Goal: Transaction & Acquisition: Purchase product/service

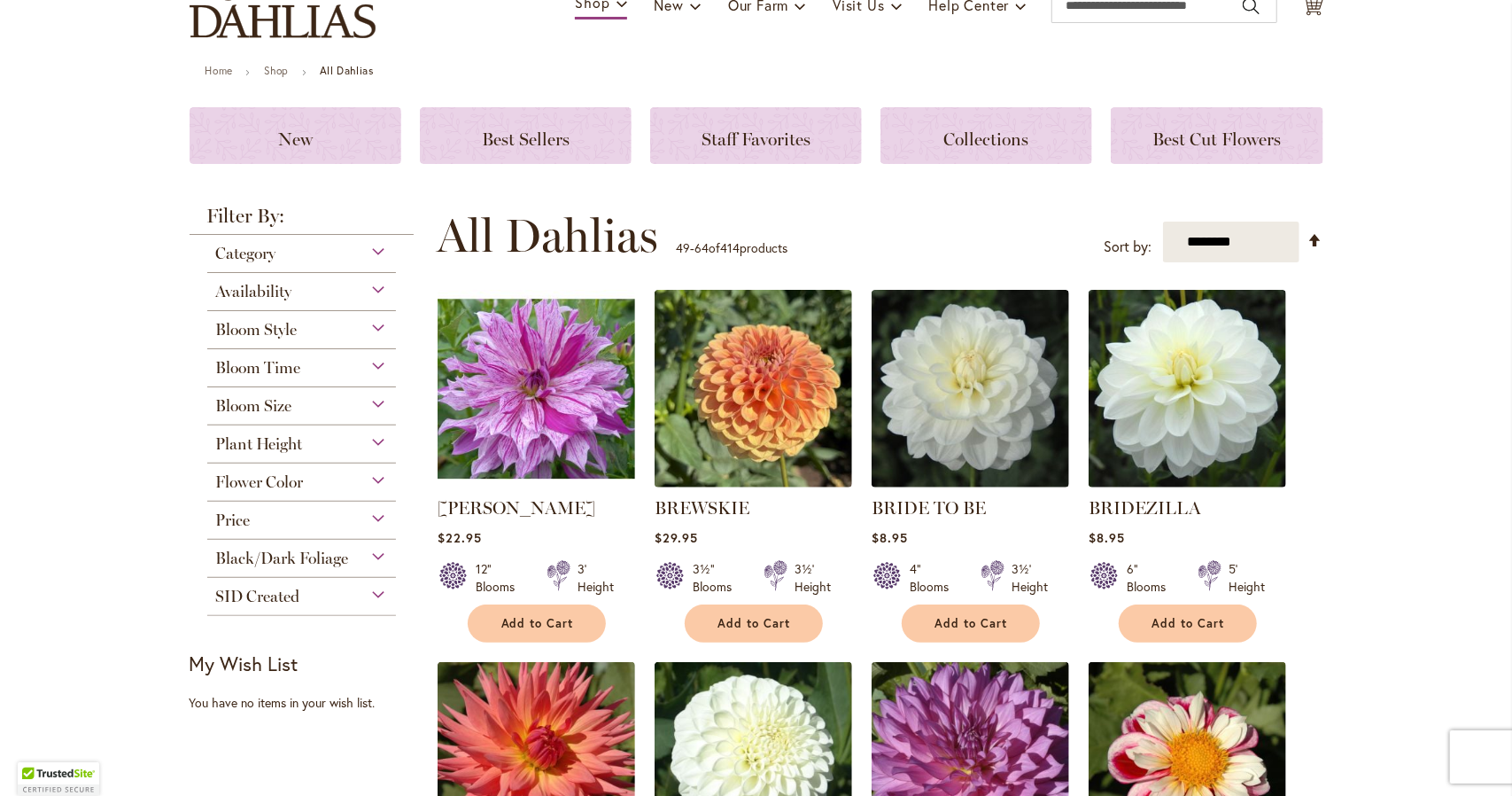
scroll to position [153, 0]
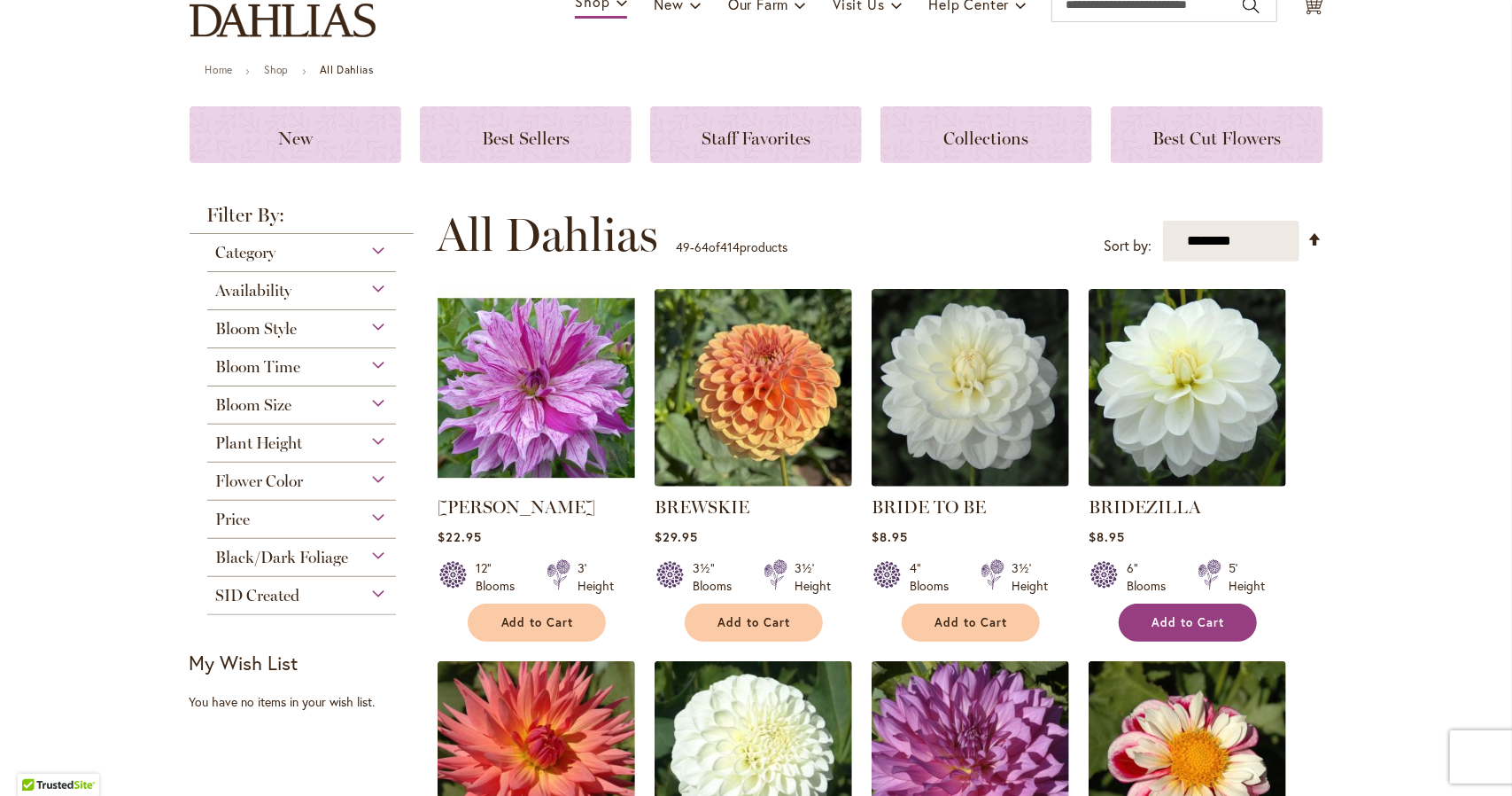
click at [1174, 623] on span "Add to Cart" at bounding box center [1189, 622] width 73 height 15
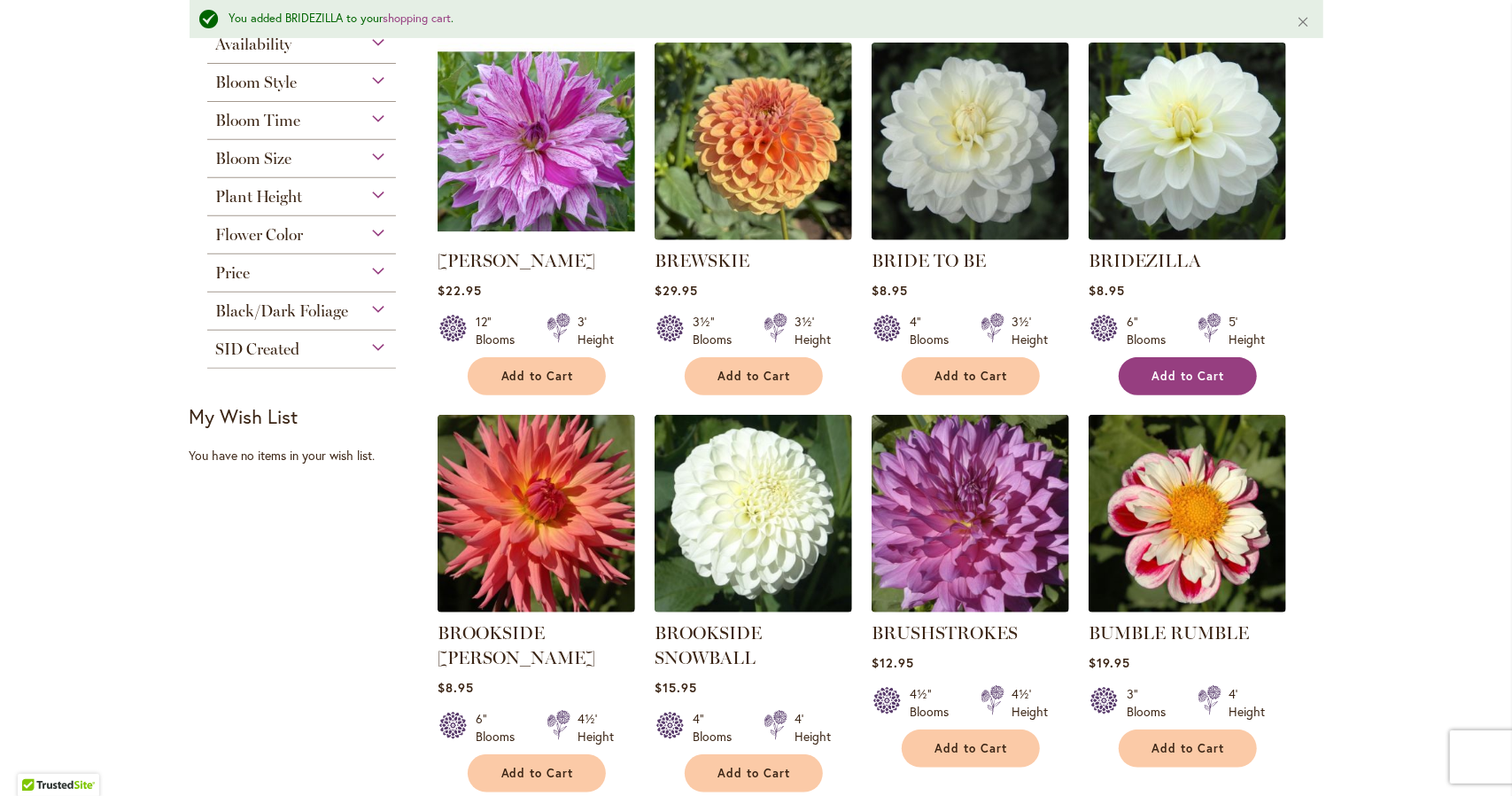
scroll to position [447, 0]
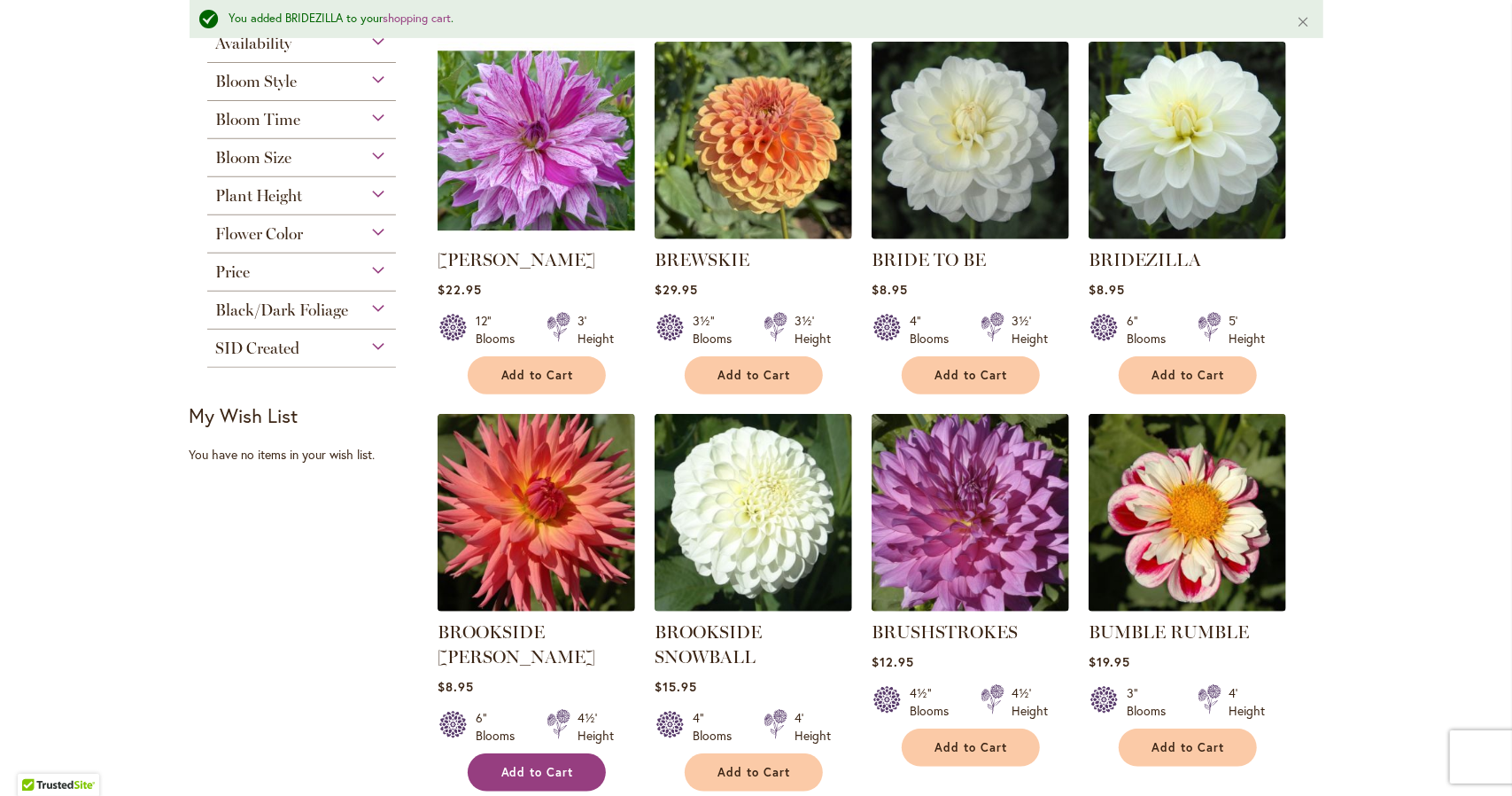
click at [528, 765] on span "Add to Cart" at bounding box center [537, 772] width 73 height 15
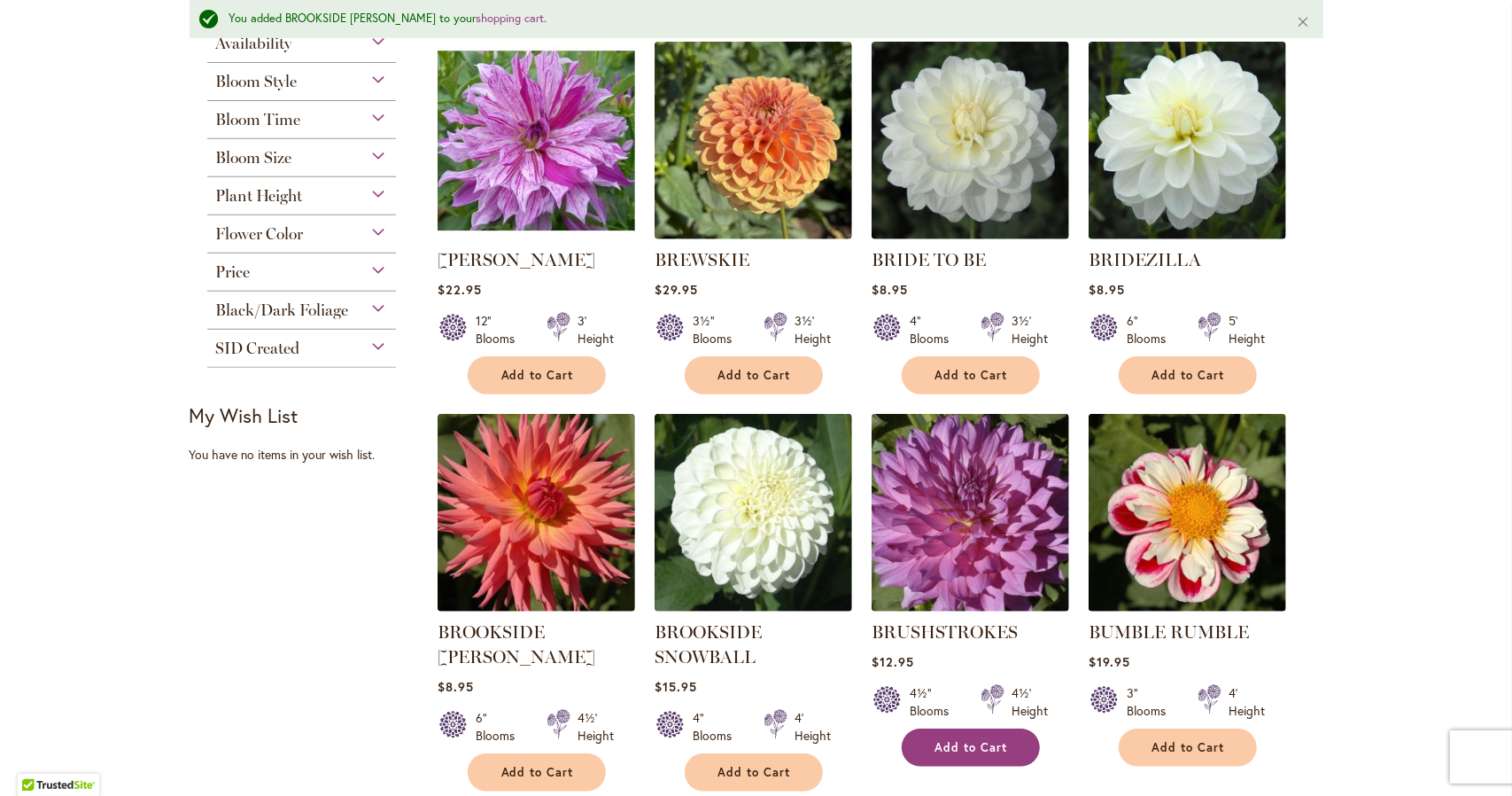
click at [945, 734] on button "Add to Cart" at bounding box center [971, 747] width 139 height 38
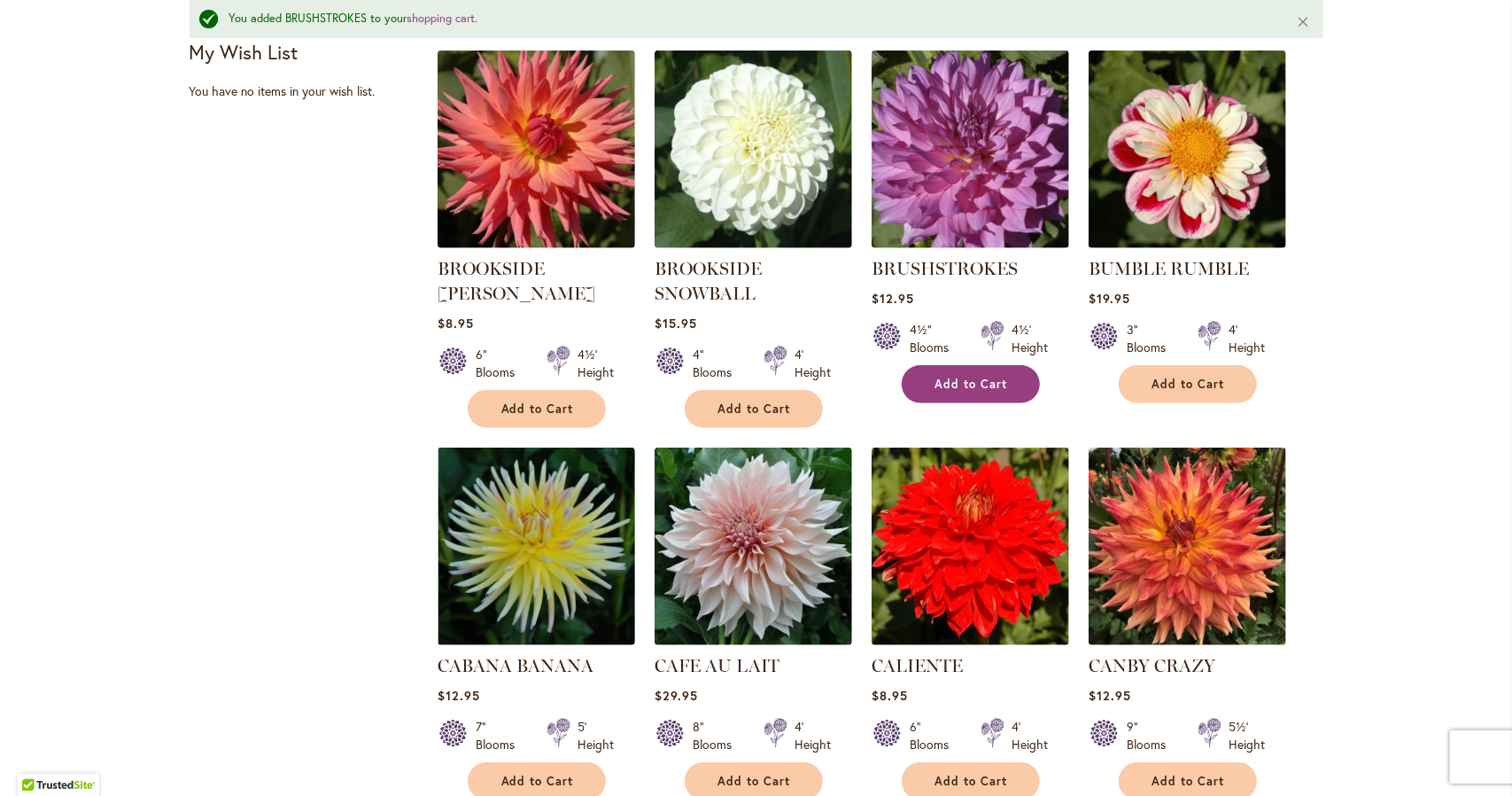
scroll to position [812, 0]
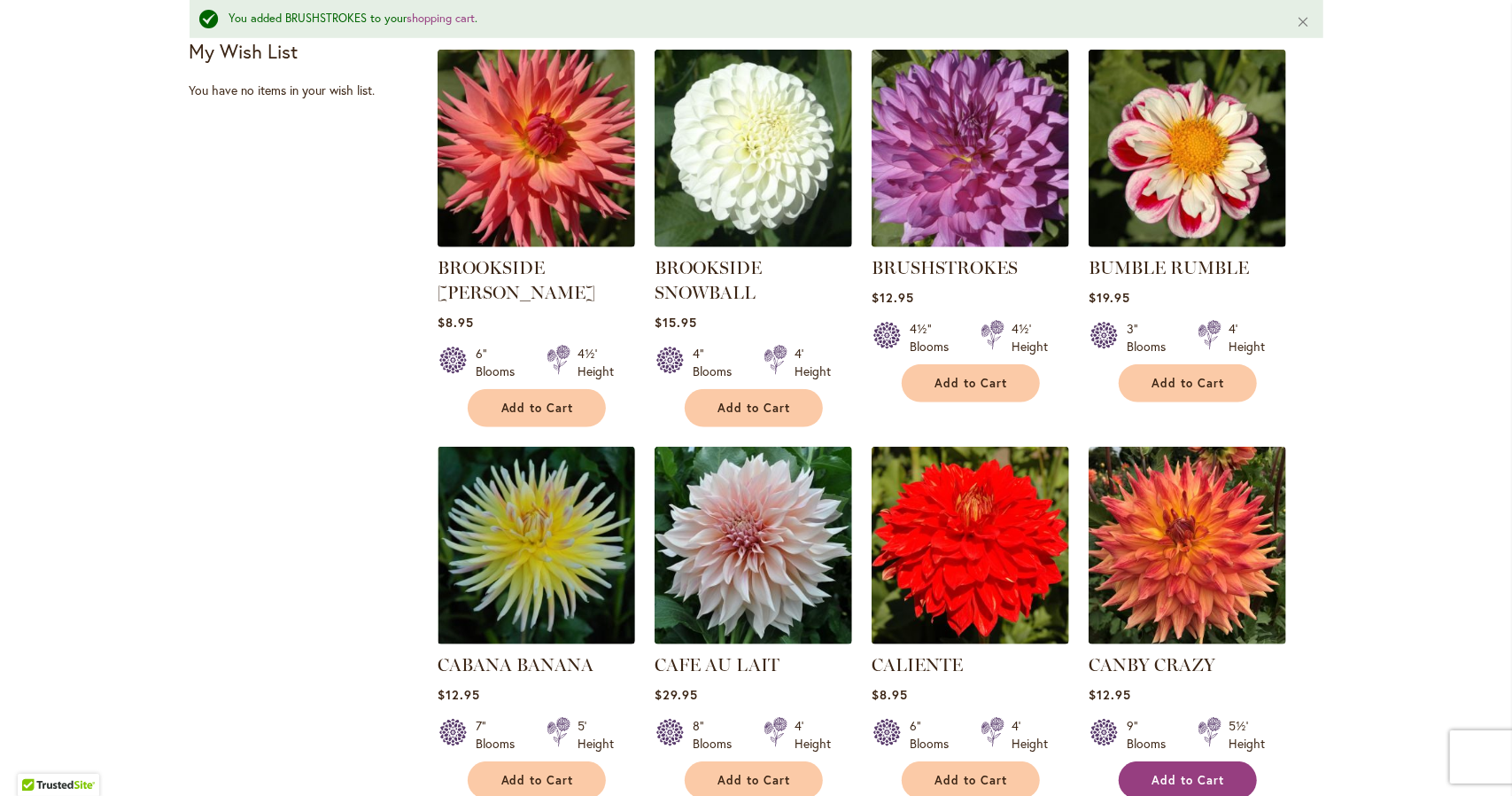
click at [1168, 765] on button "Add to Cart" at bounding box center [1188, 779] width 139 height 38
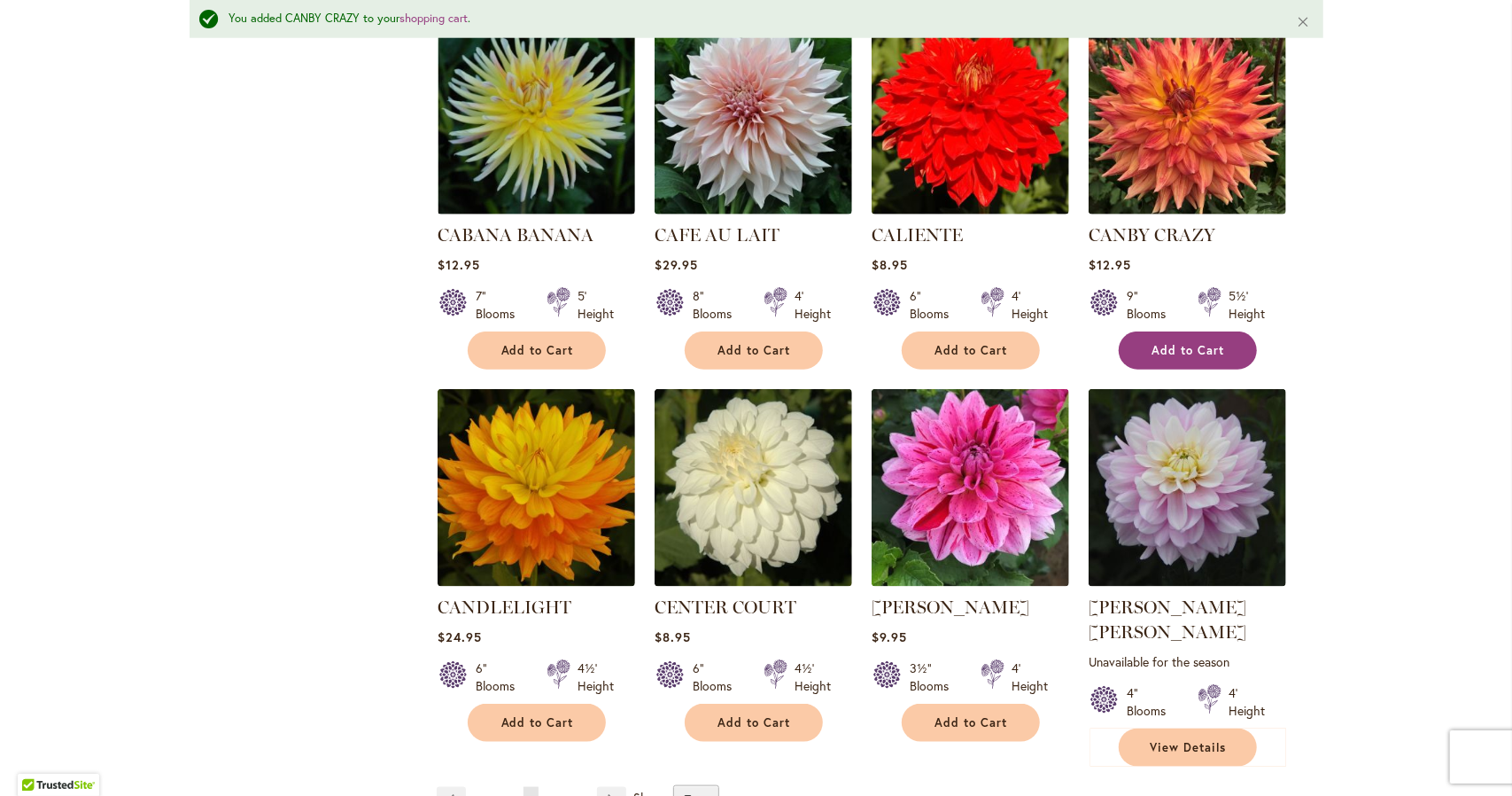
scroll to position [1243, 0]
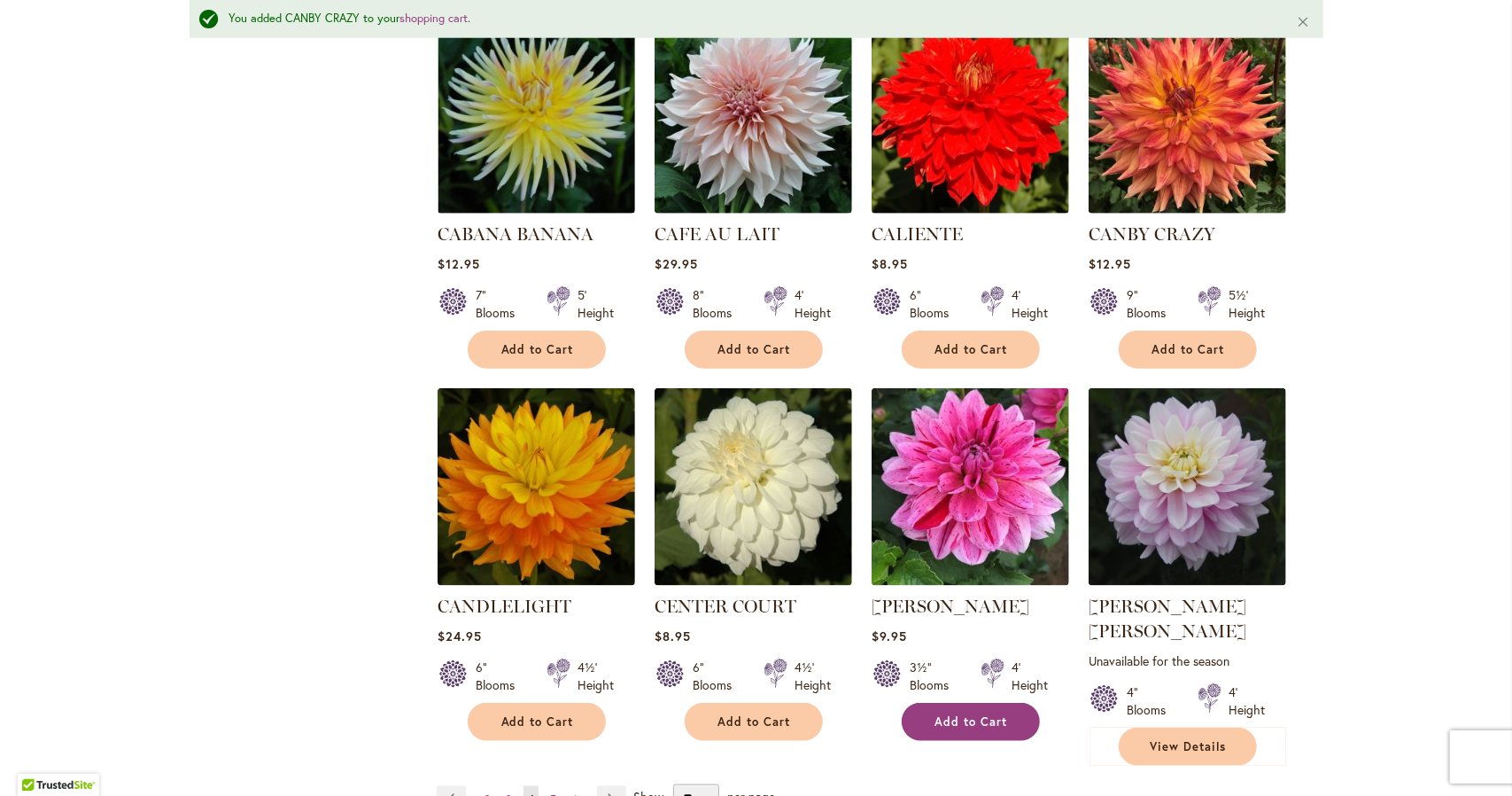
click at [953, 714] on span "Add to Cart" at bounding box center [971, 721] width 73 height 15
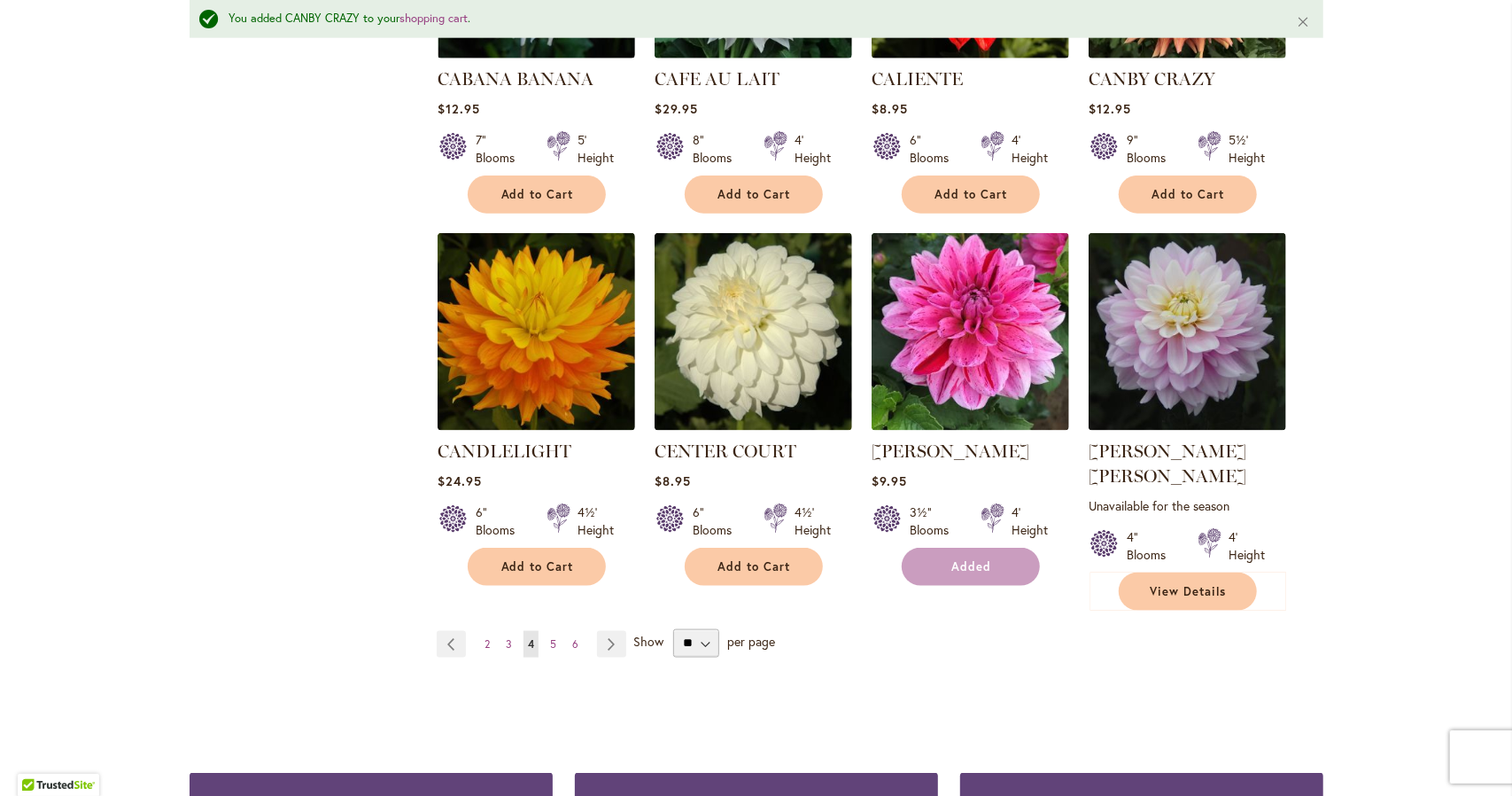
scroll to position [1399, 0]
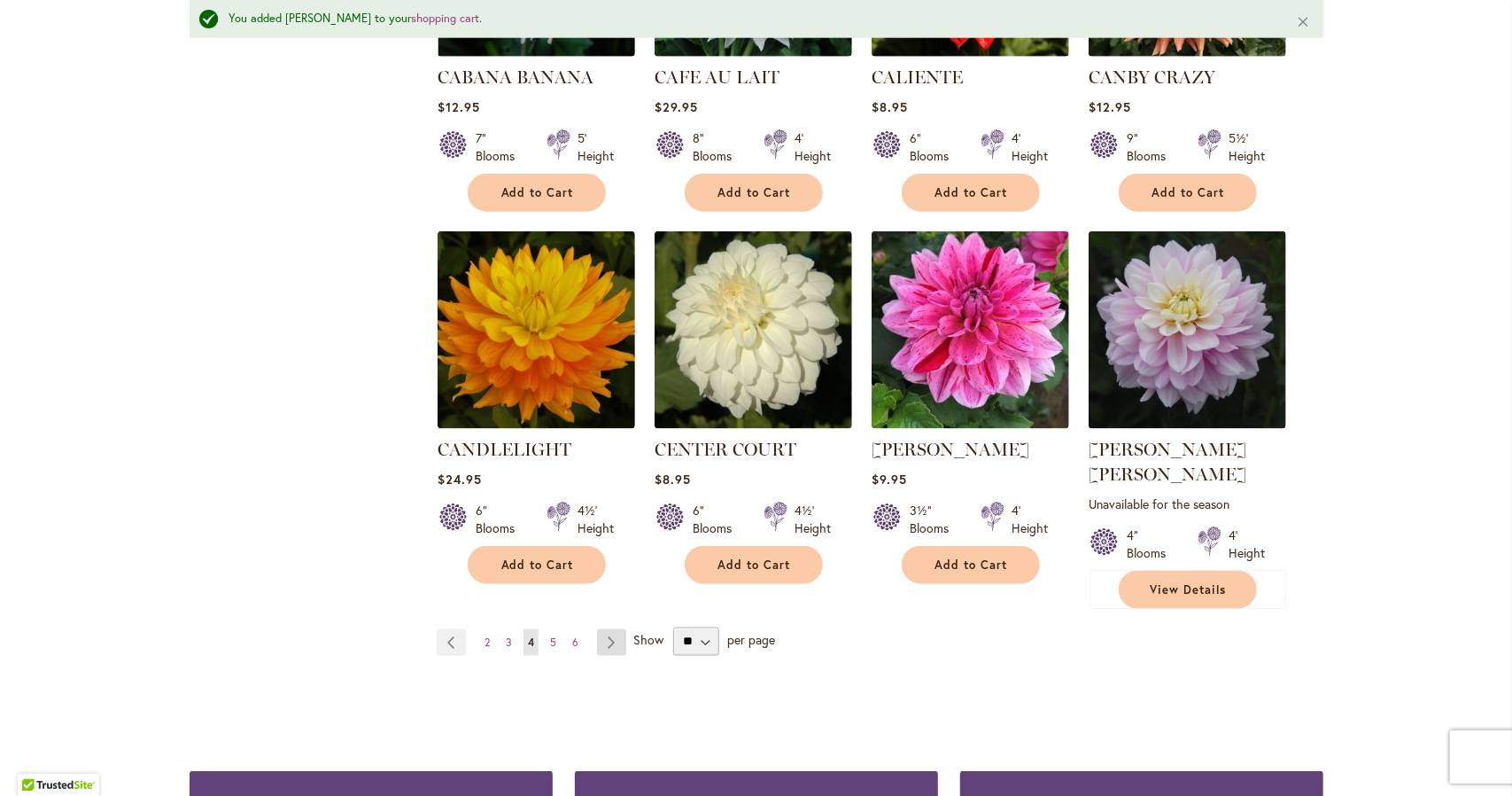
click at [597, 629] on link "Page Next" at bounding box center [612, 642] width 30 height 27
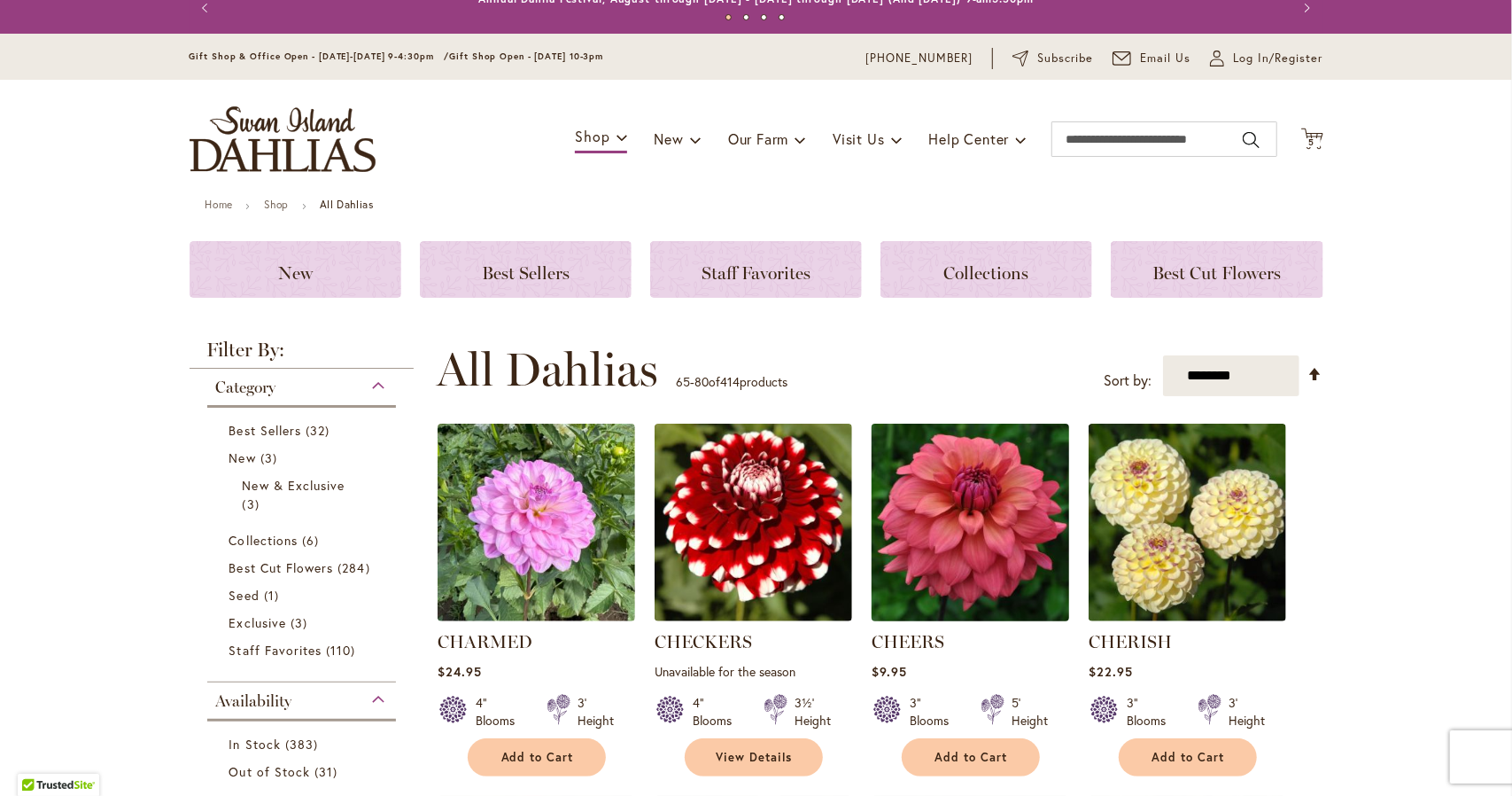
scroll to position [23, 0]
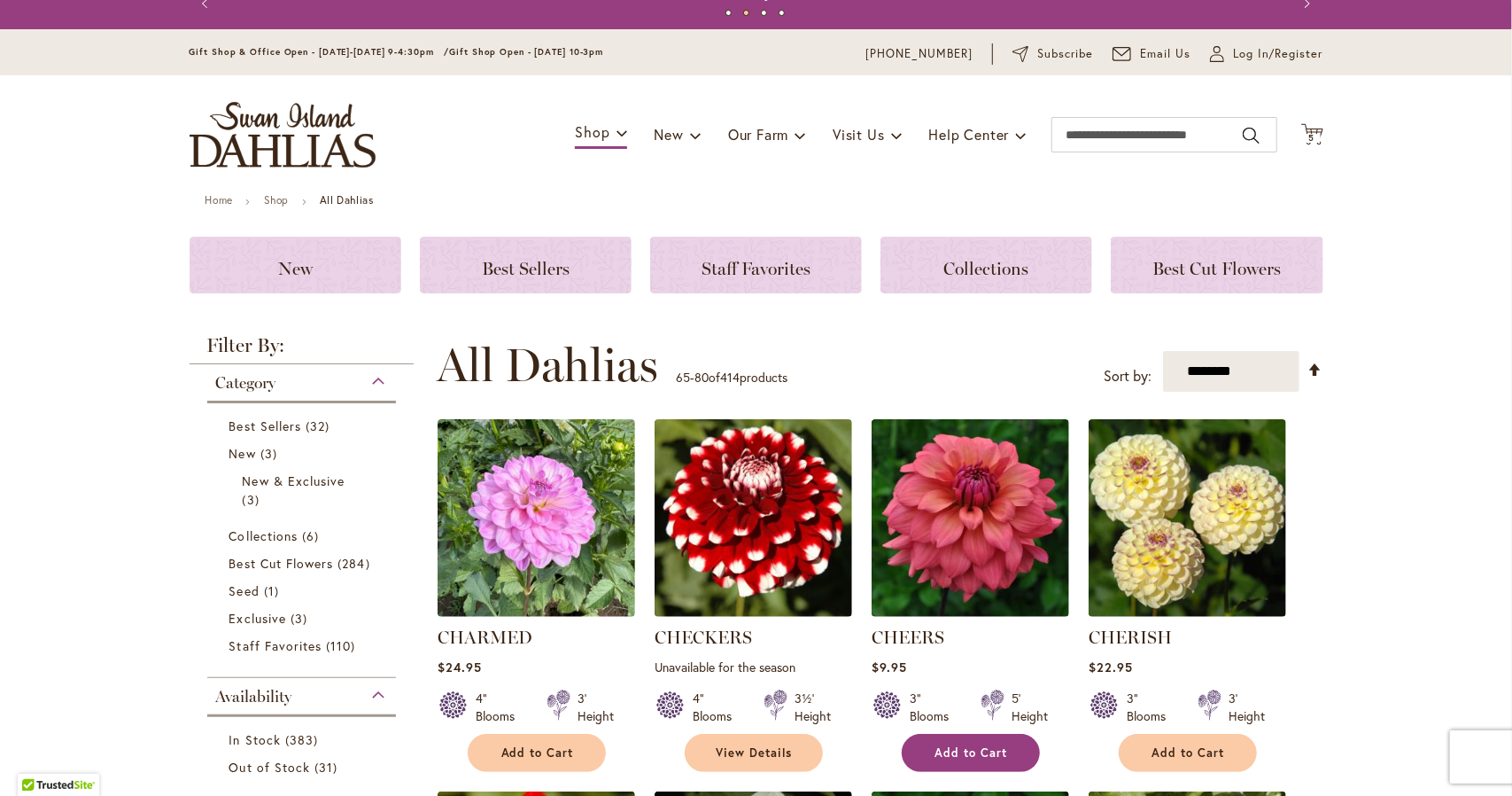
click at [956, 745] on span "Add to Cart" at bounding box center [971, 753] width 73 height 15
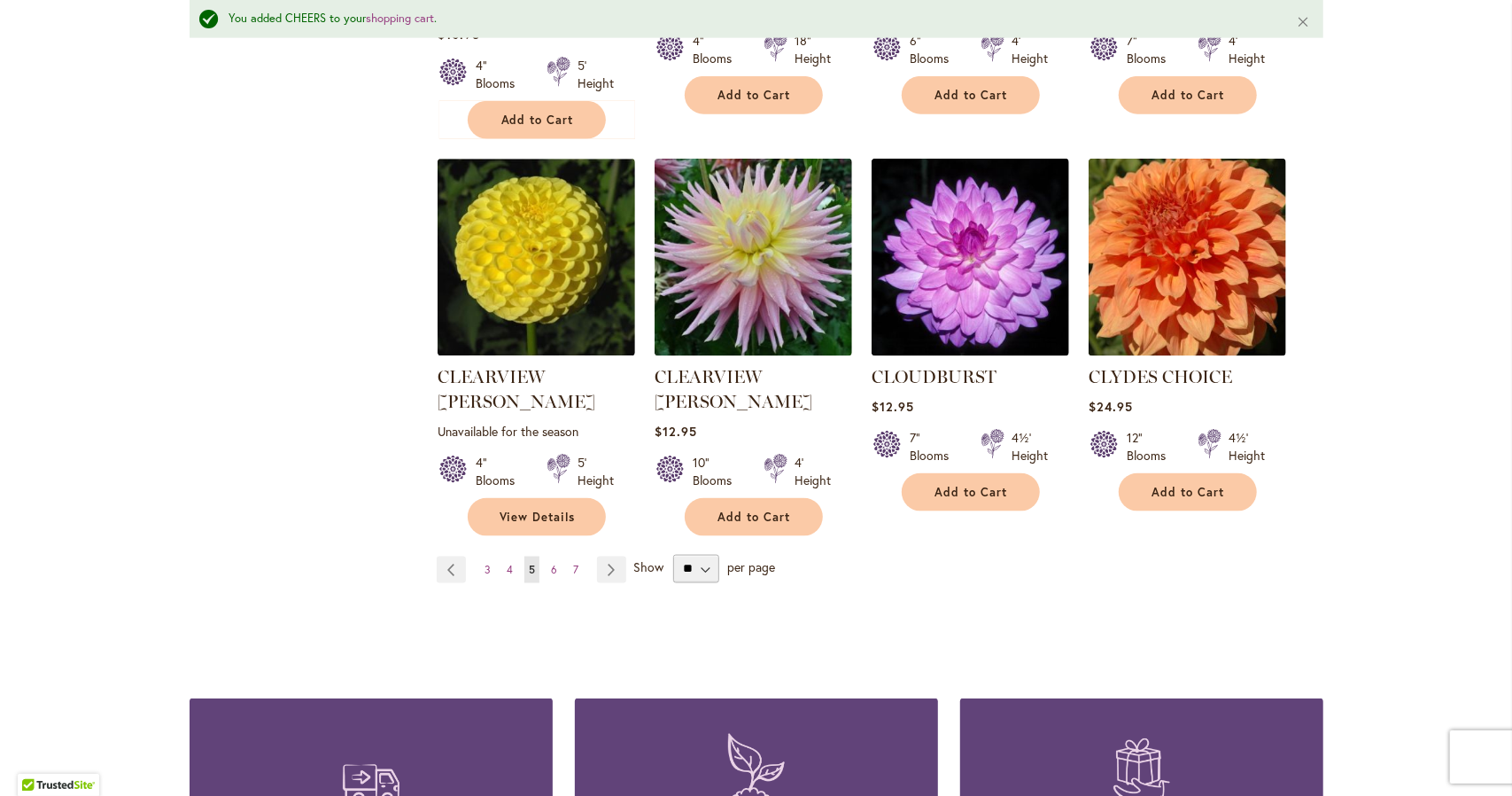
scroll to position [1508, 0]
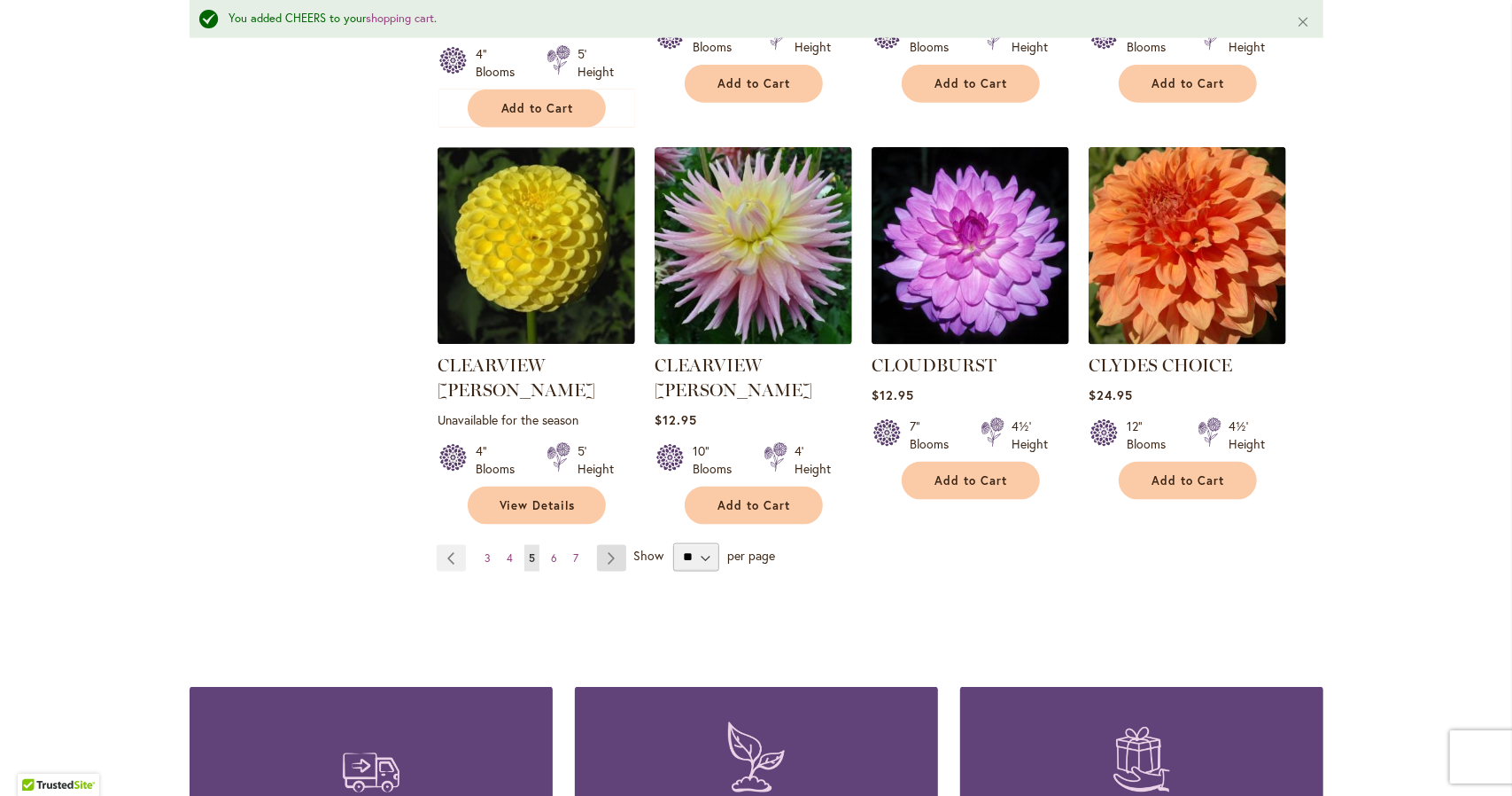
click at [605, 545] on link "Page Next" at bounding box center [612, 557] width 30 height 27
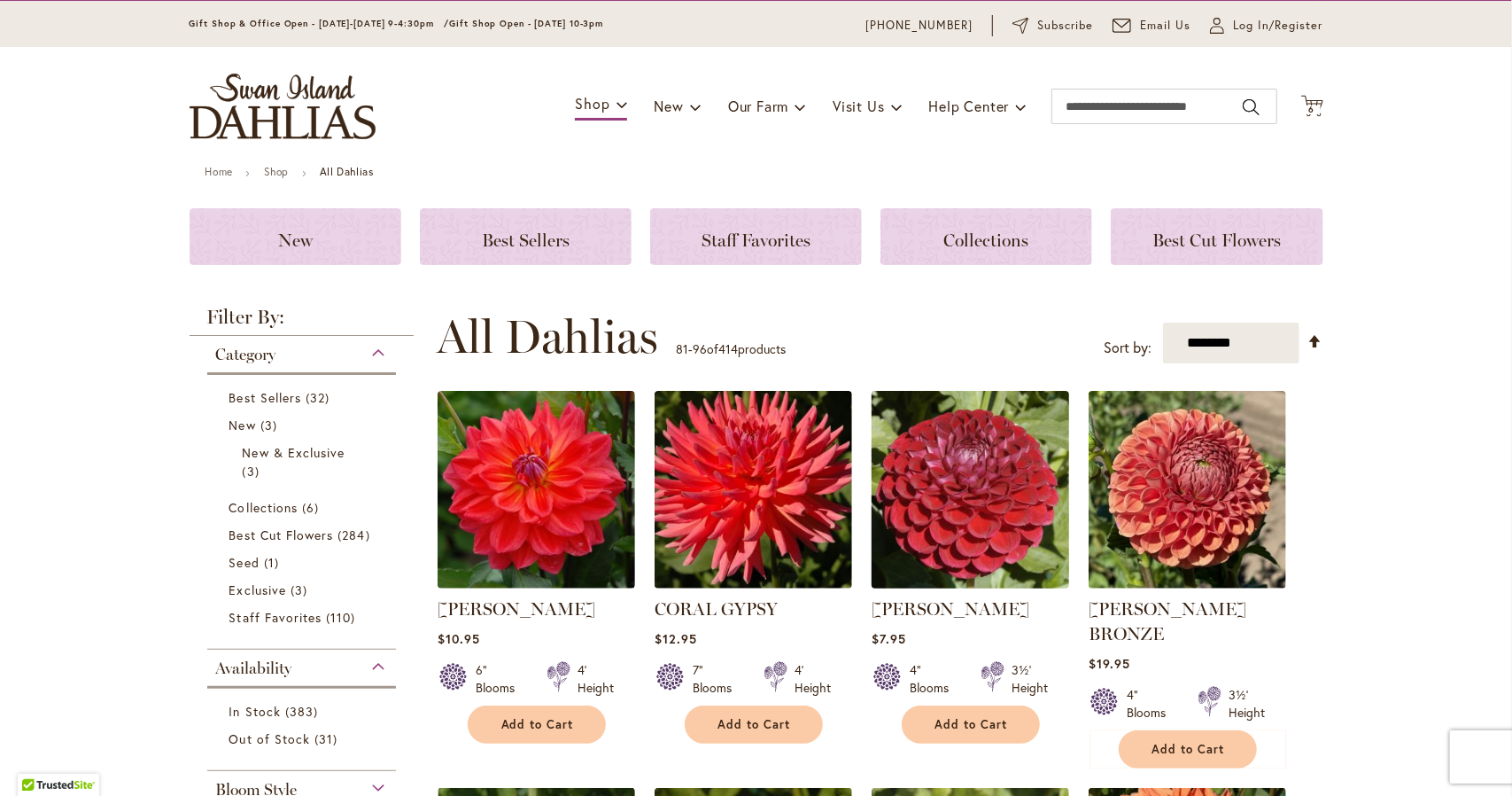
scroll to position [54, 0]
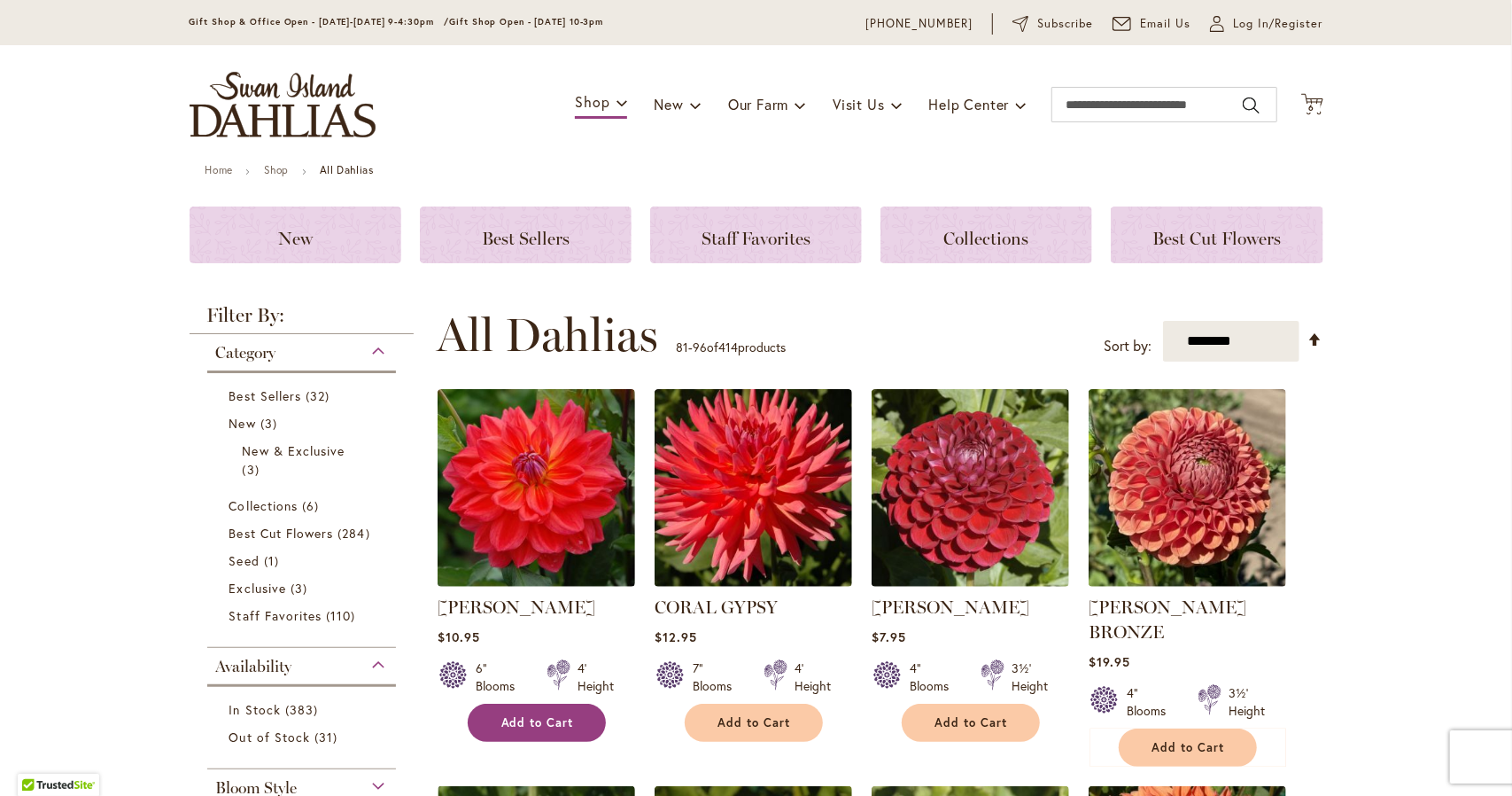
click at [539, 727] on span "Add to Cart" at bounding box center [537, 722] width 73 height 15
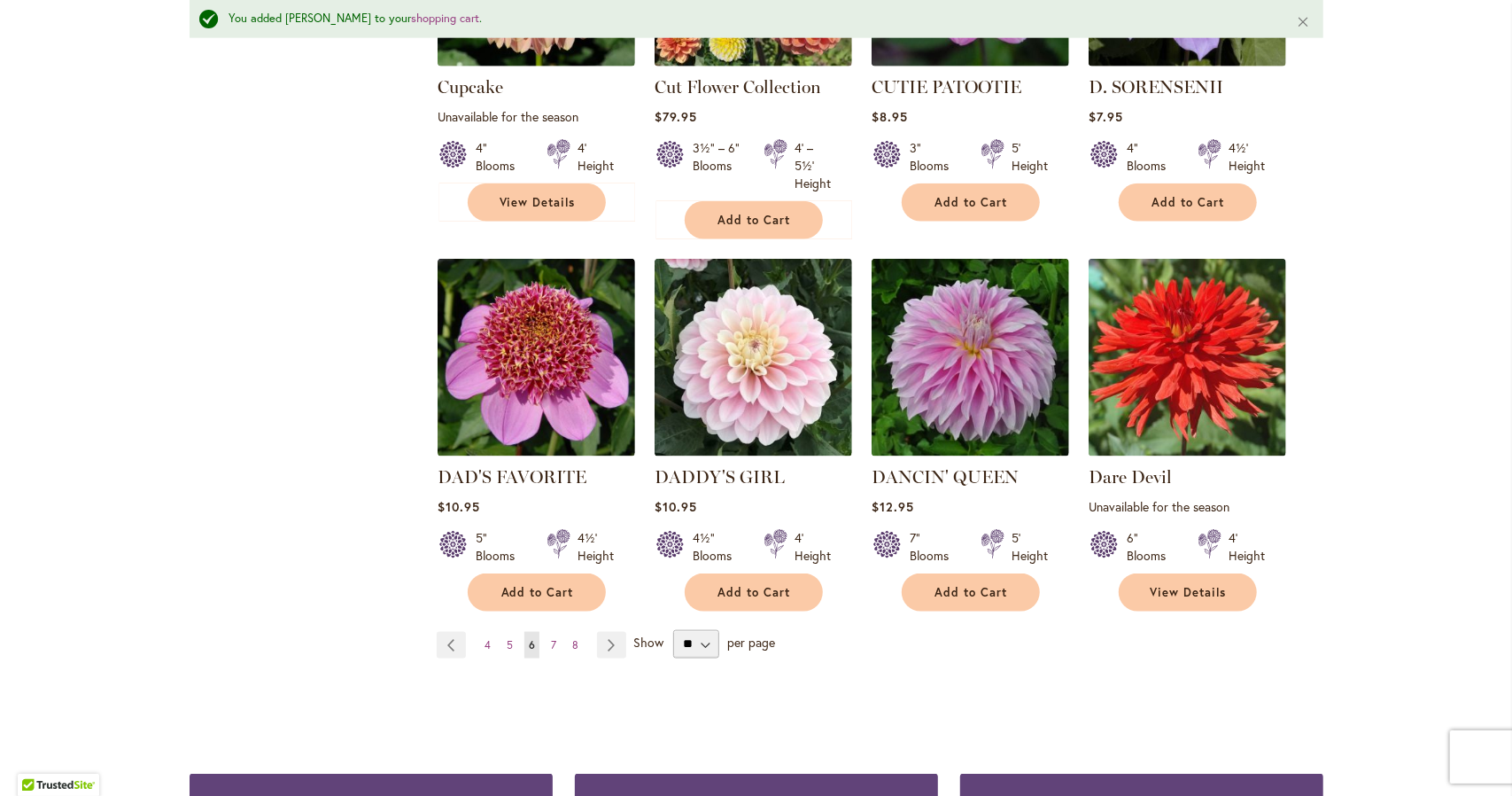
scroll to position [1420, 0]
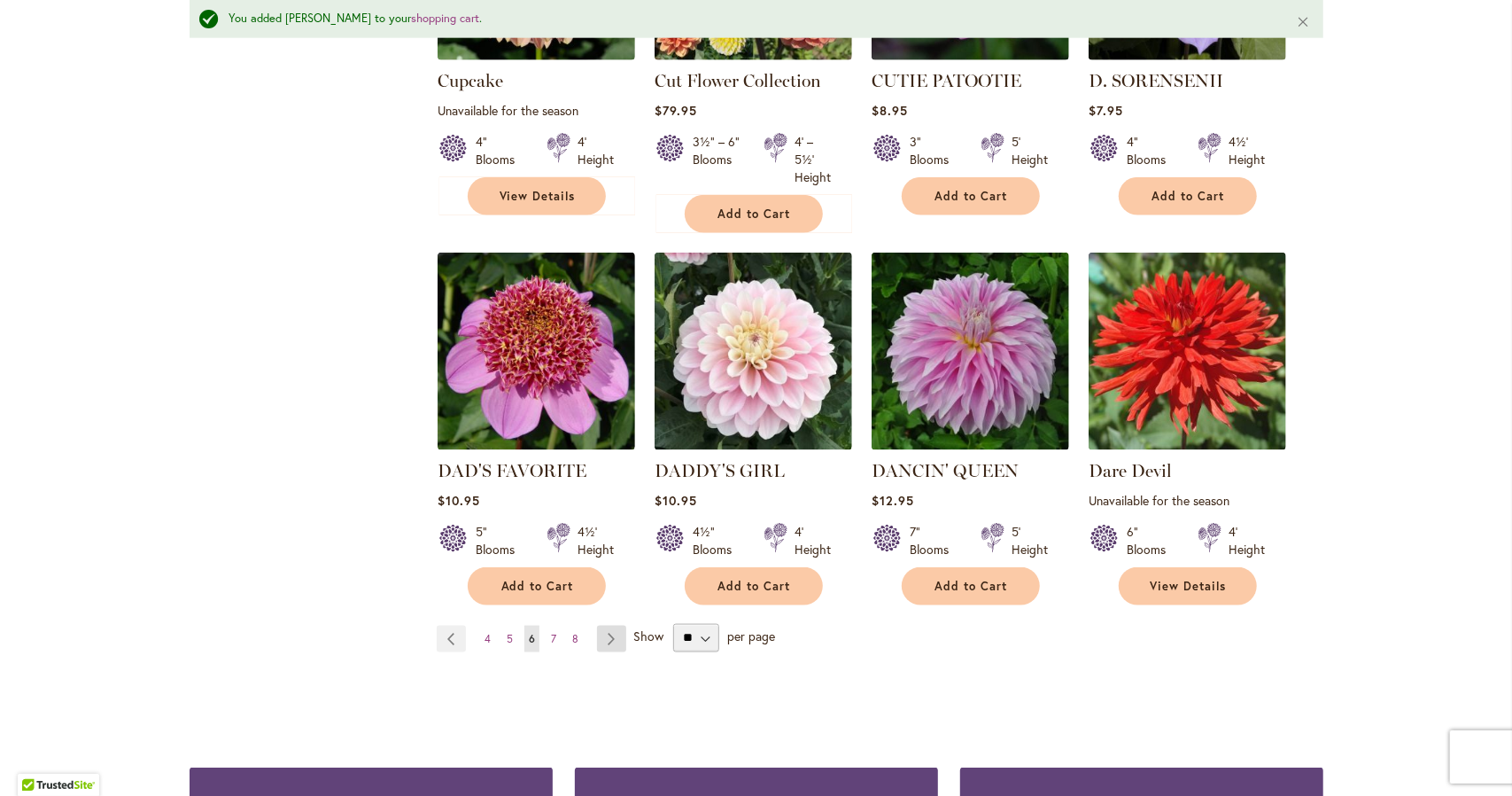
click at [603, 626] on link "Page Next" at bounding box center [612, 639] width 30 height 27
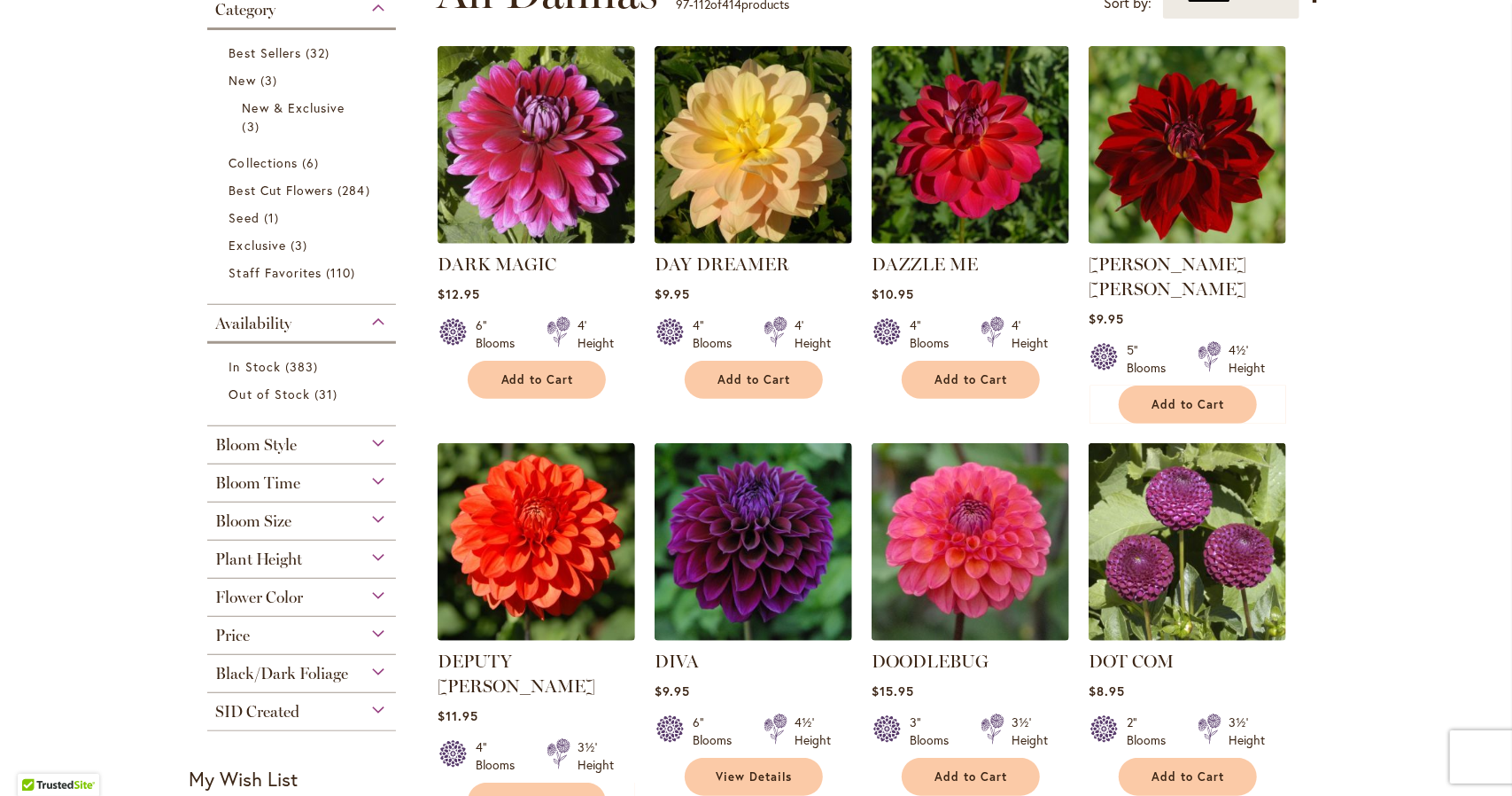
scroll to position [395, 0]
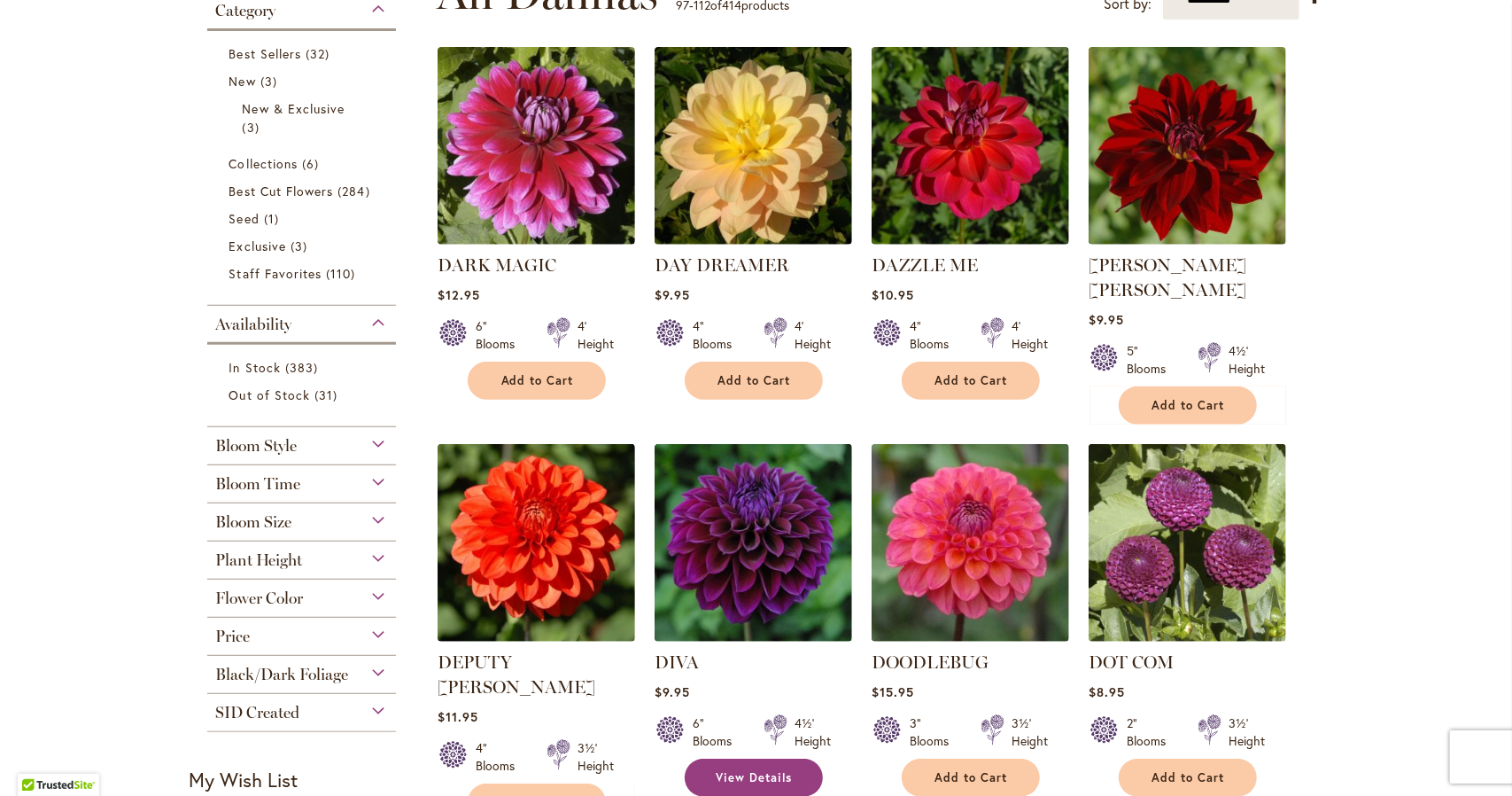
click at [730, 758] on link "View Details" at bounding box center [754, 777] width 139 height 38
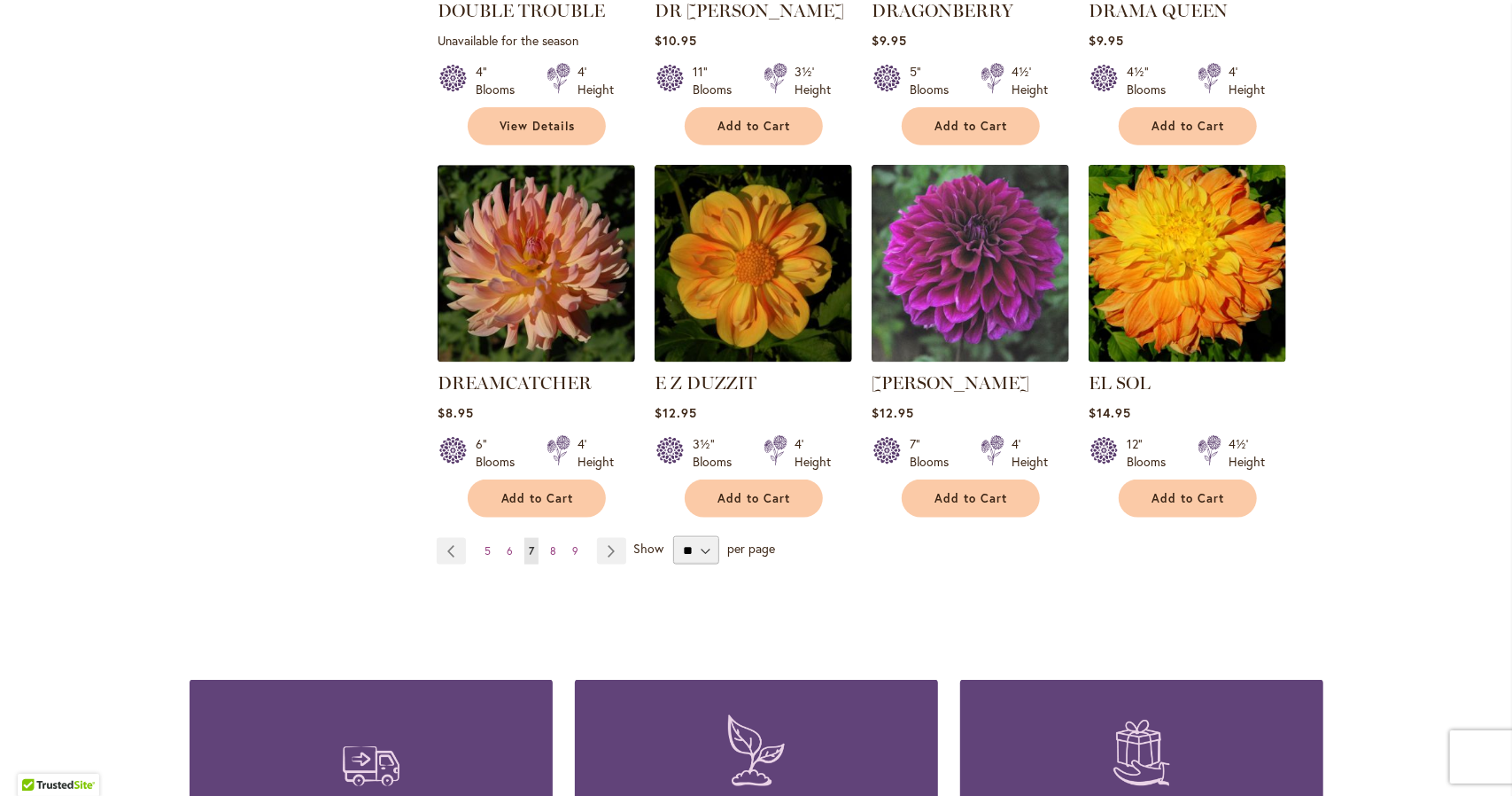
scroll to position [1444, 0]
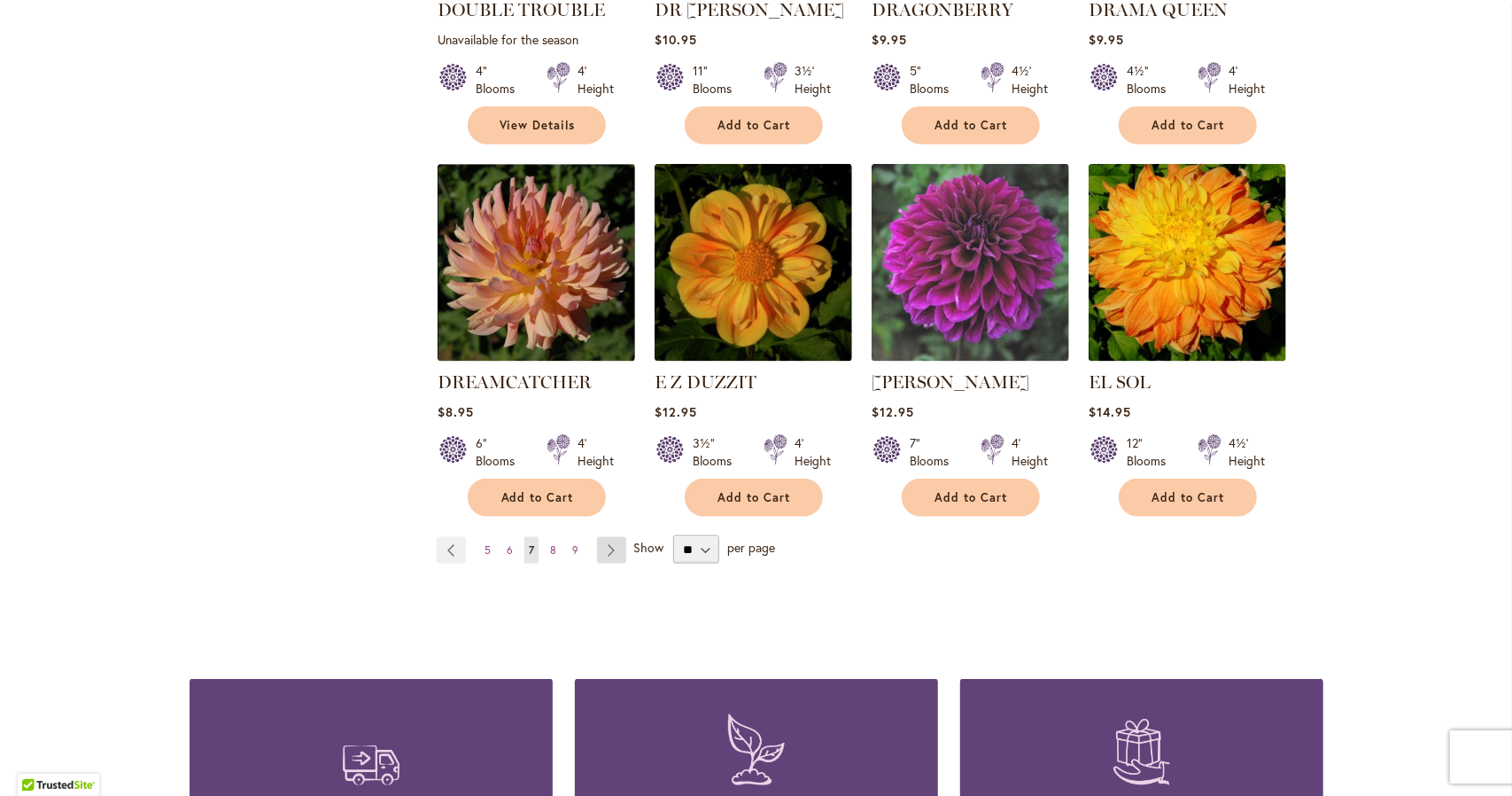
click at [601, 537] on link "Page Next" at bounding box center [612, 550] width 30 height 27
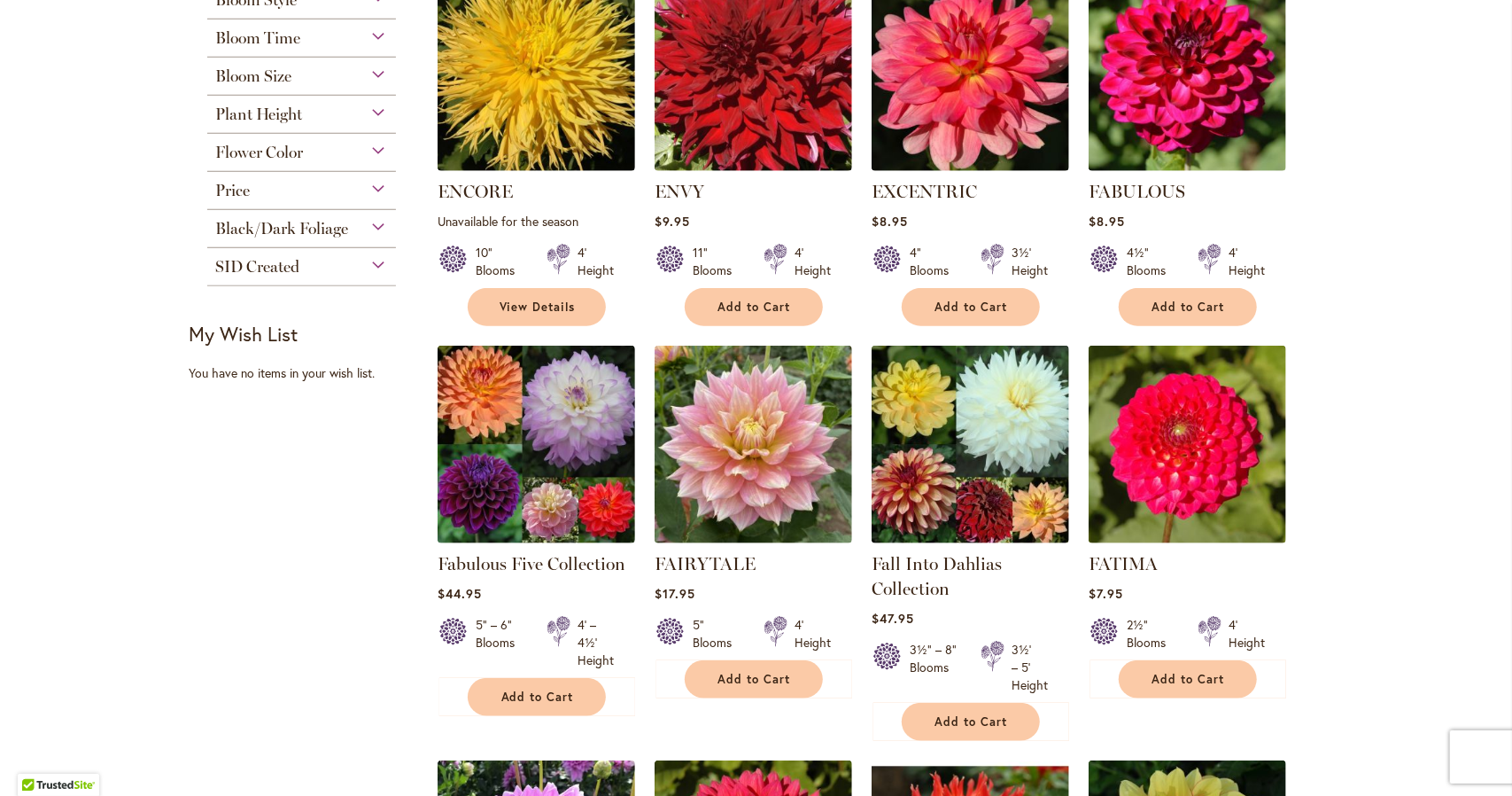
scroll to position [841, 0]
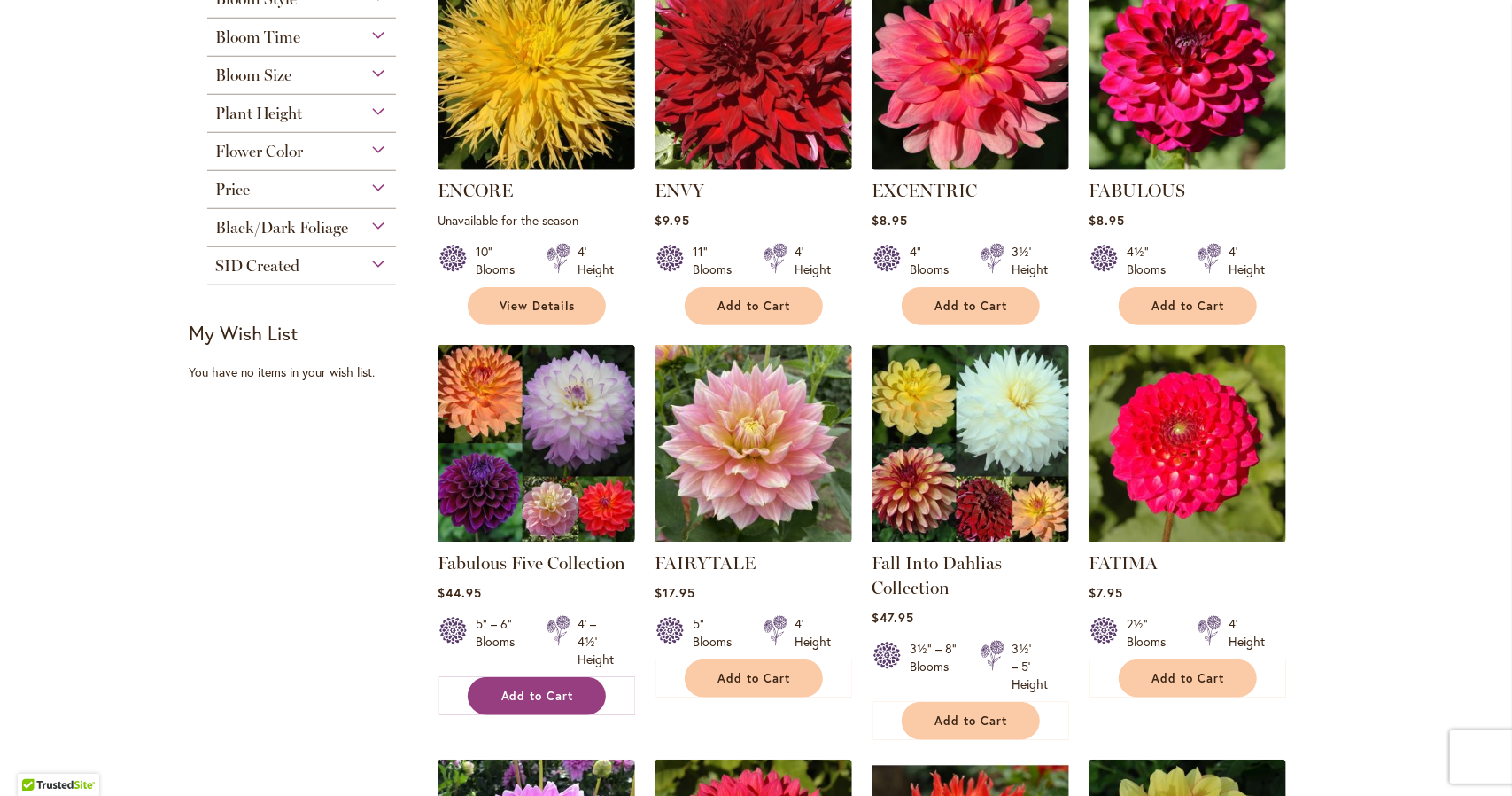
click at [525, 693] on span "Add to Cart" at bounding box center [537, 696] width 73 height 15
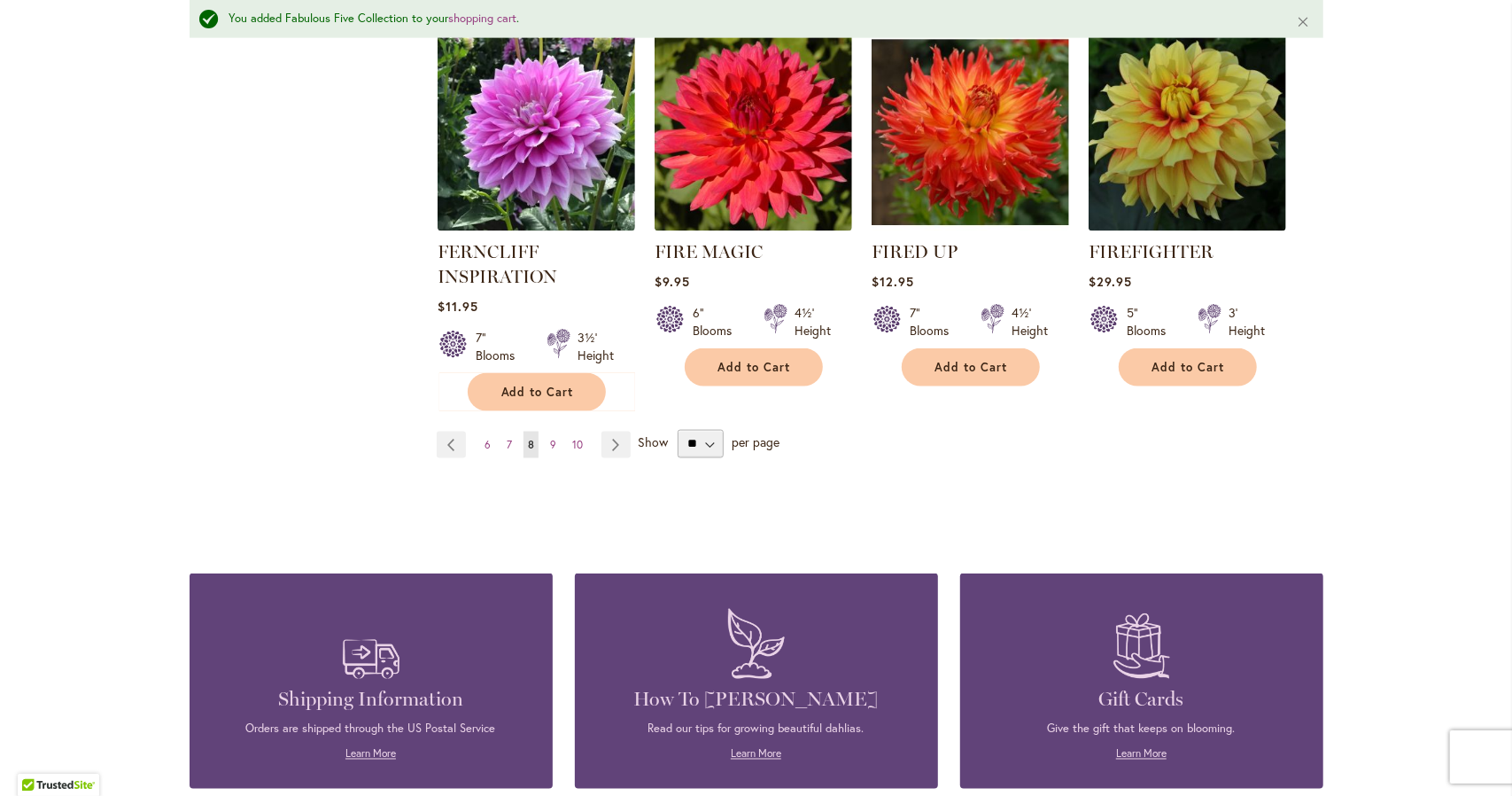
scroll to position [1617, 0]
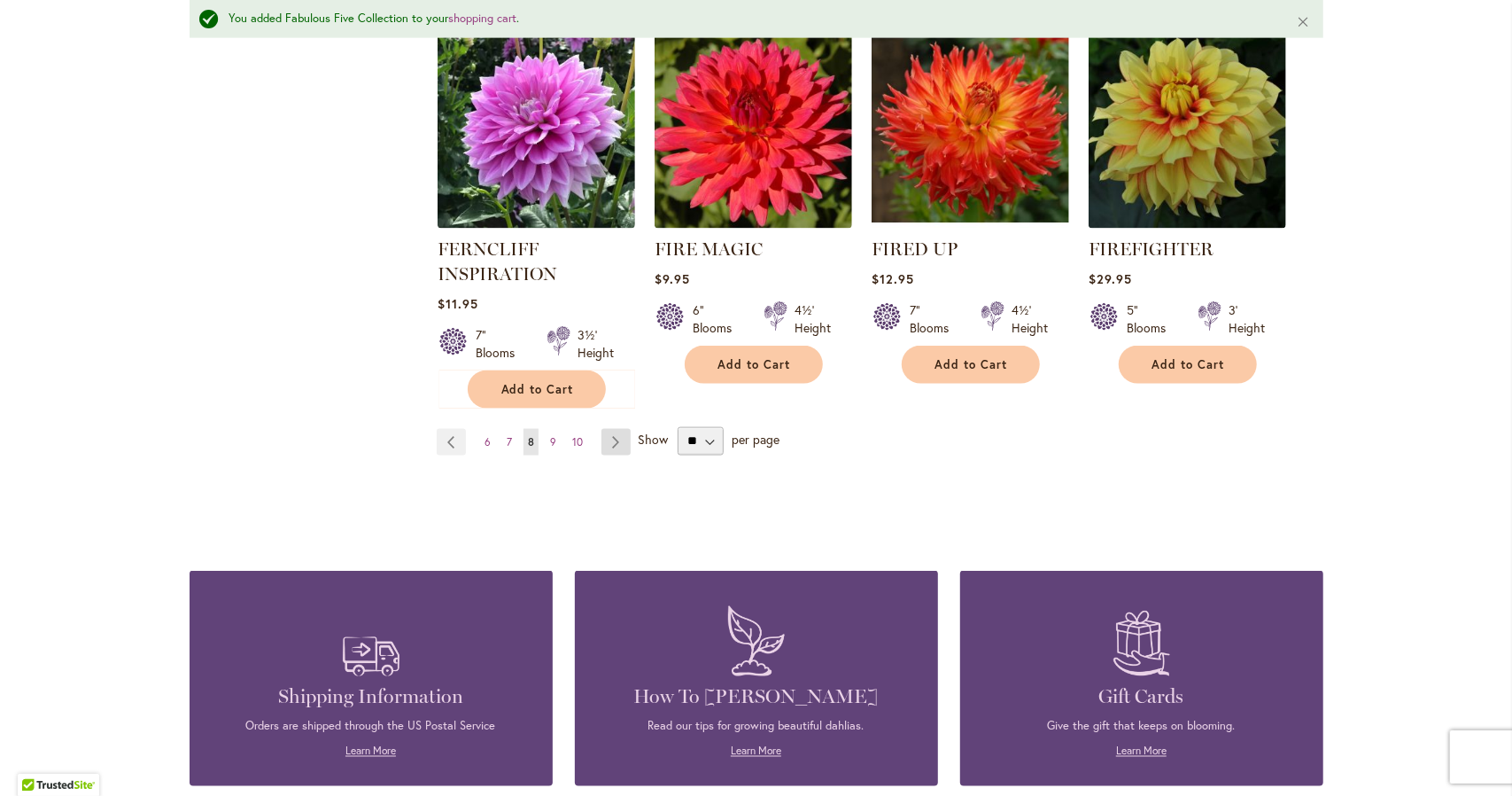
click at [609, 436] on link "Page Next" at bounding box center [616, 442] width 30 height 27
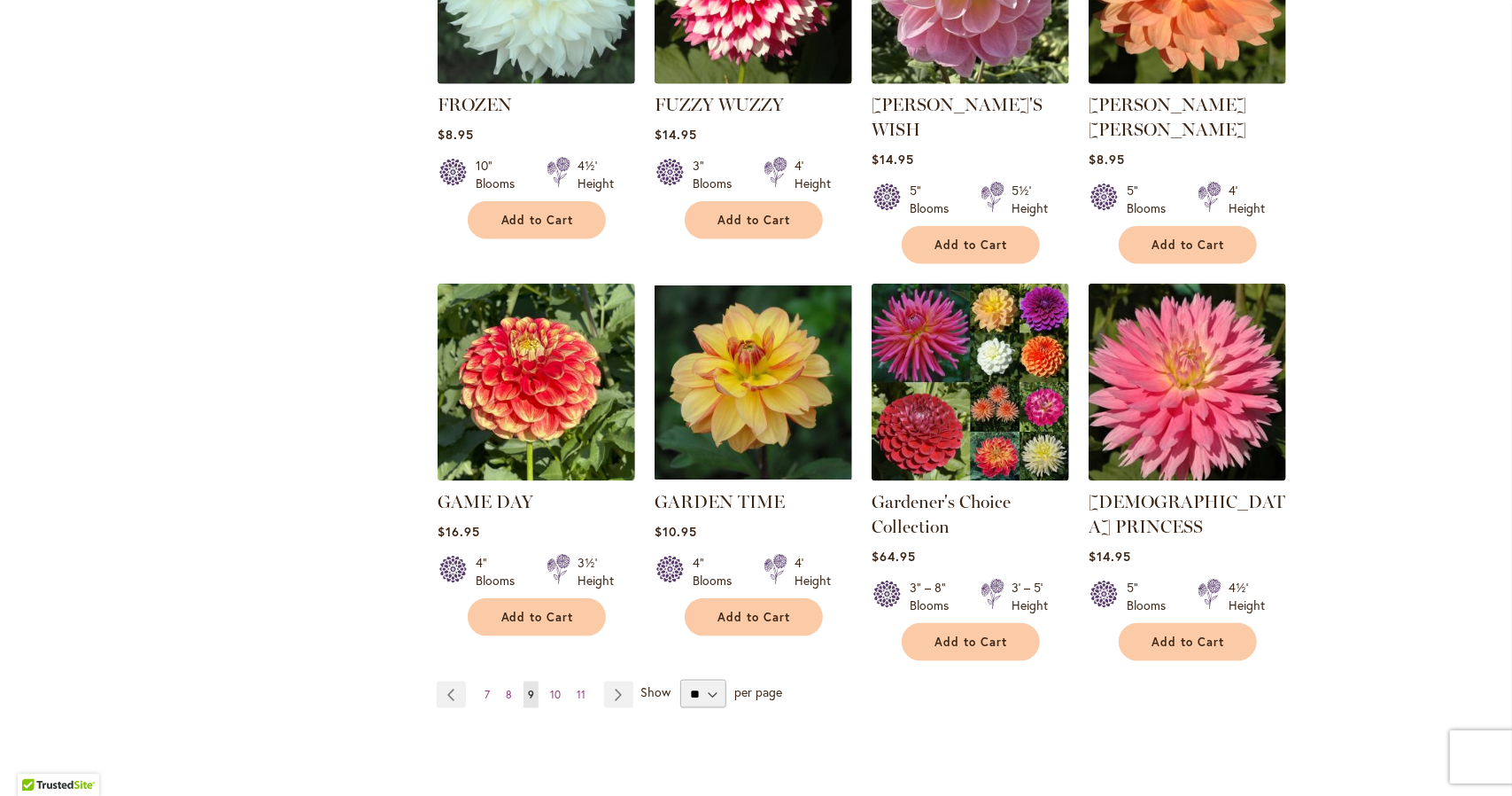
scroll to position [1370, 0]
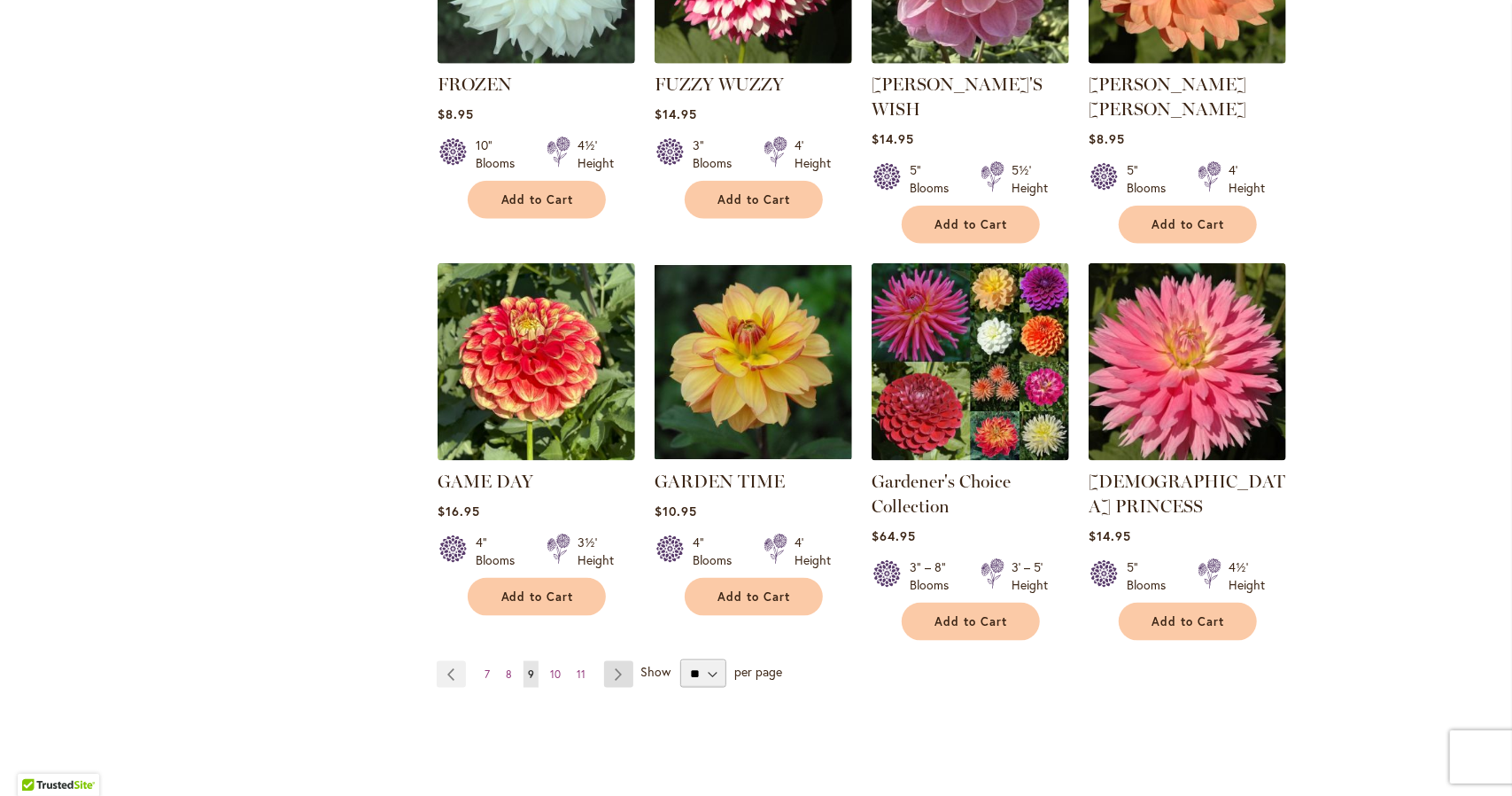
click at [609, 661] on link "Page Next" at bounding box center [619, 674] width 30 height 27
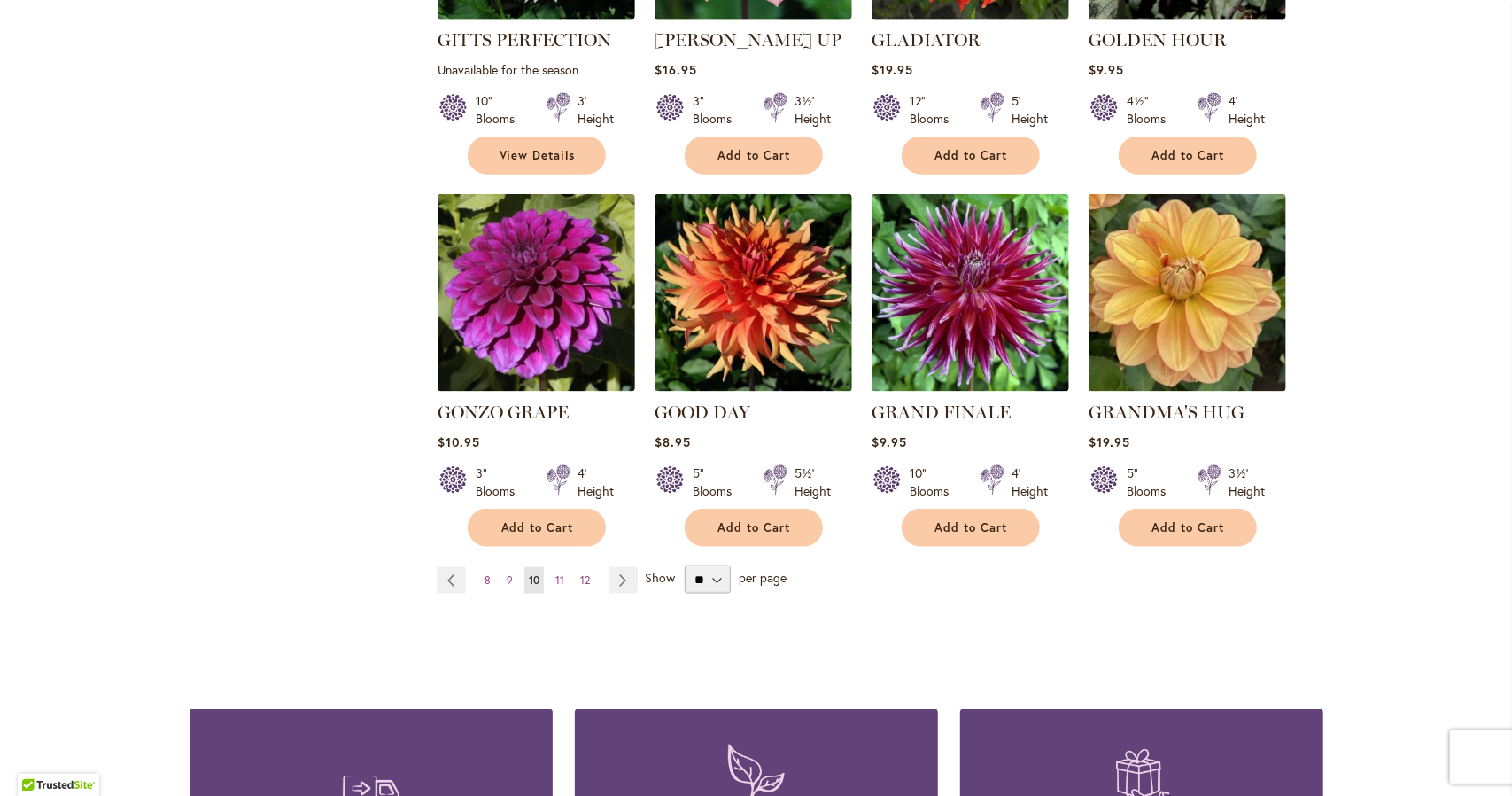
scroll to position [1404, 0]
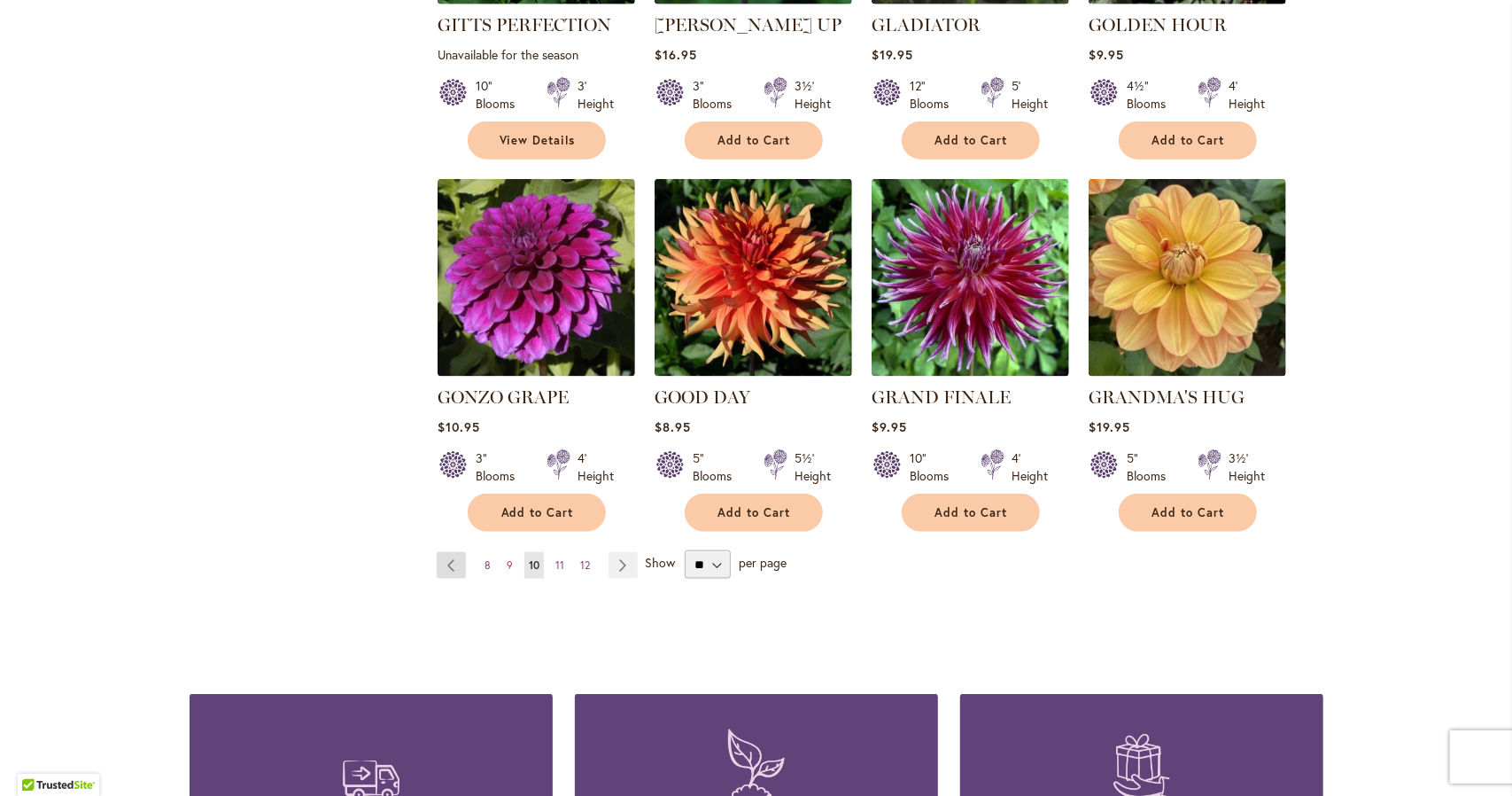
click at [439, 552] on link "Page Previous" at bounding box center [451, 565] width 30 height 27
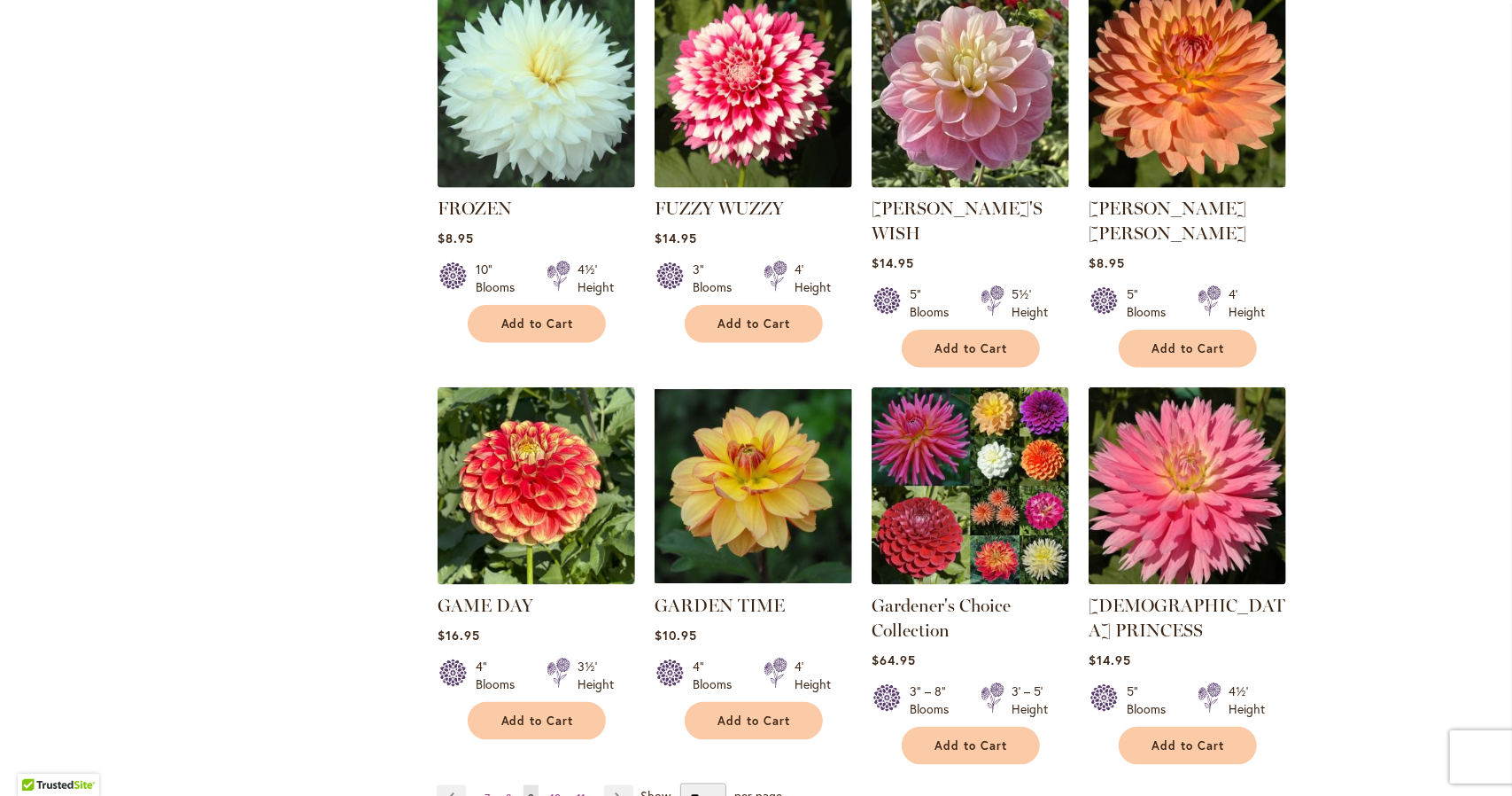
scroll to position [1247, 0]
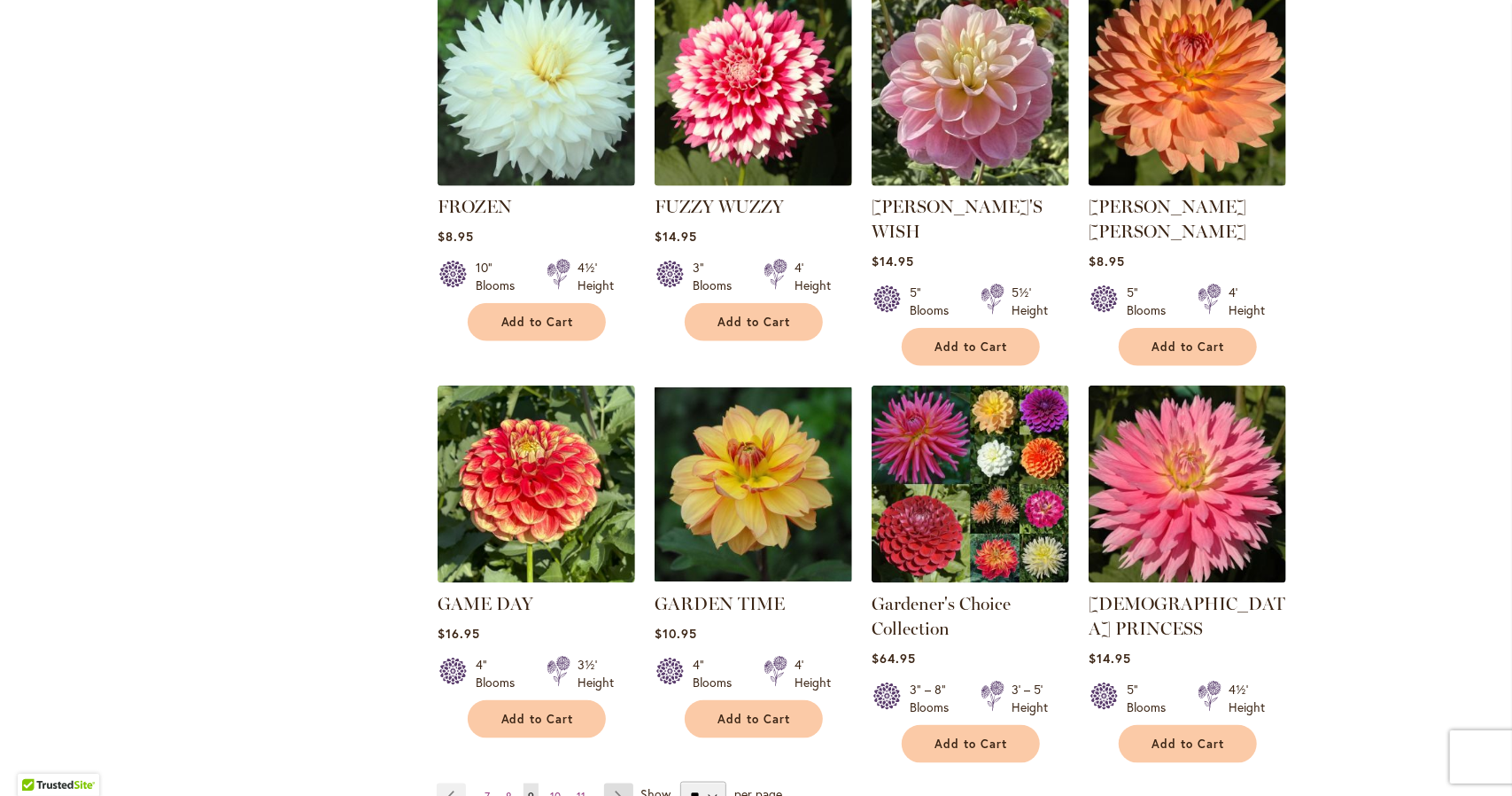
click at [611, 783] on link "Page Next" at bounding box center [619, 796] width 30 height 27
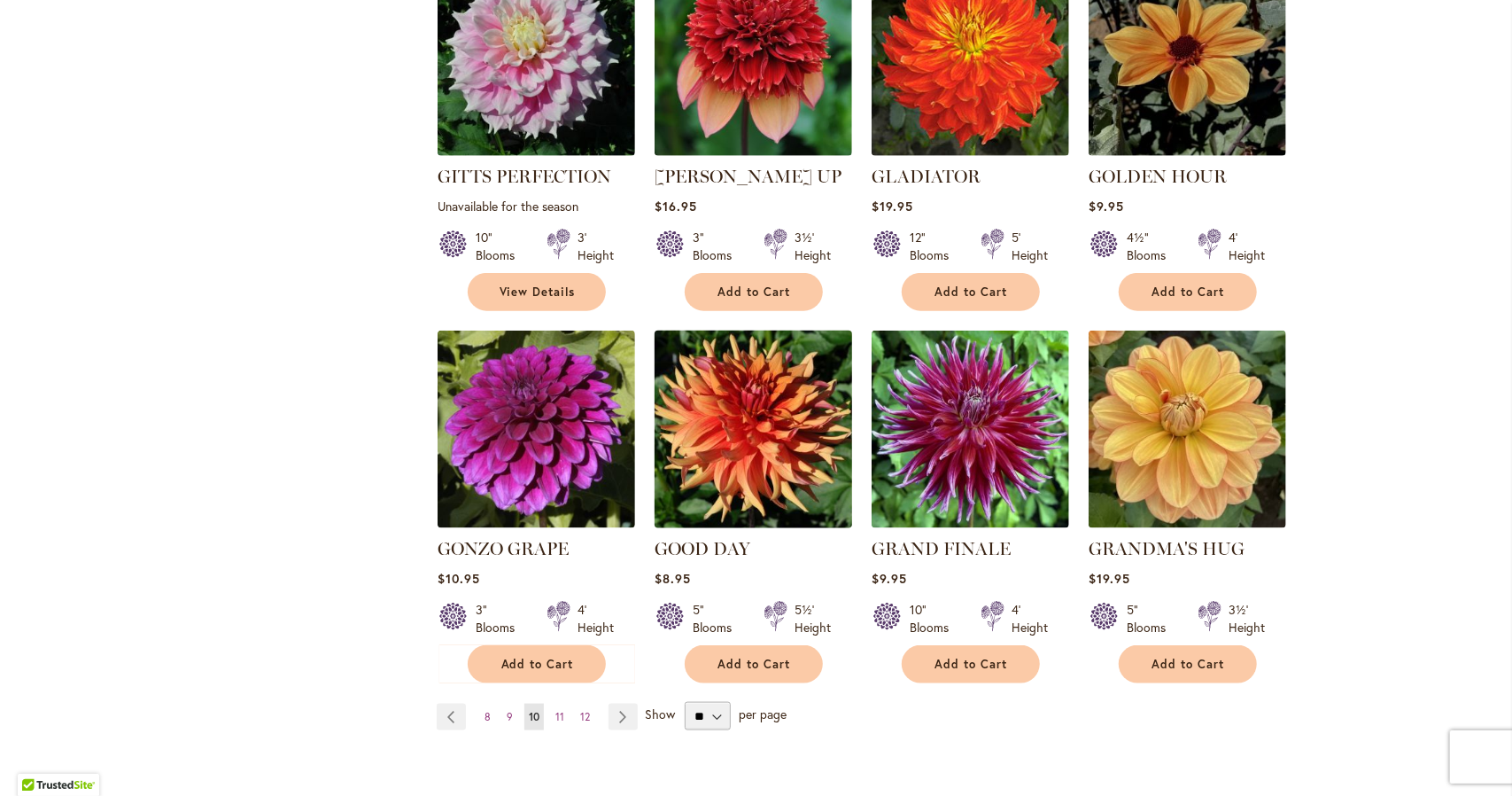
scroll to position [1257, 0]
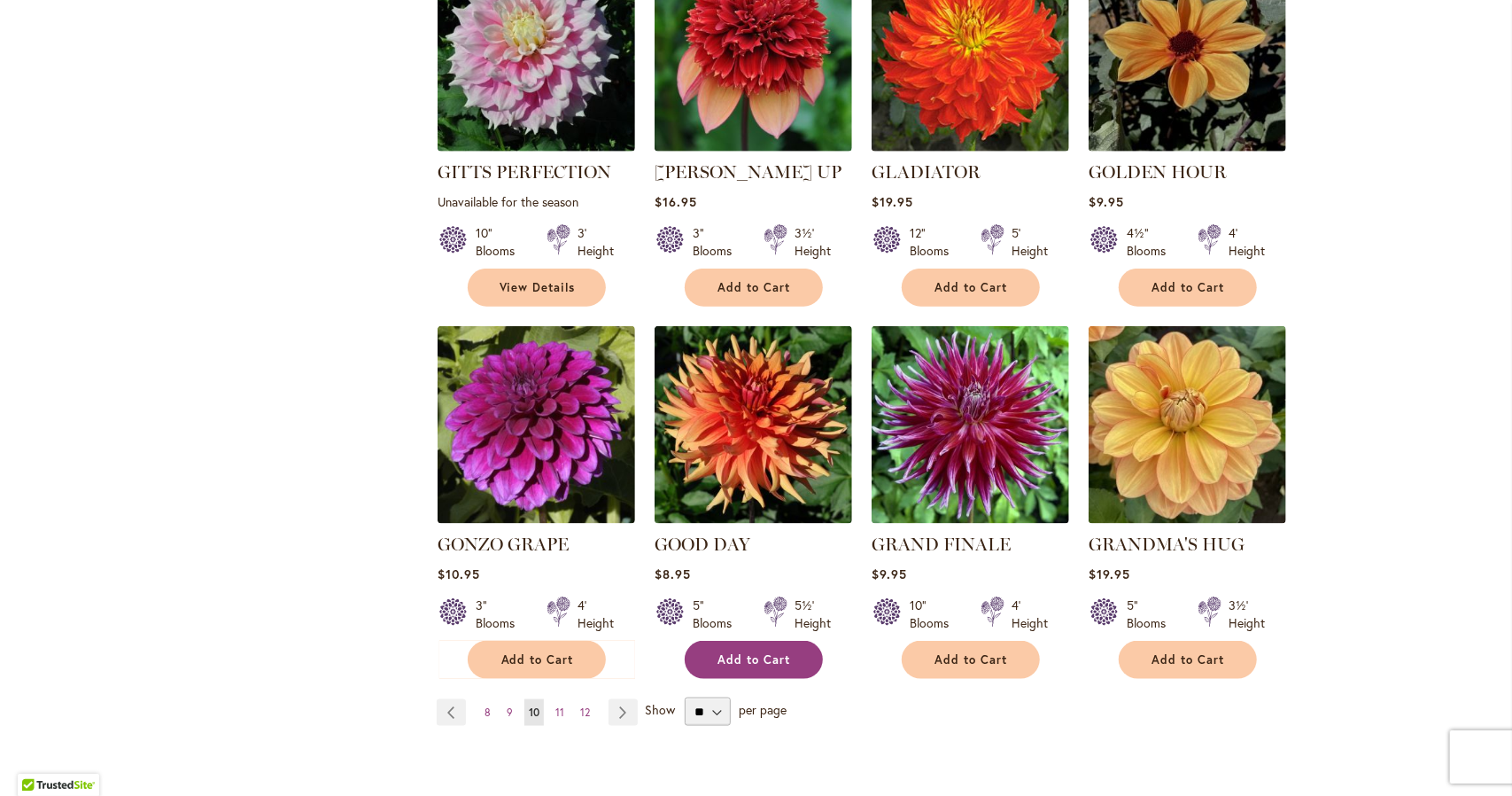
click at [742, 641] on button "Add to Cart" at bounding box center [754, 659] width 139 height 38
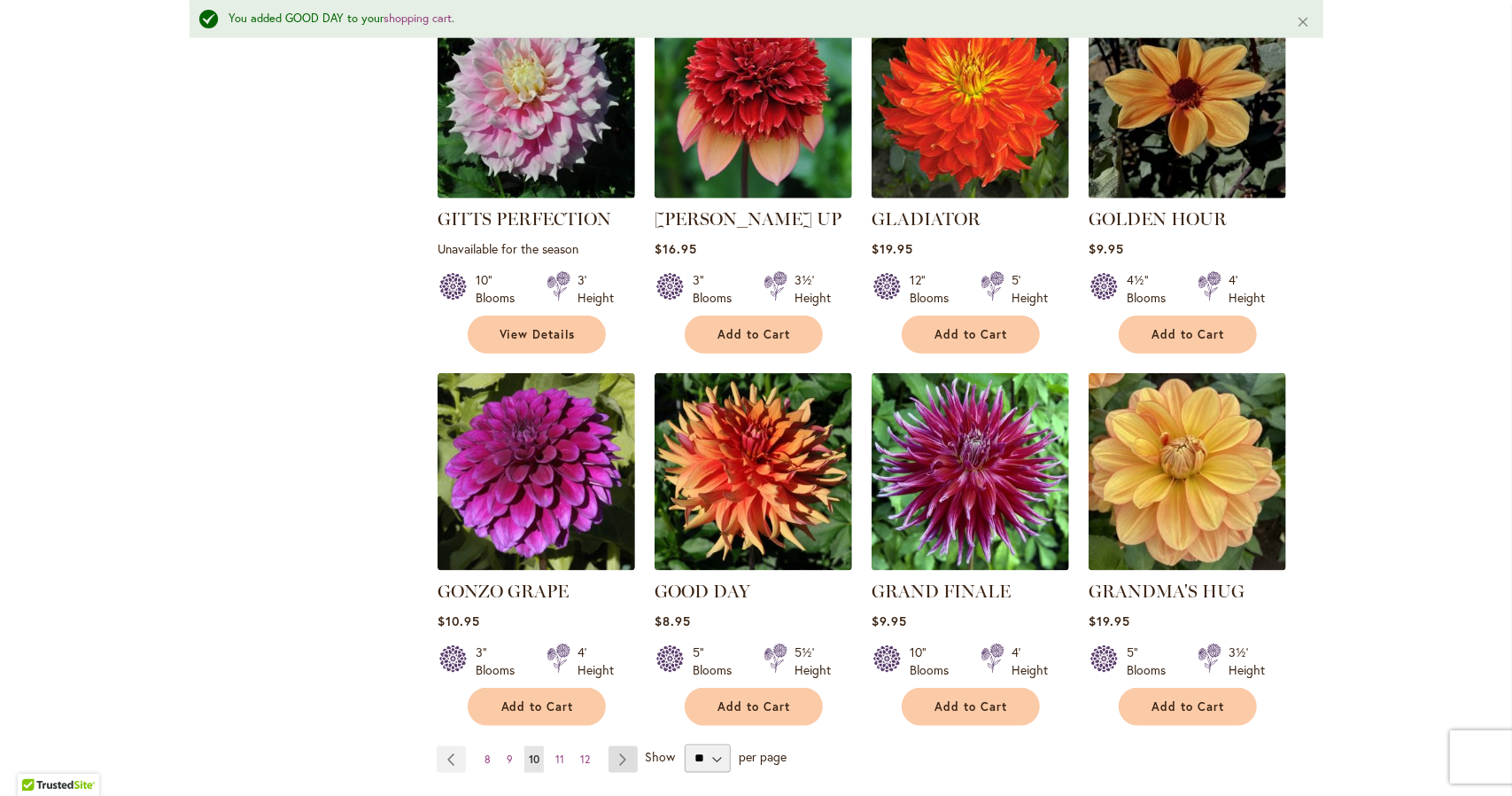
click at [618, 746] on link "Page Next" at bounding box center [623, 759] width 30 height 27
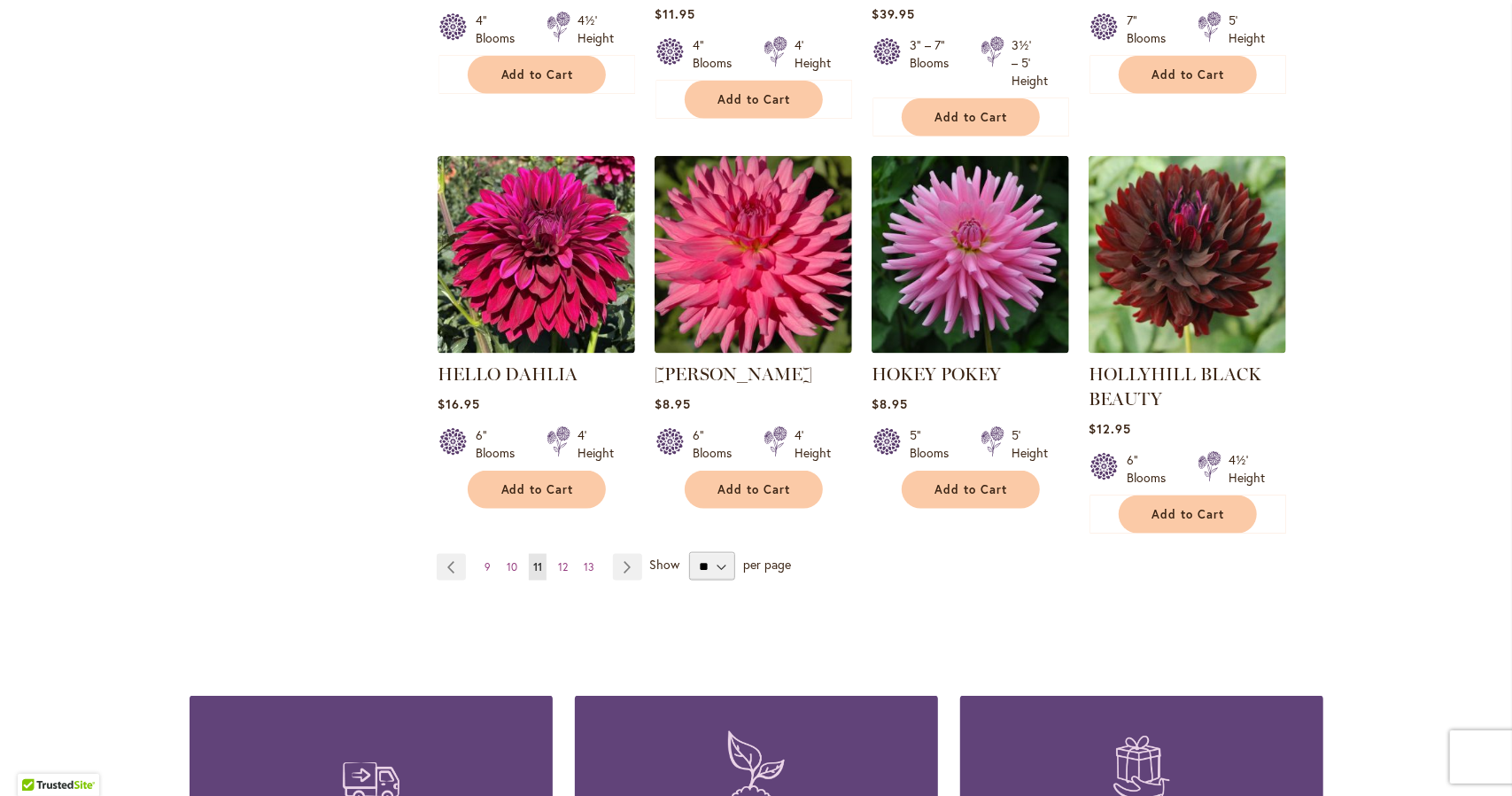
scroll to position [1501, 0]
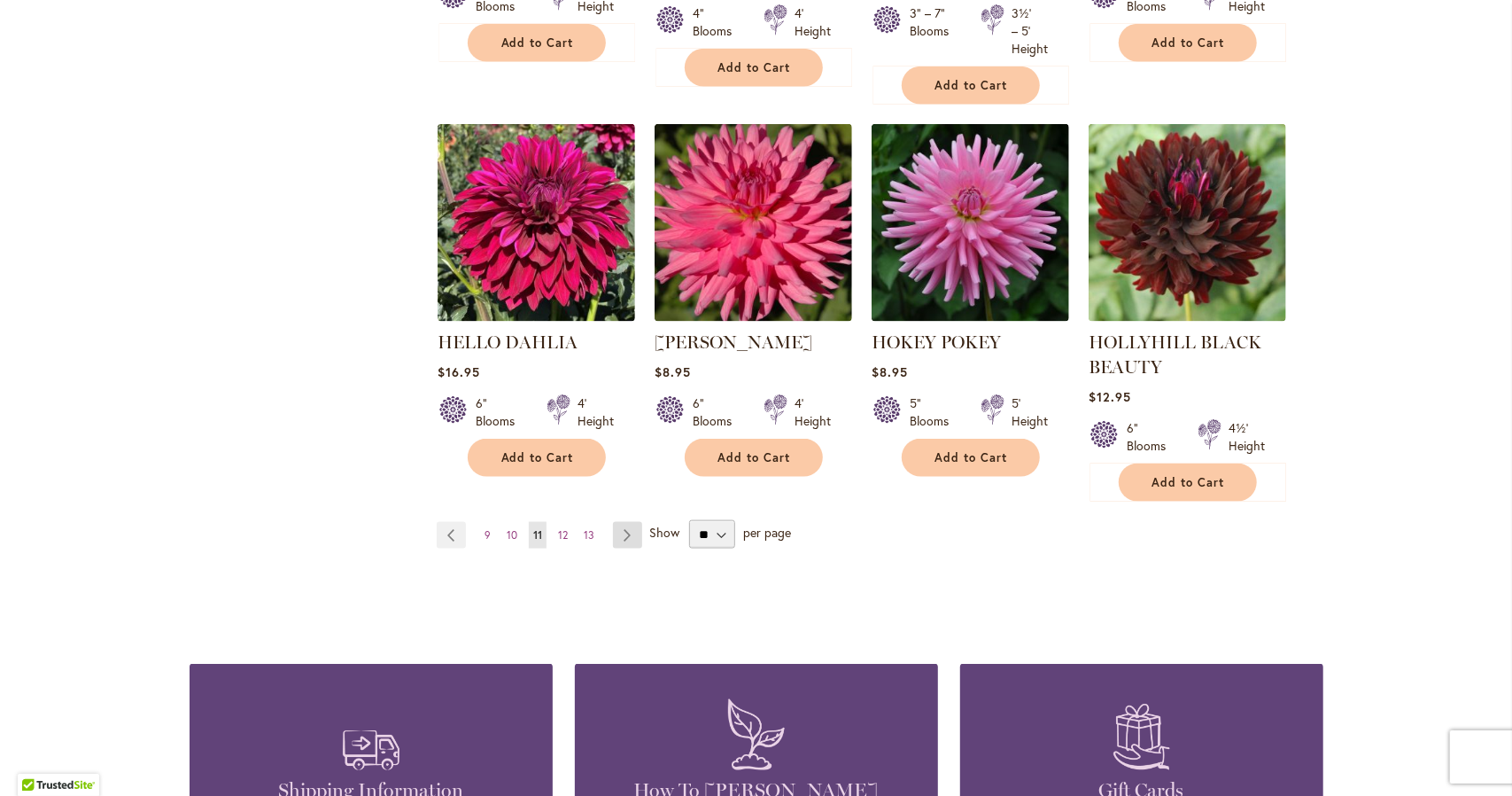
click at [621, 540] on link "Page Next" at bounding box center [628, 534] width 30 height 27
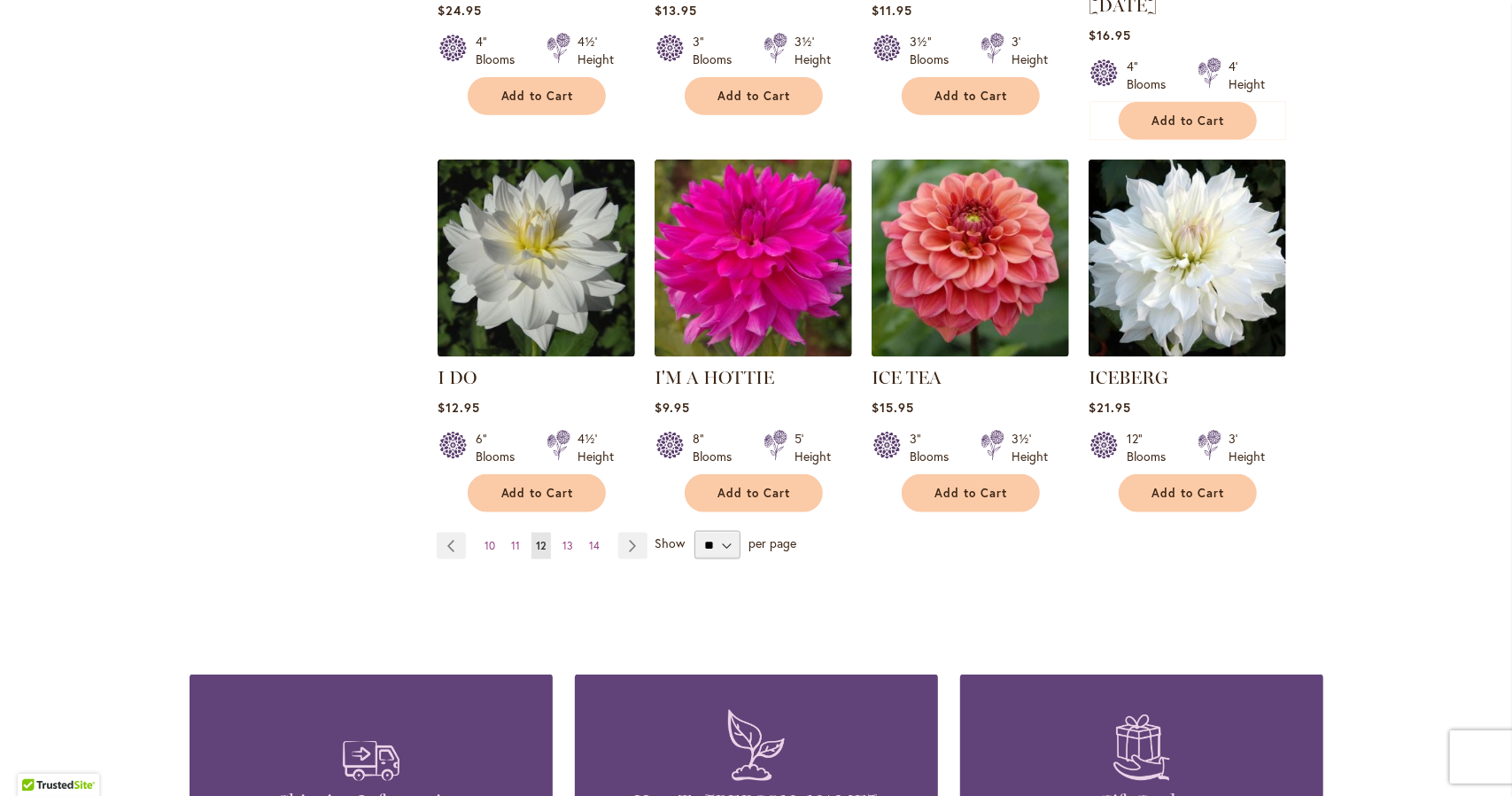
scroll to position [1425, 0]
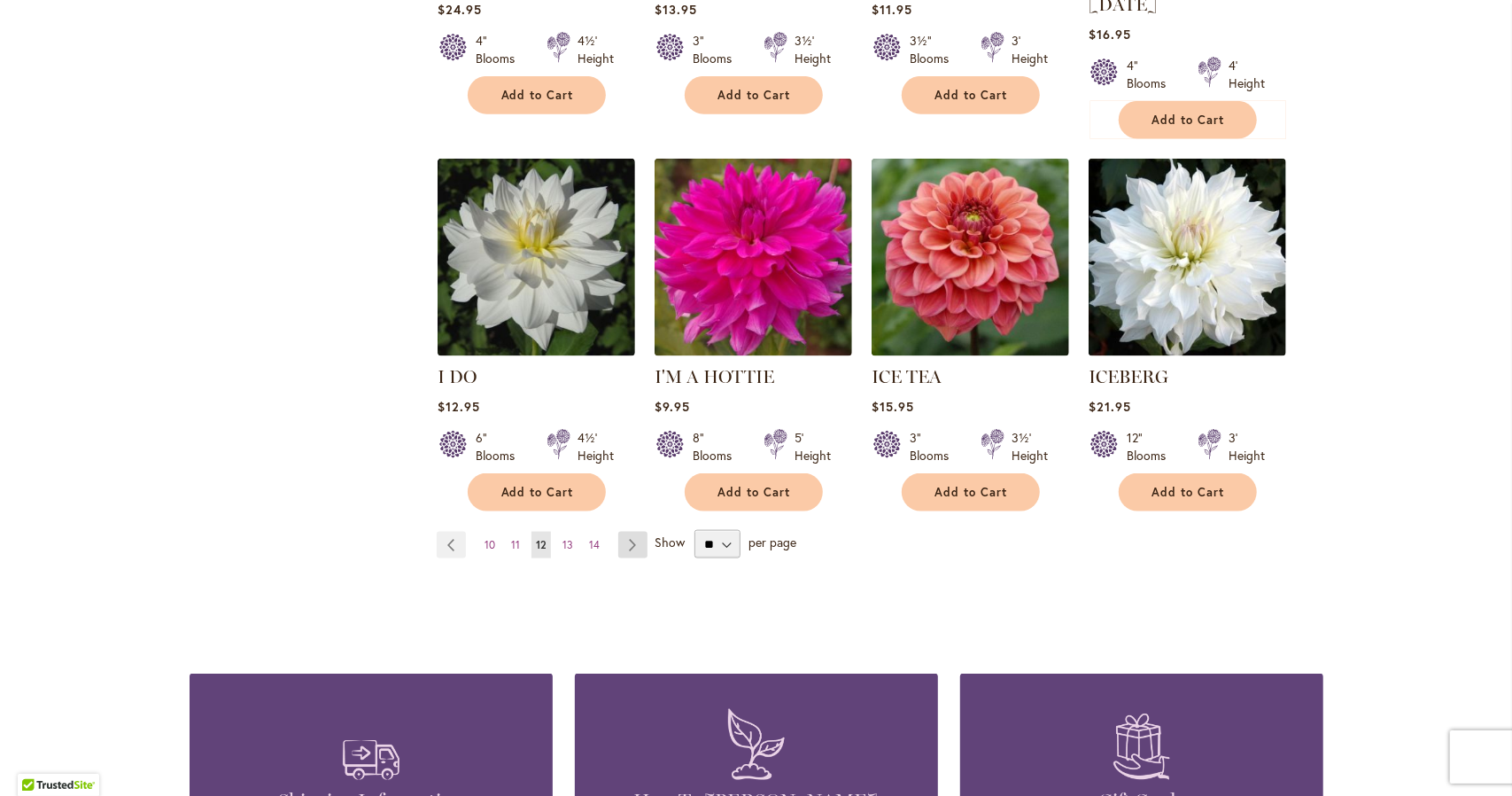
click at [621, 532] on link "Page Next" at bounding box center [633, 545] width 30 height 27
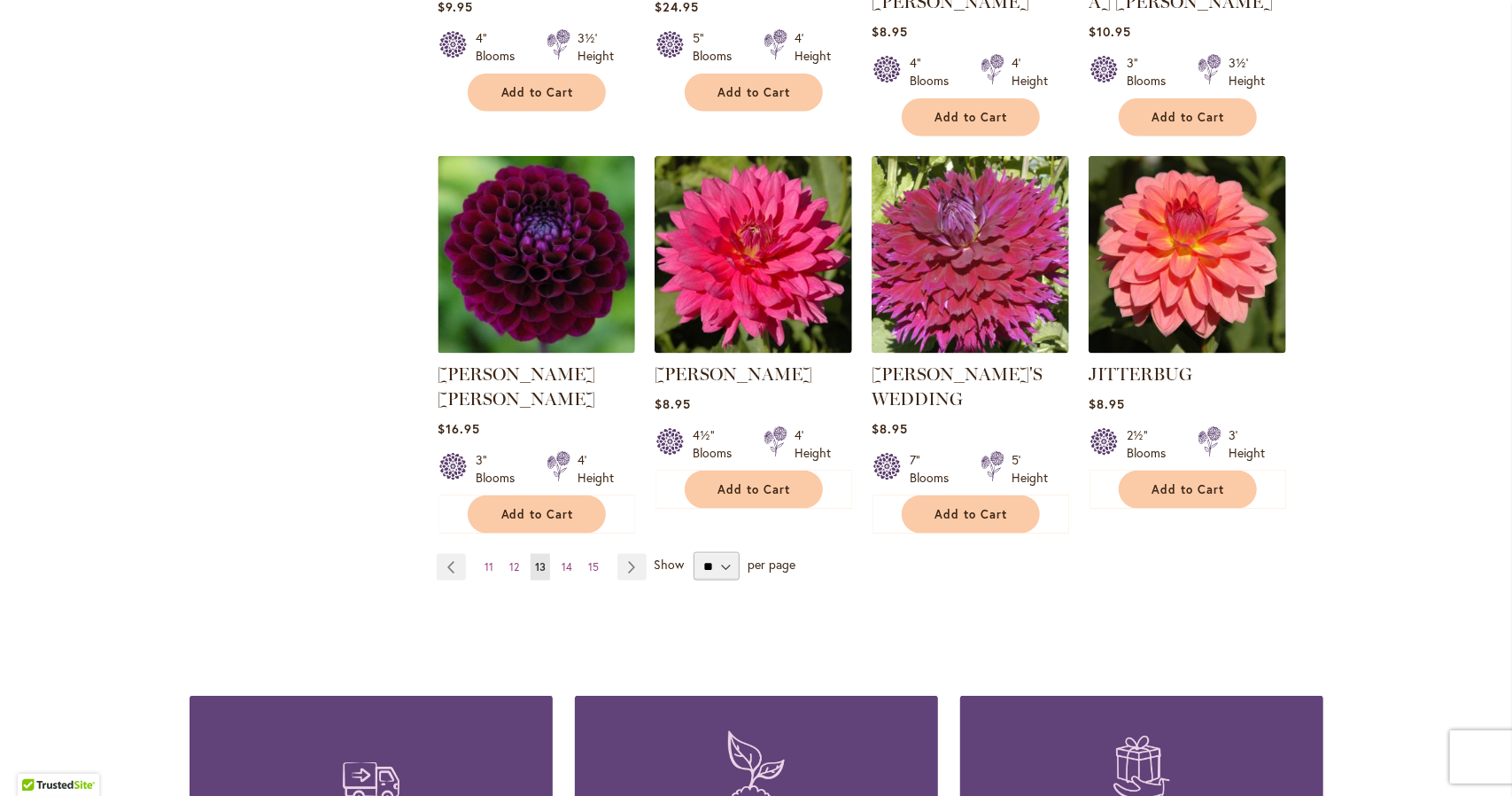
scroll to position [1446, 0]
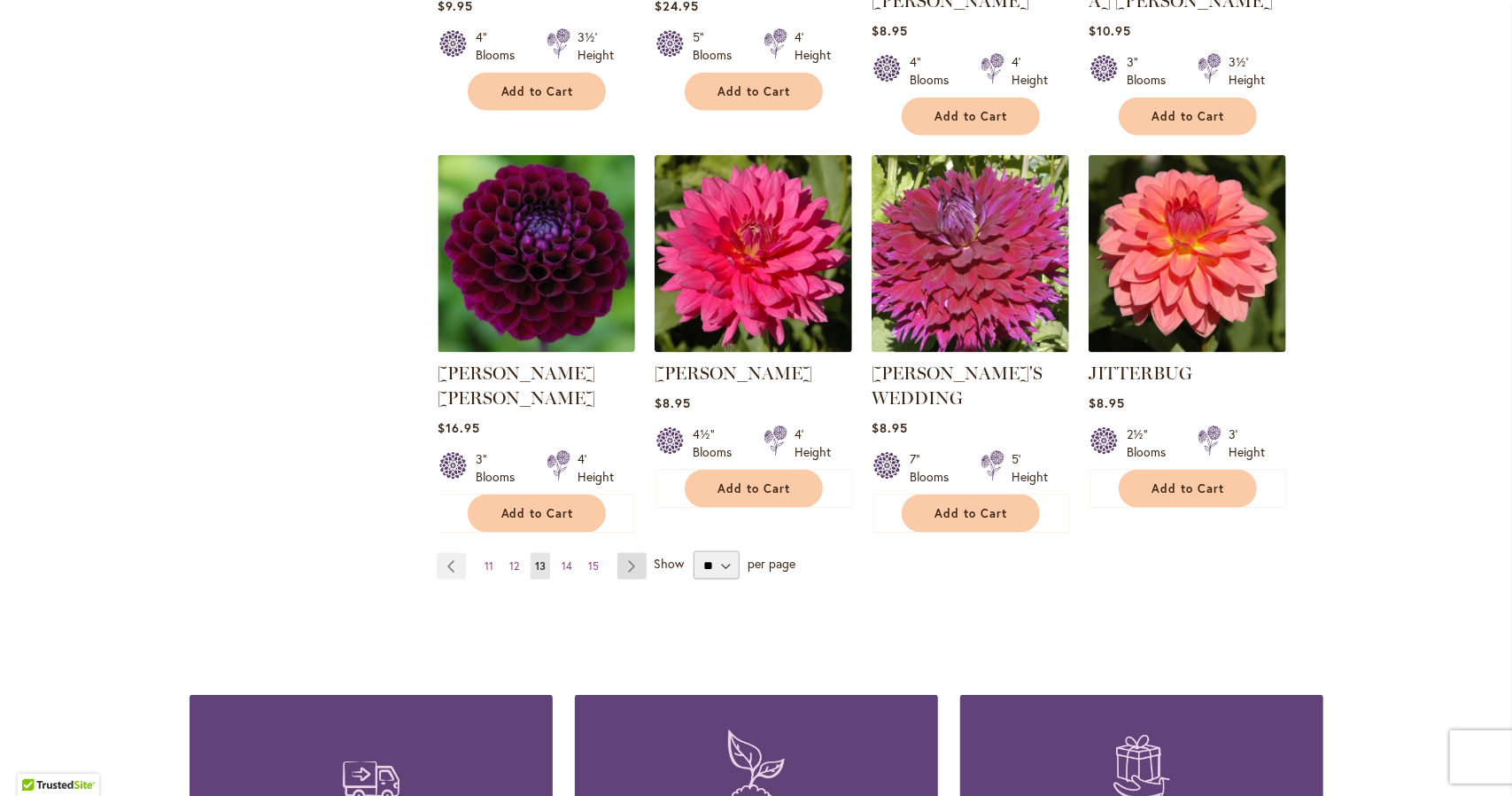
click at [628, 553] on link "Page Next" at bounding box center [632, 566] width 30 height 27
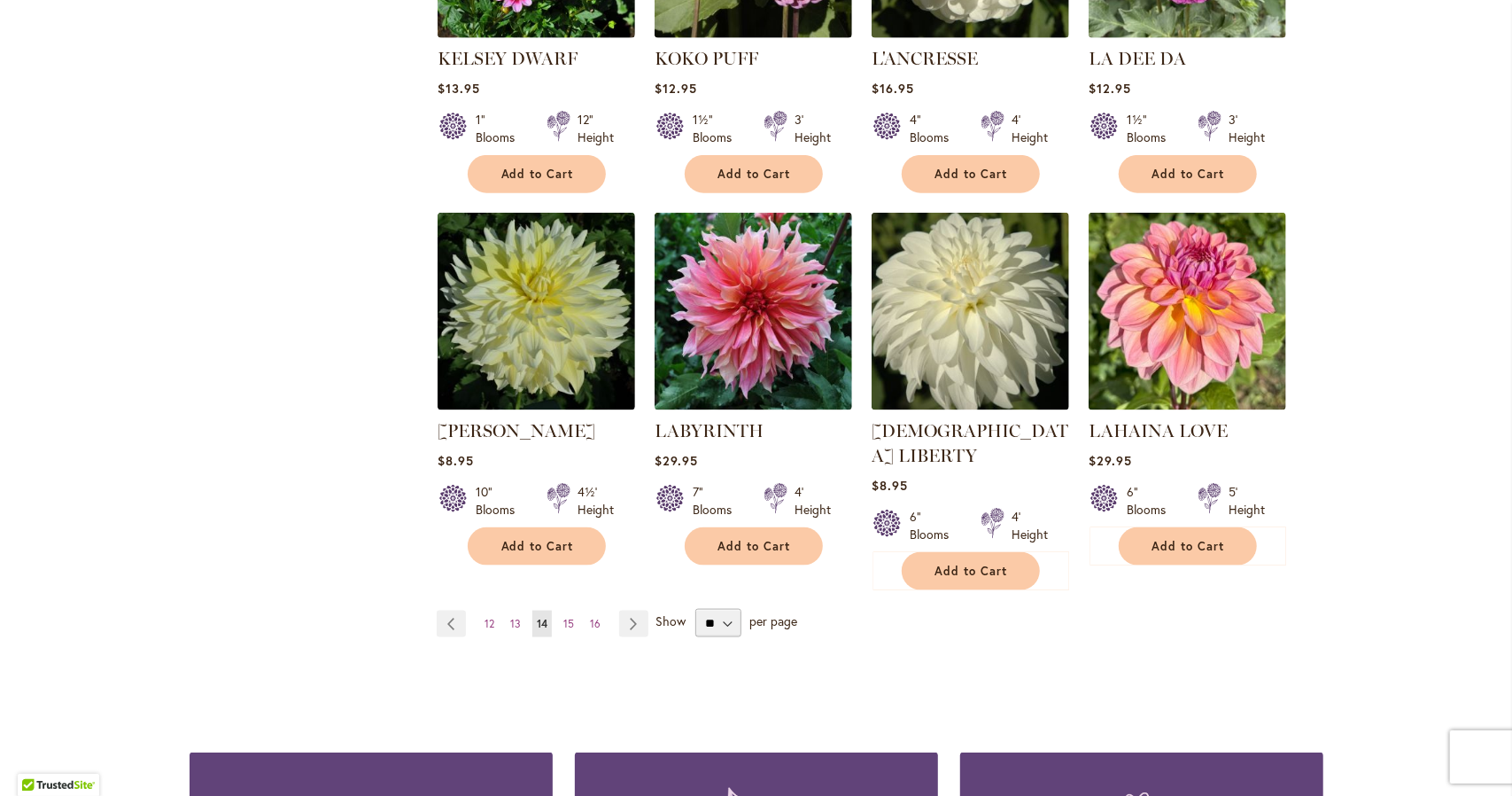
scroll to position [1347, 0]
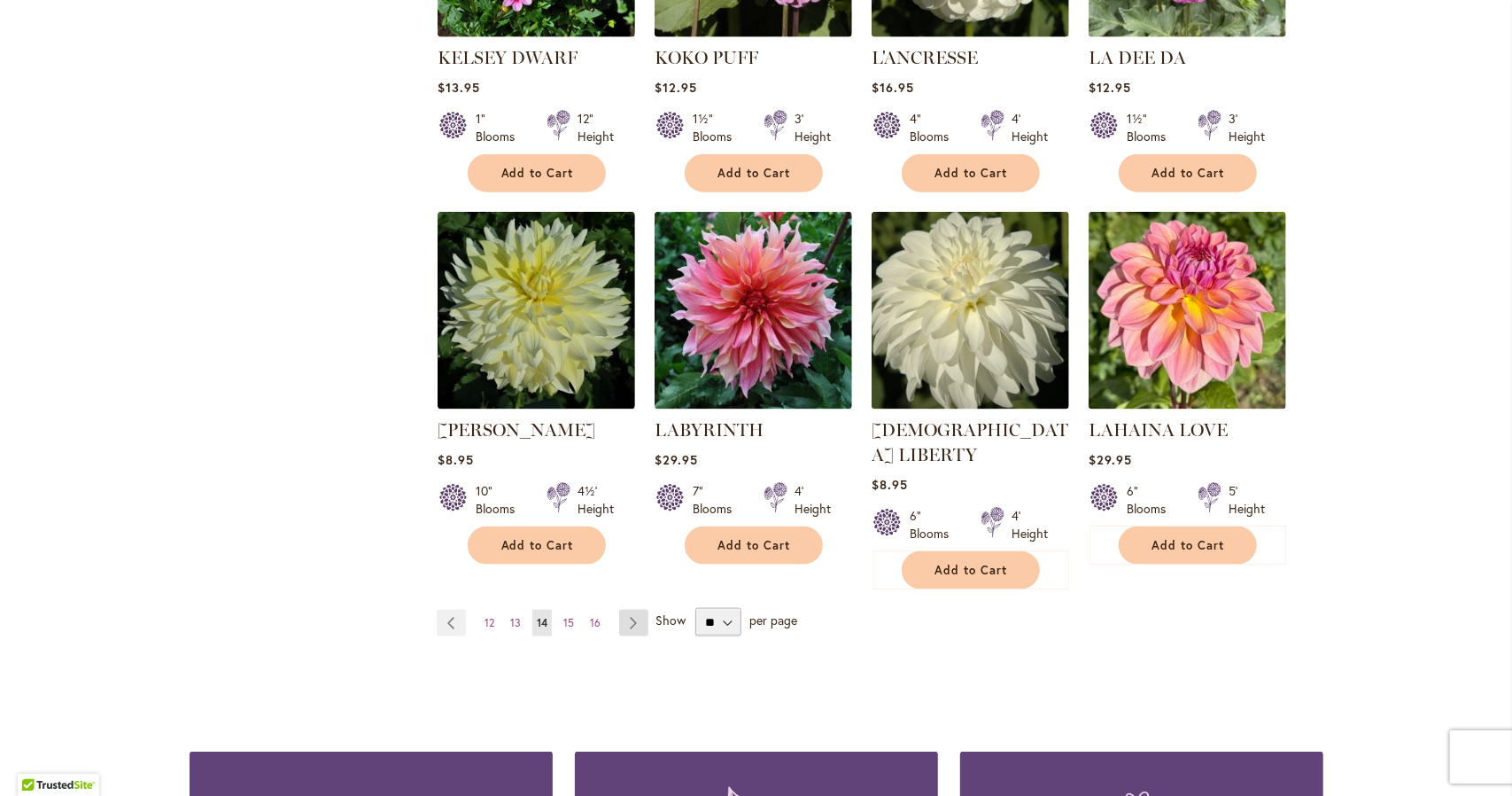
click at [630, 609] on link "Page Next" at bounding box center [634, 622] width 30 height 27
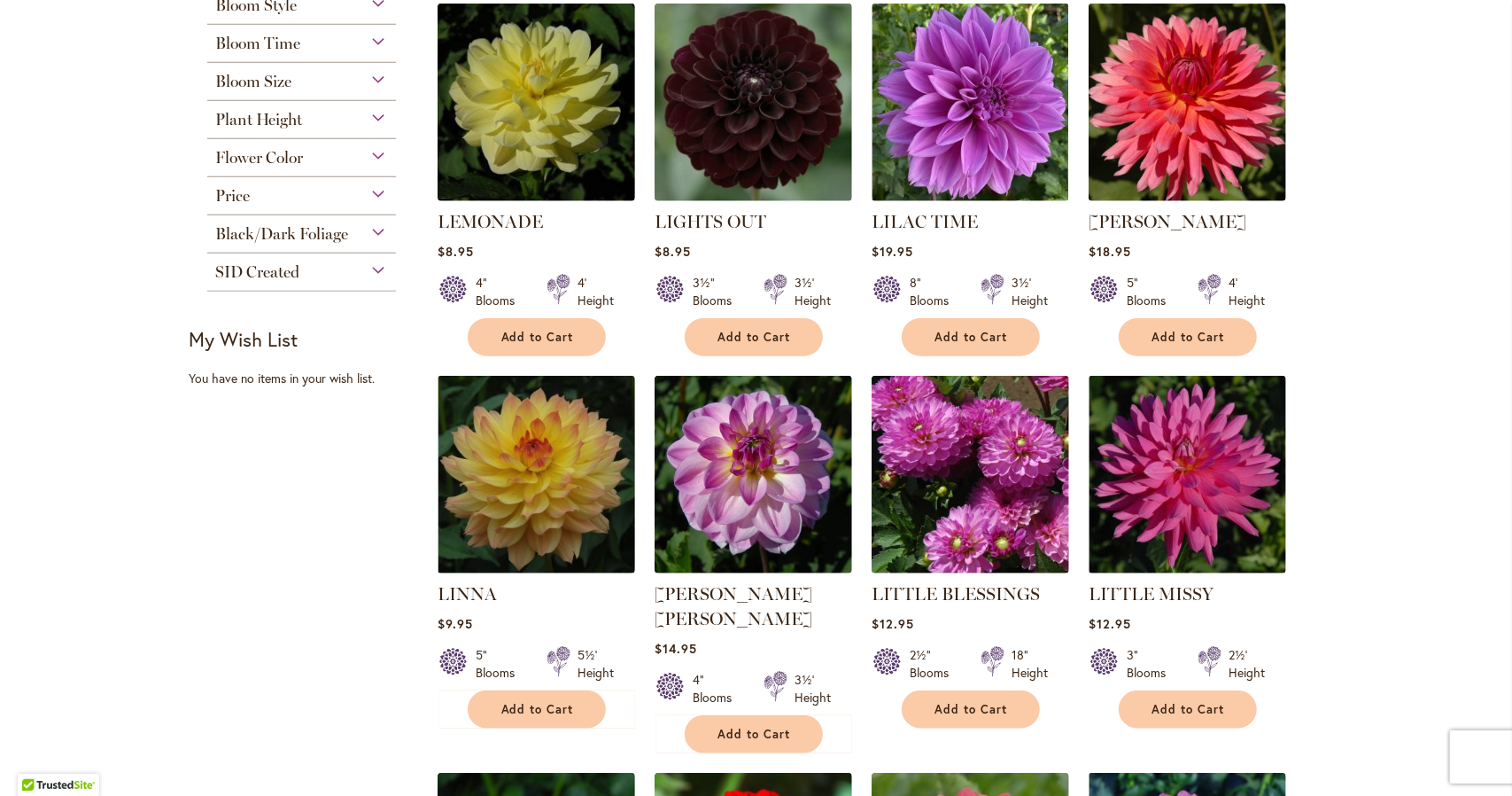
scroll to position [837, 0]
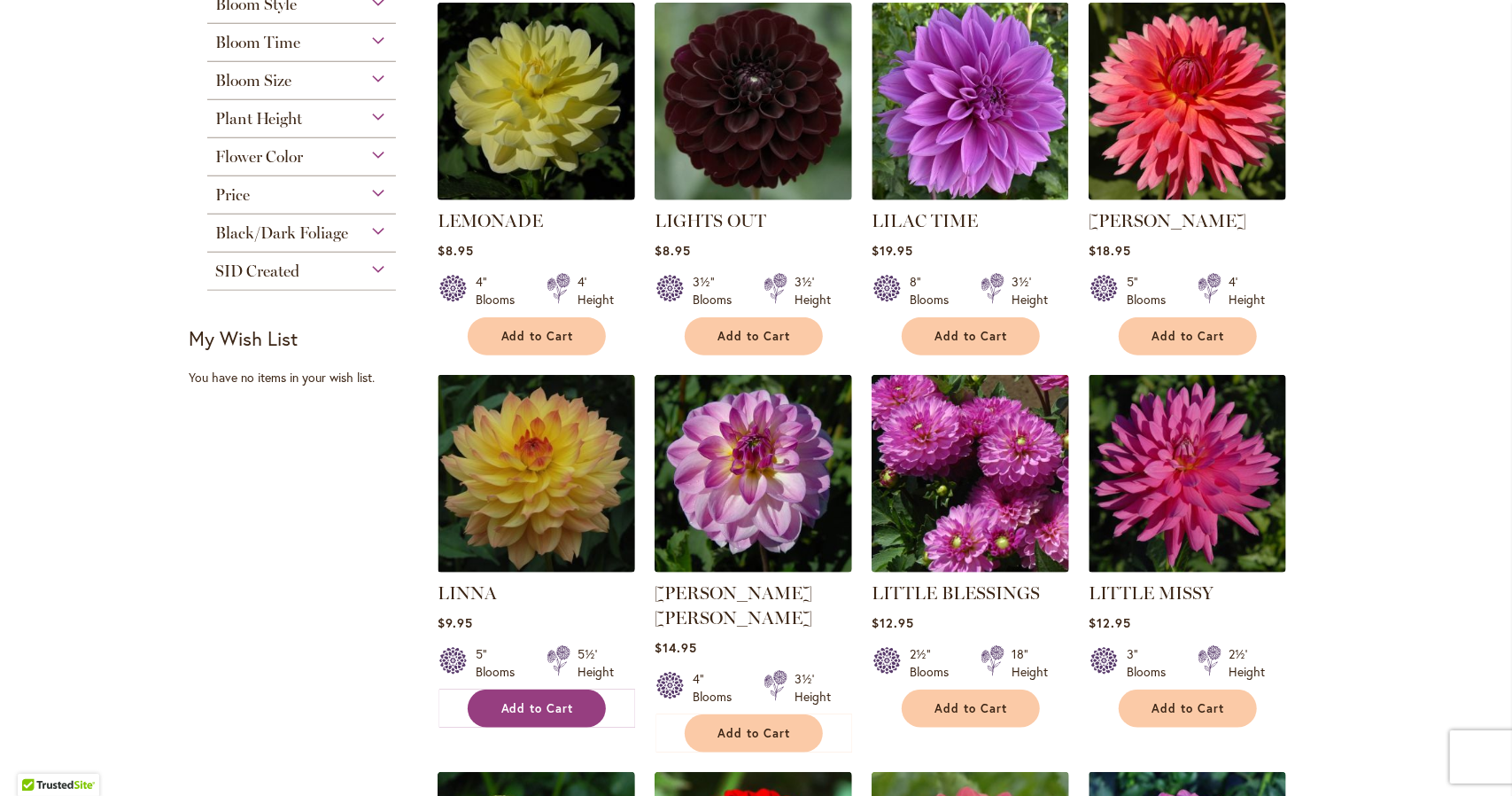
click at [535, 701] on span "Add to Cart" at bounding box center [537, 708] width 73 height 15
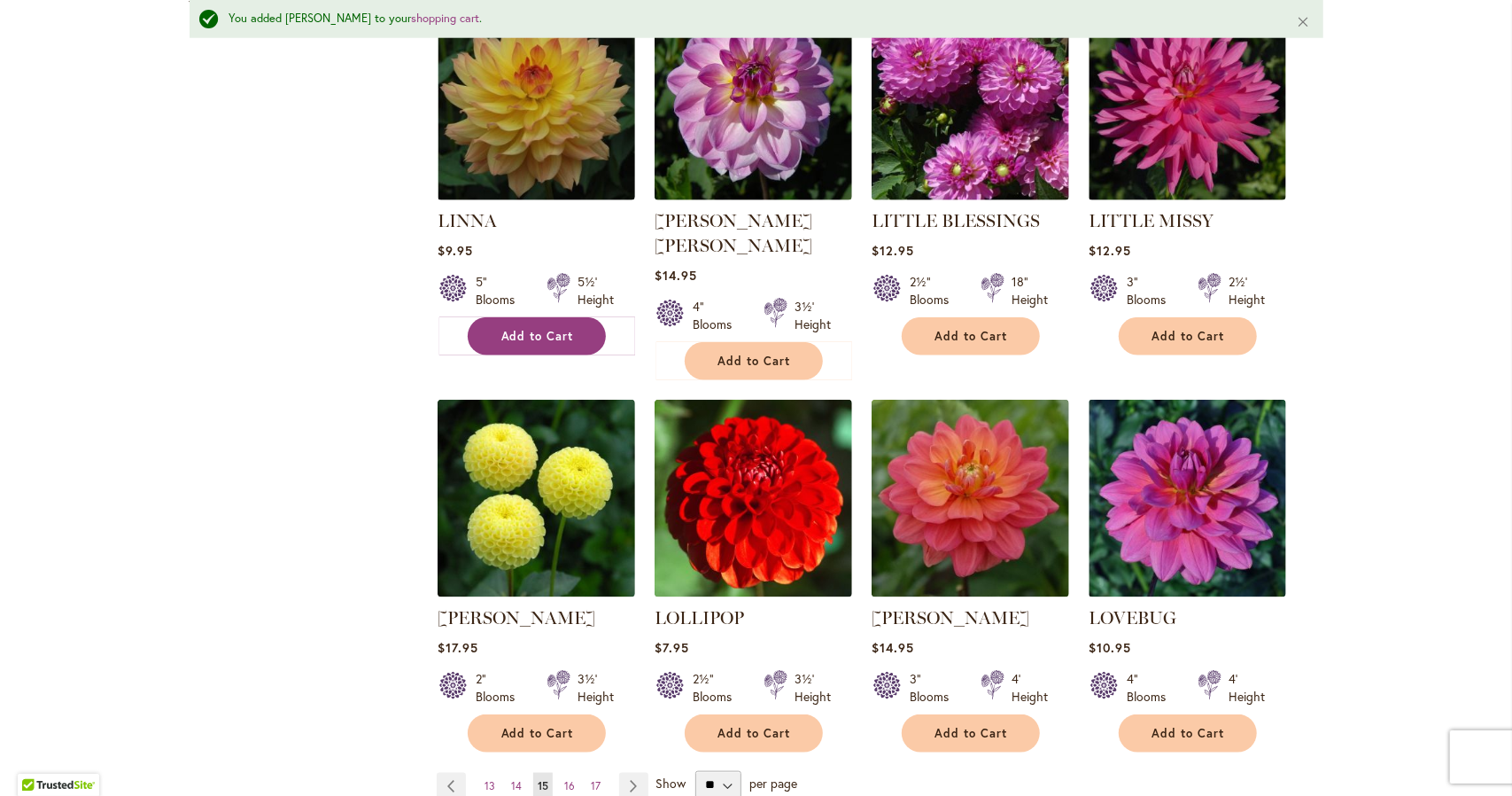
scroll to position [1257, 0]
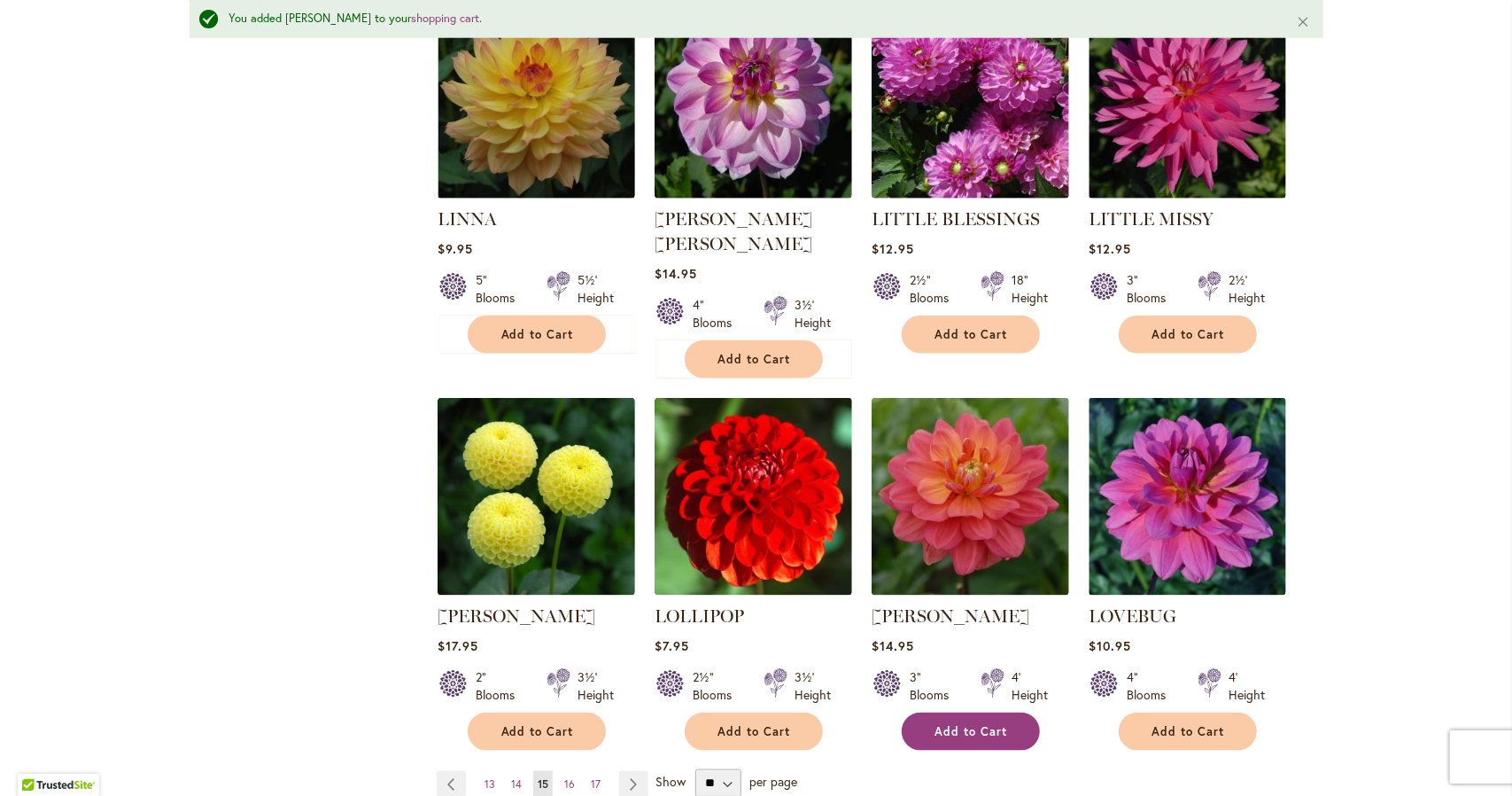
click at [955, 724] on span "Add to Cart" at bounding box center [971, 731] width 73 height 15
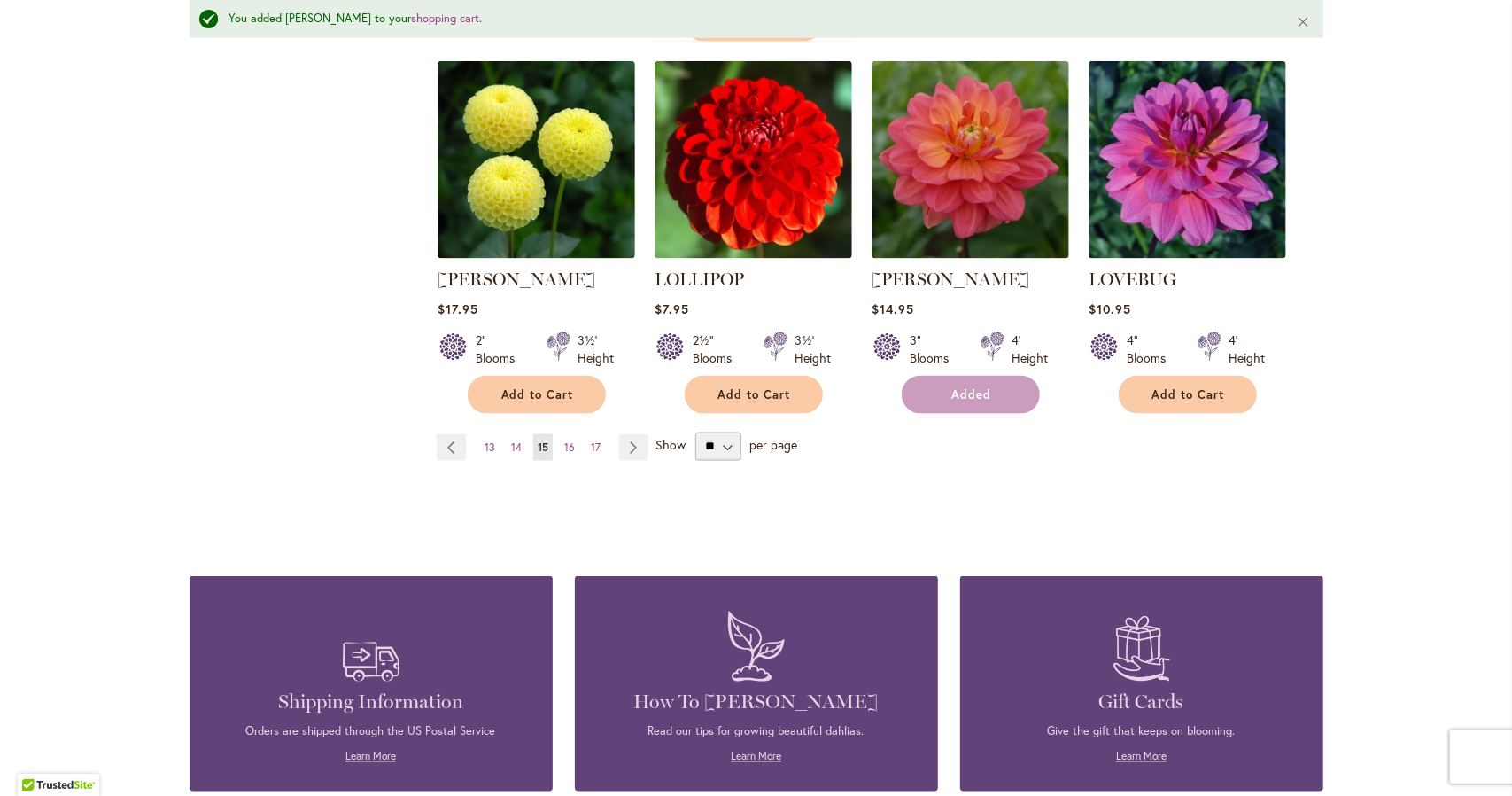
scroll to position [1606, 0]
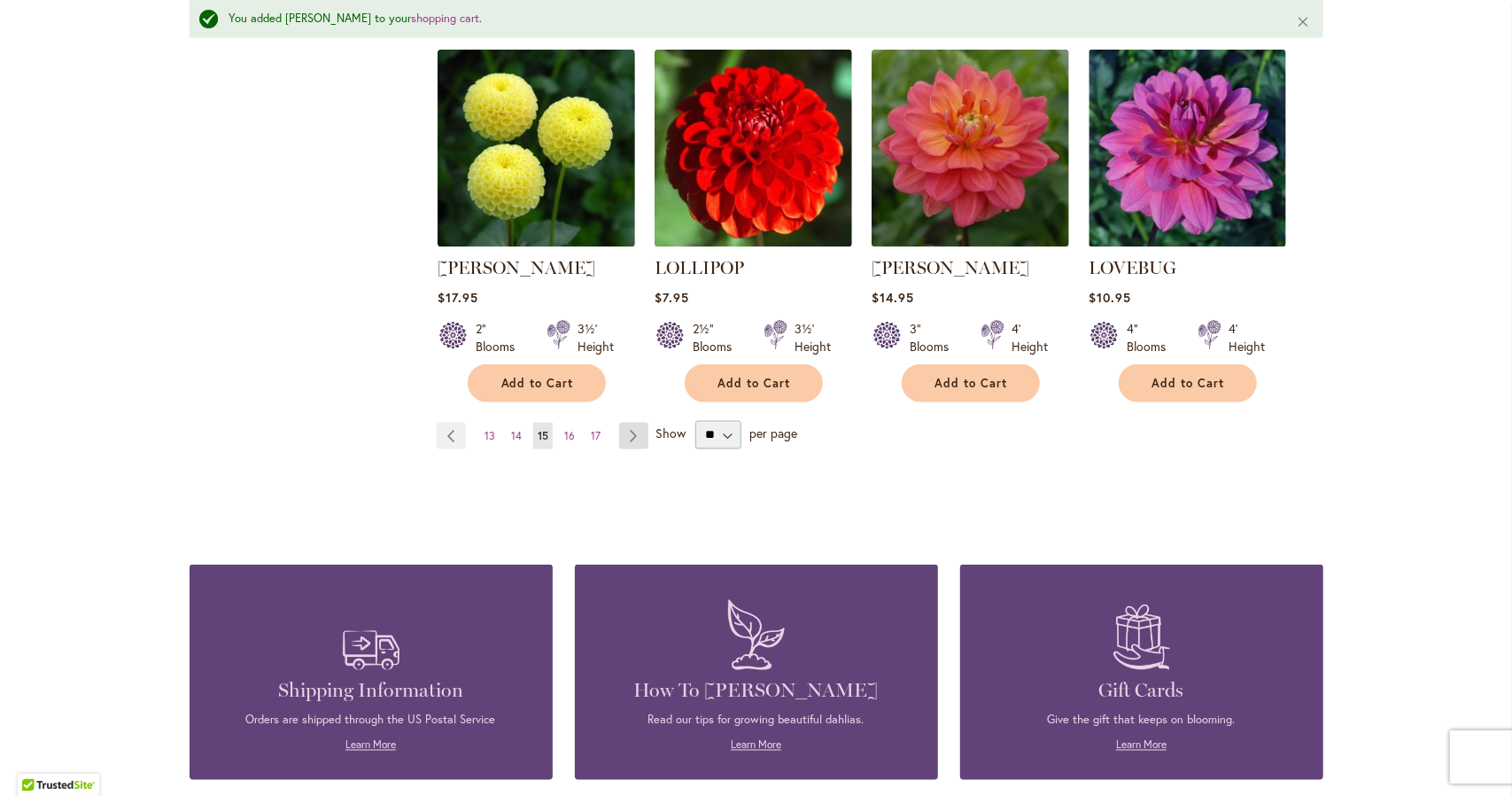
click at [622, 422] on link "Page Next" at bounding box center [634, 435] width 30 height 27
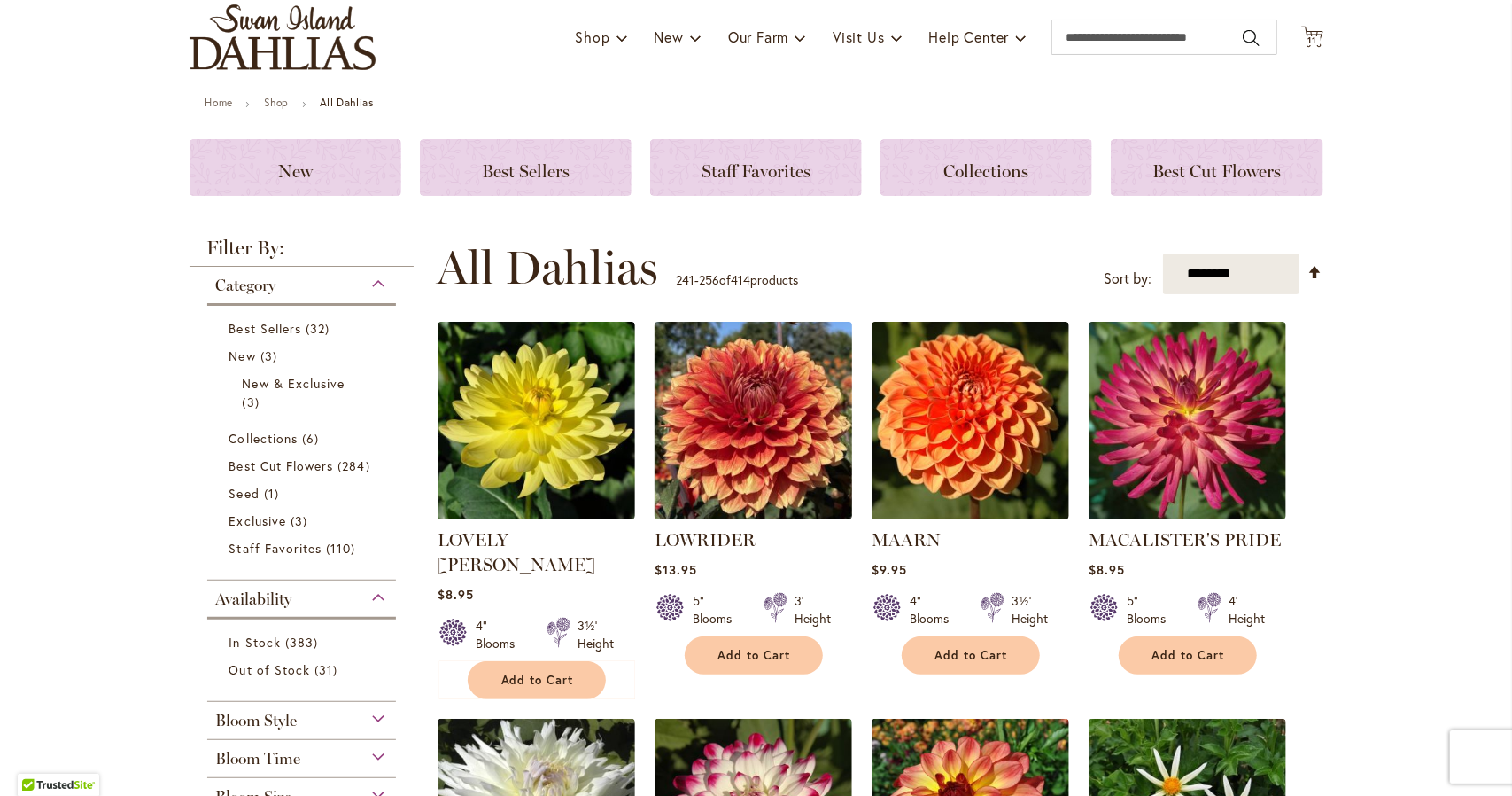
scroll to position [125, 0]
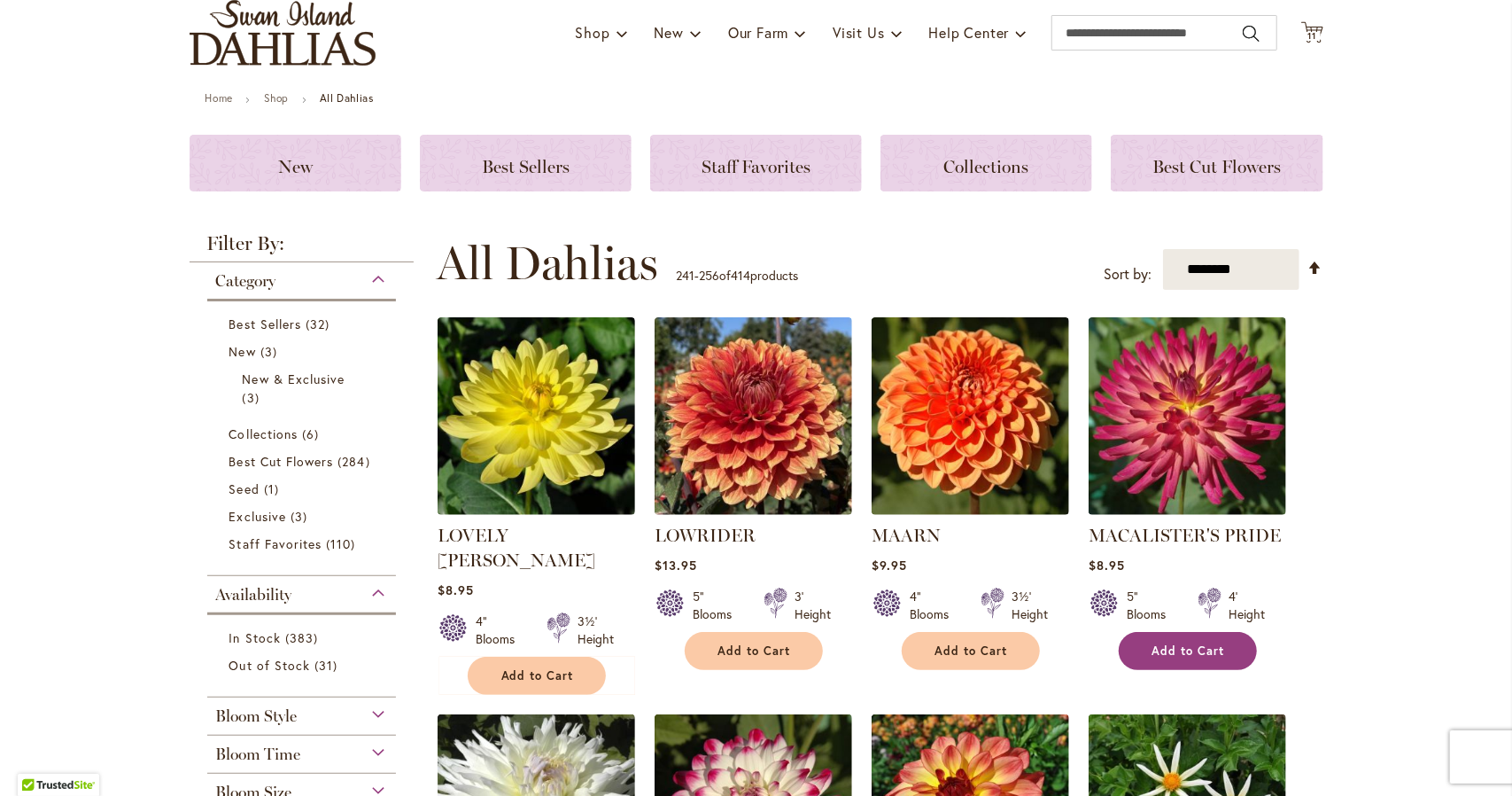
click at [1144, 641] on button "Add to Cart" at bounding box center [1188, 650] width 139 height 38
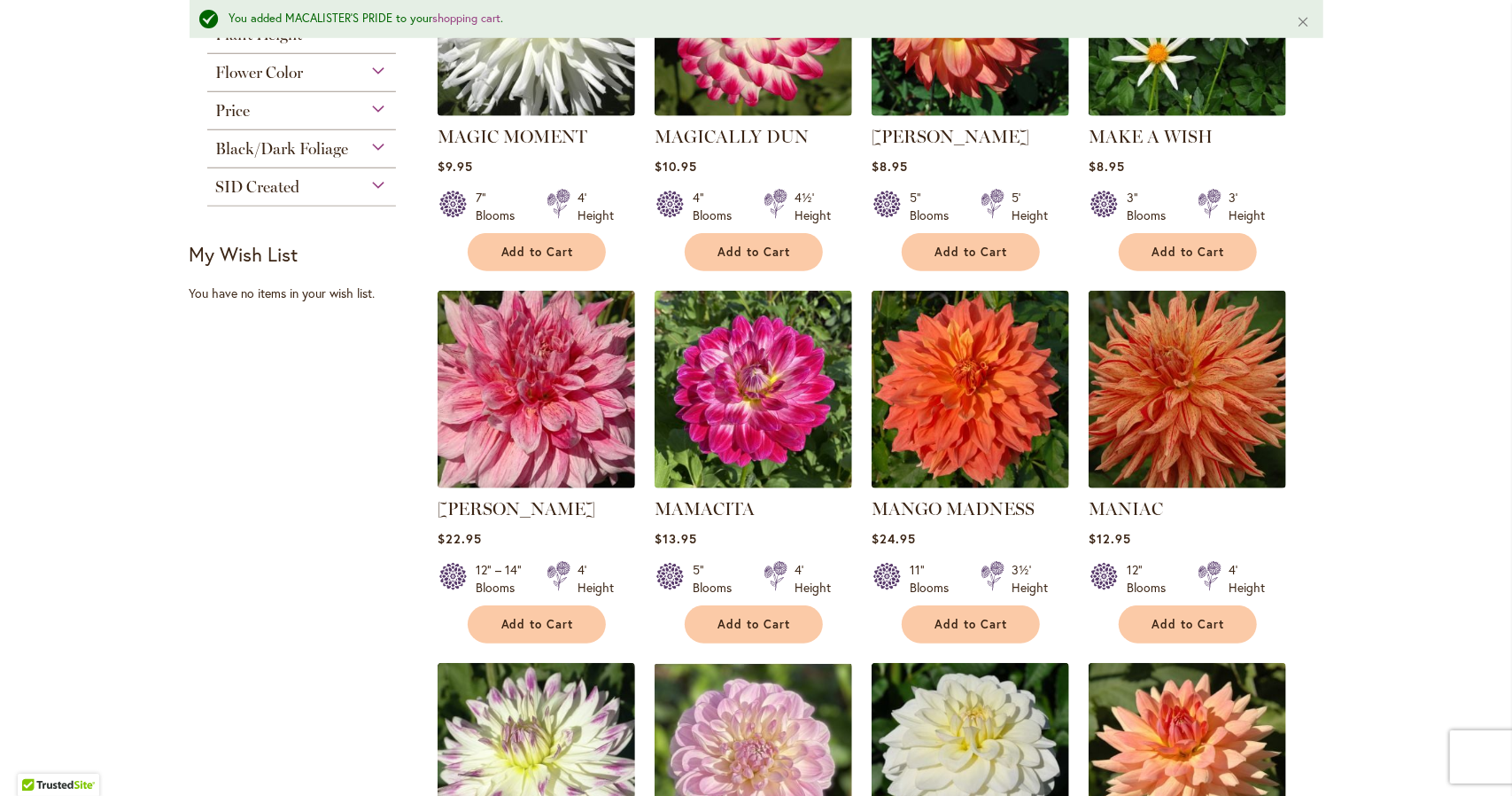
scroll to position [971, 0]
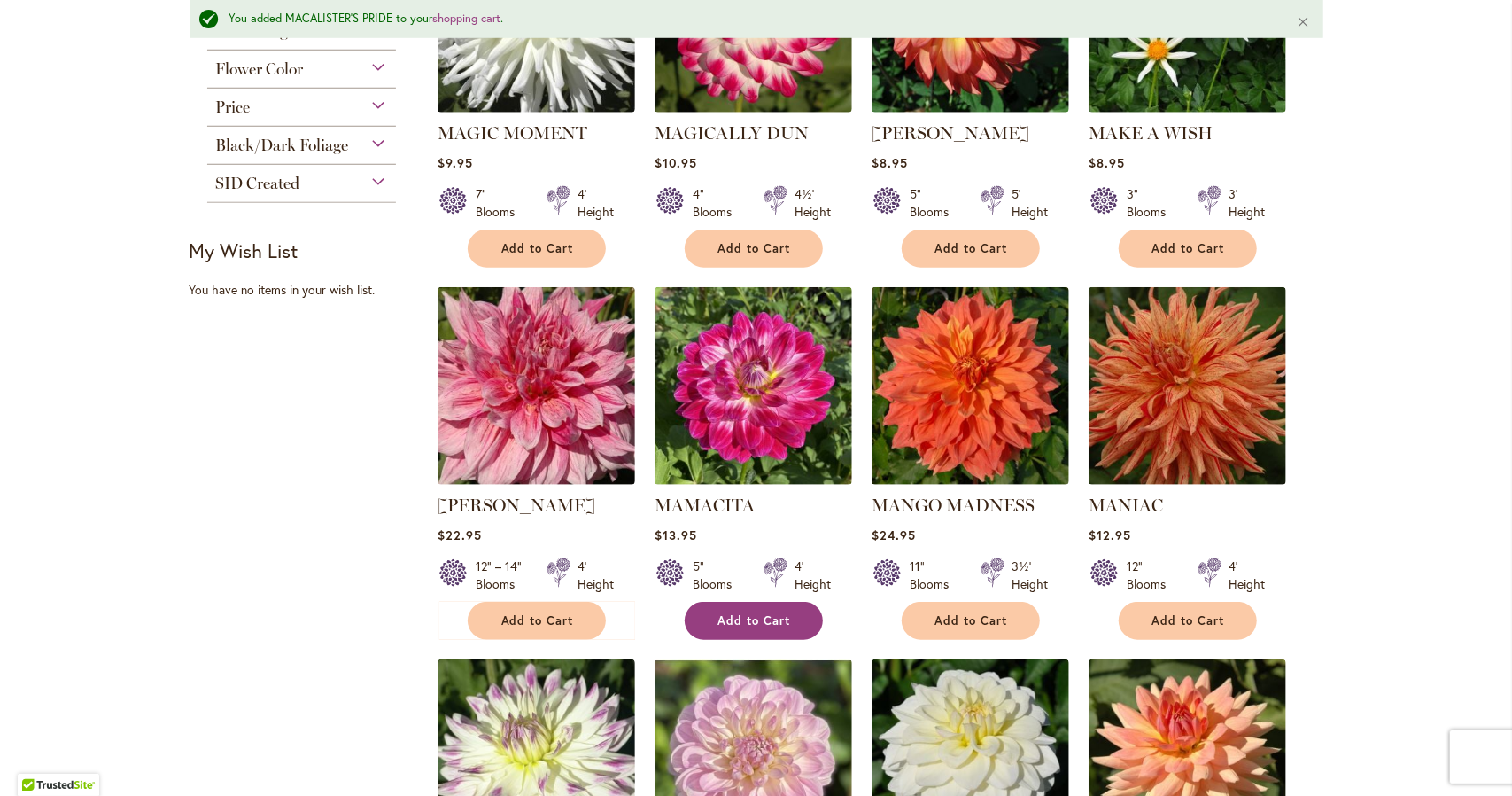
click at [771, 613] on span "Add to Cart" at bounding box center [754, 620] width 73 height 15
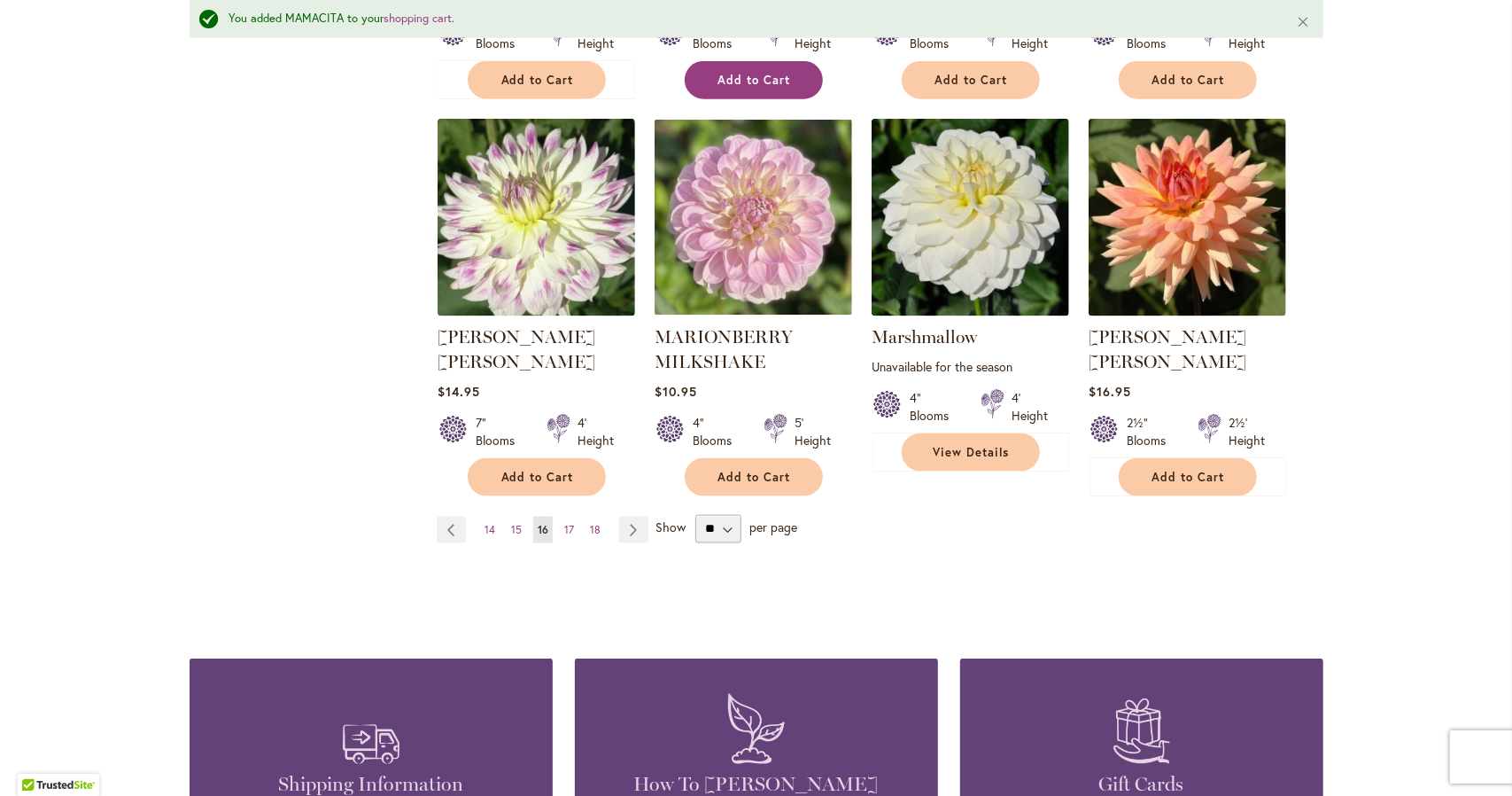
scroll to position [1512, 0]
click at [624, 517] on link "Page Next" at bounding box center [634, 530] width 30 height 27
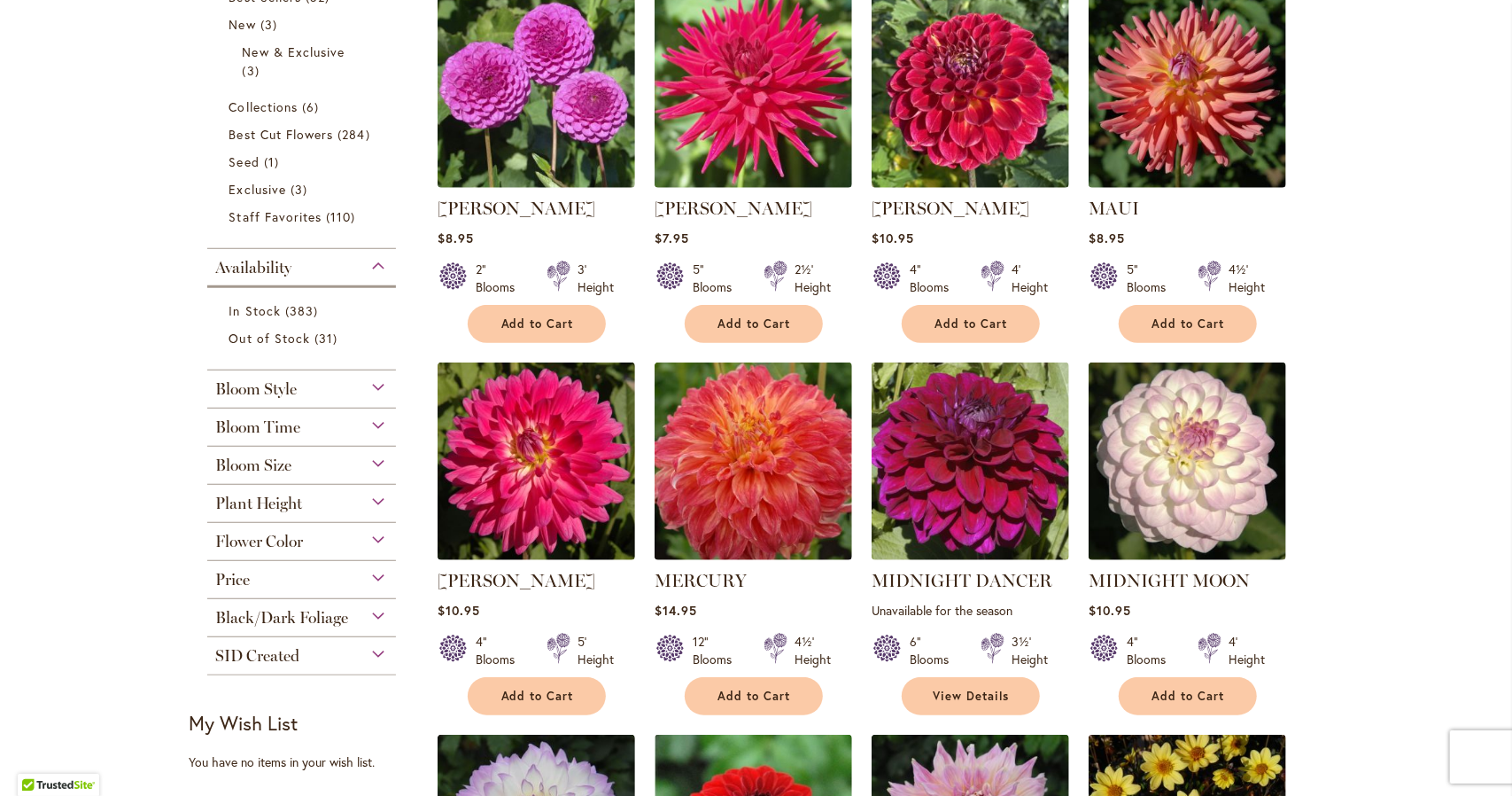
scroll to position [459, 0]
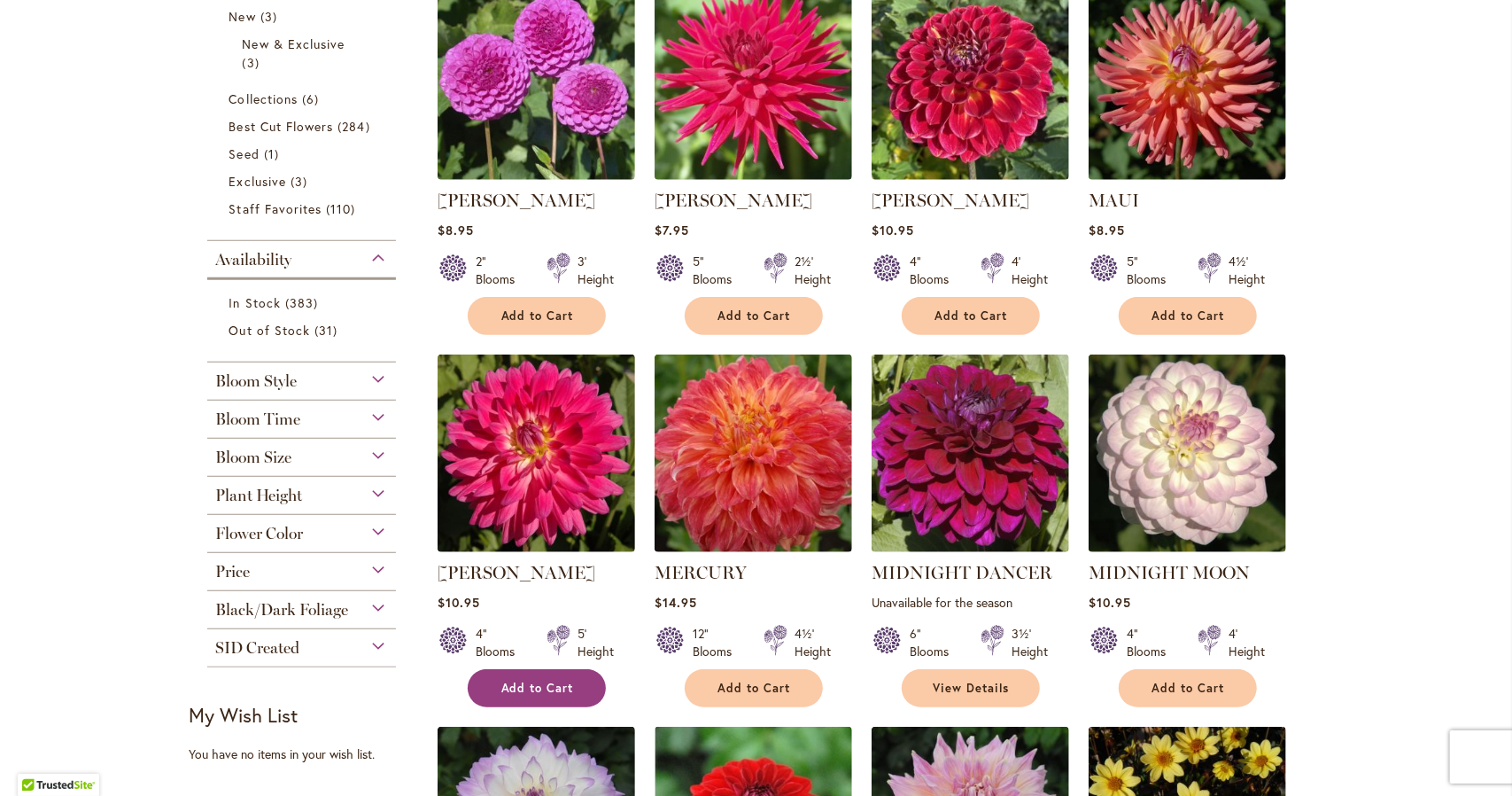
click at [524, 678] on button "Add to Cart" at bounding box center [537, 688] width 139 height 38
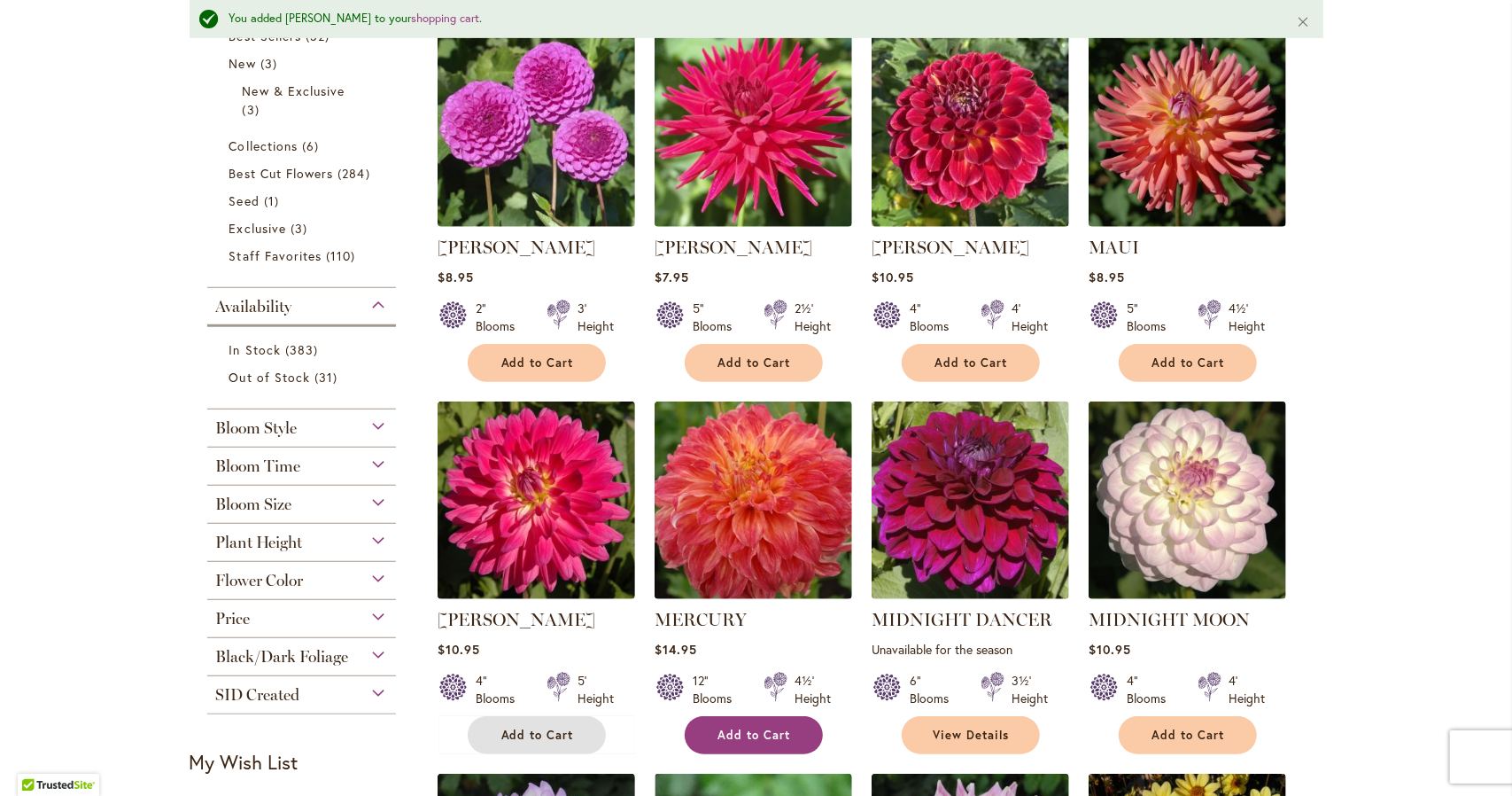
scroll to position [506, 0]
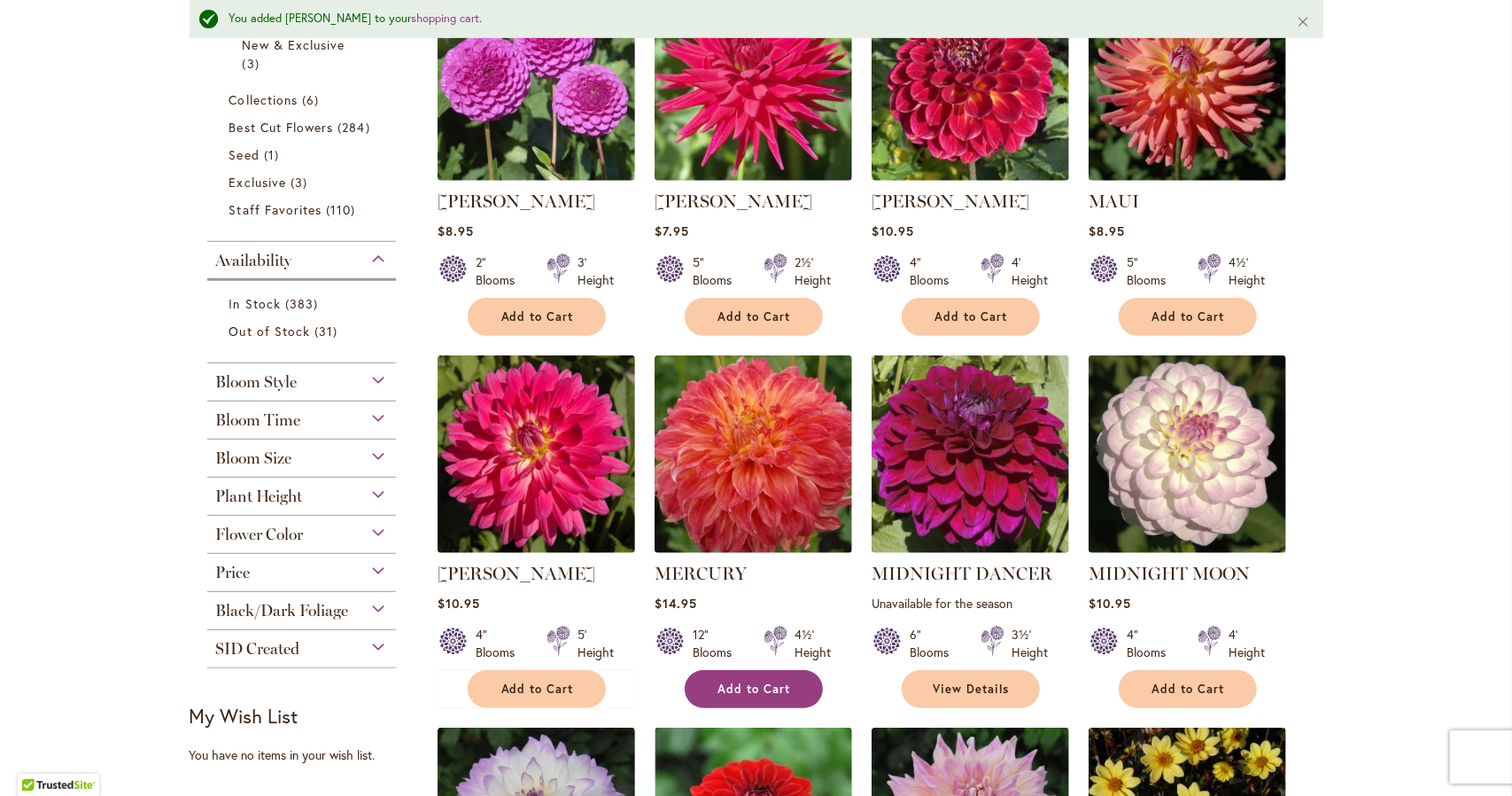
click at [743, 684] on span "Add to Cart" at bounding box center [754, 689] width 73 height 15
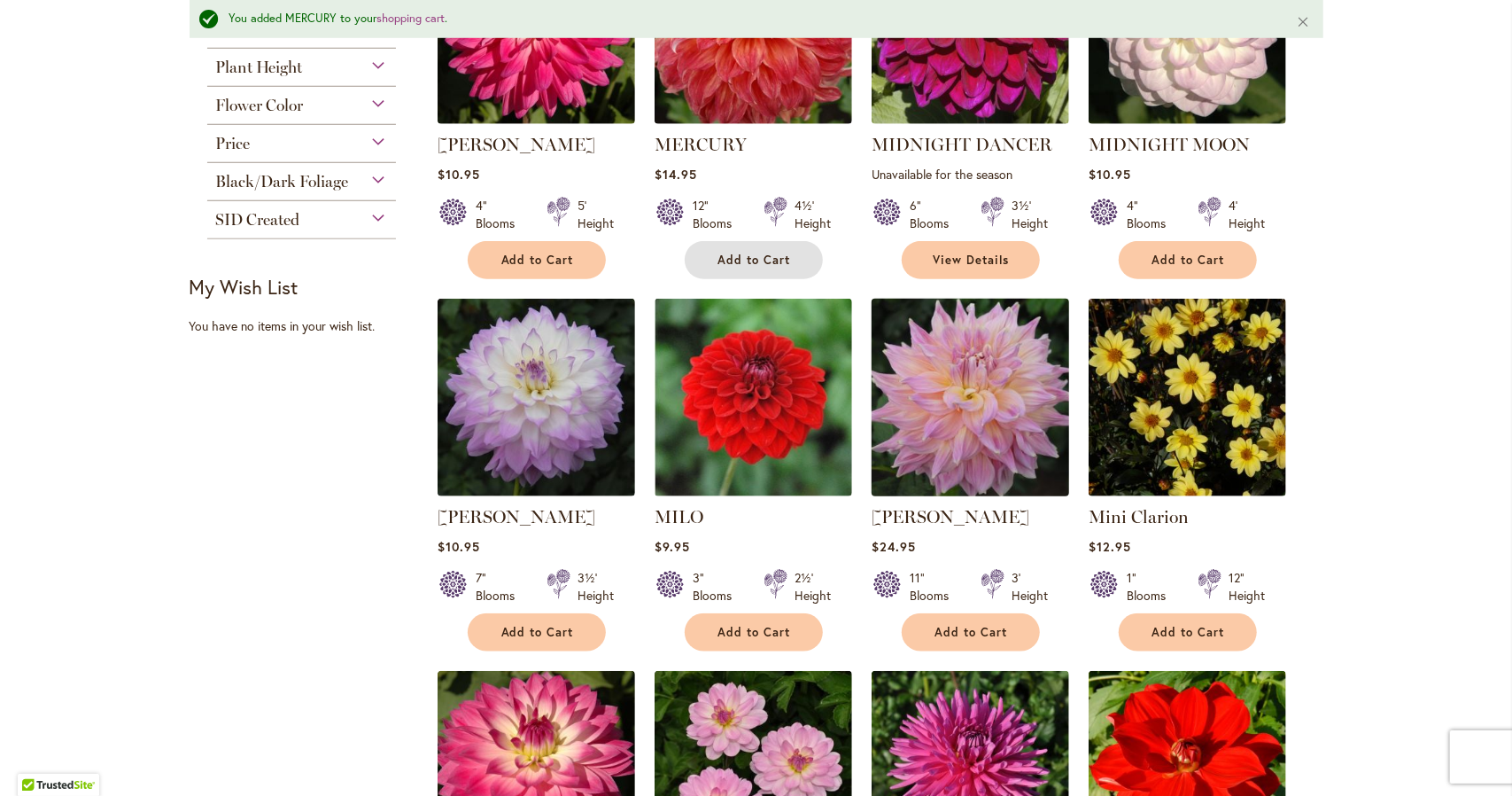
scroll to position [936, 0]
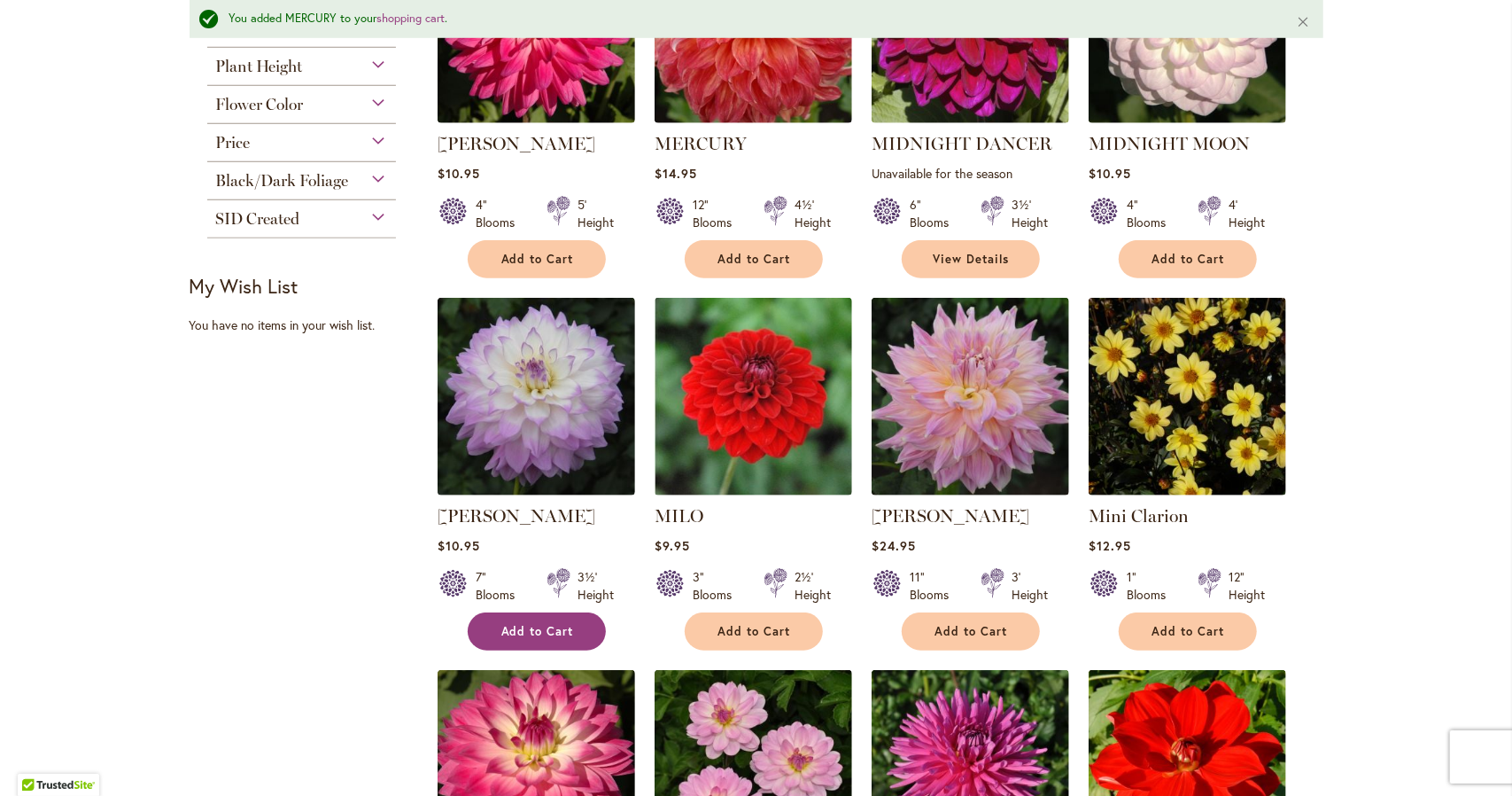
click at [535, 626] on span "Add to Cart" at bounding box center [537, 631] width 73 height 15
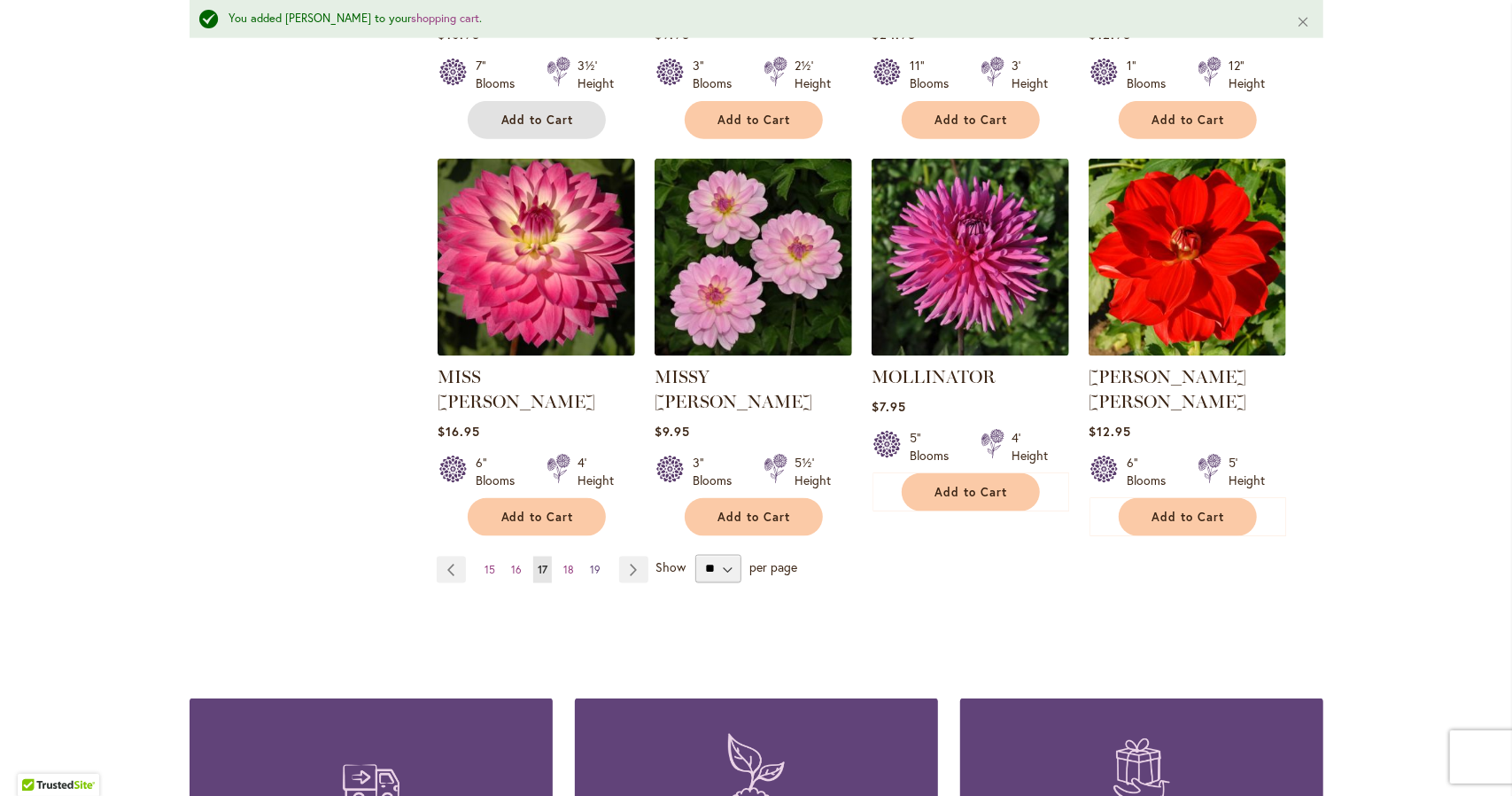
scroll to position [1448, 0]
click at [629, 556] on link "Page Next" at bounding box center [634, 569] width 30 height 27
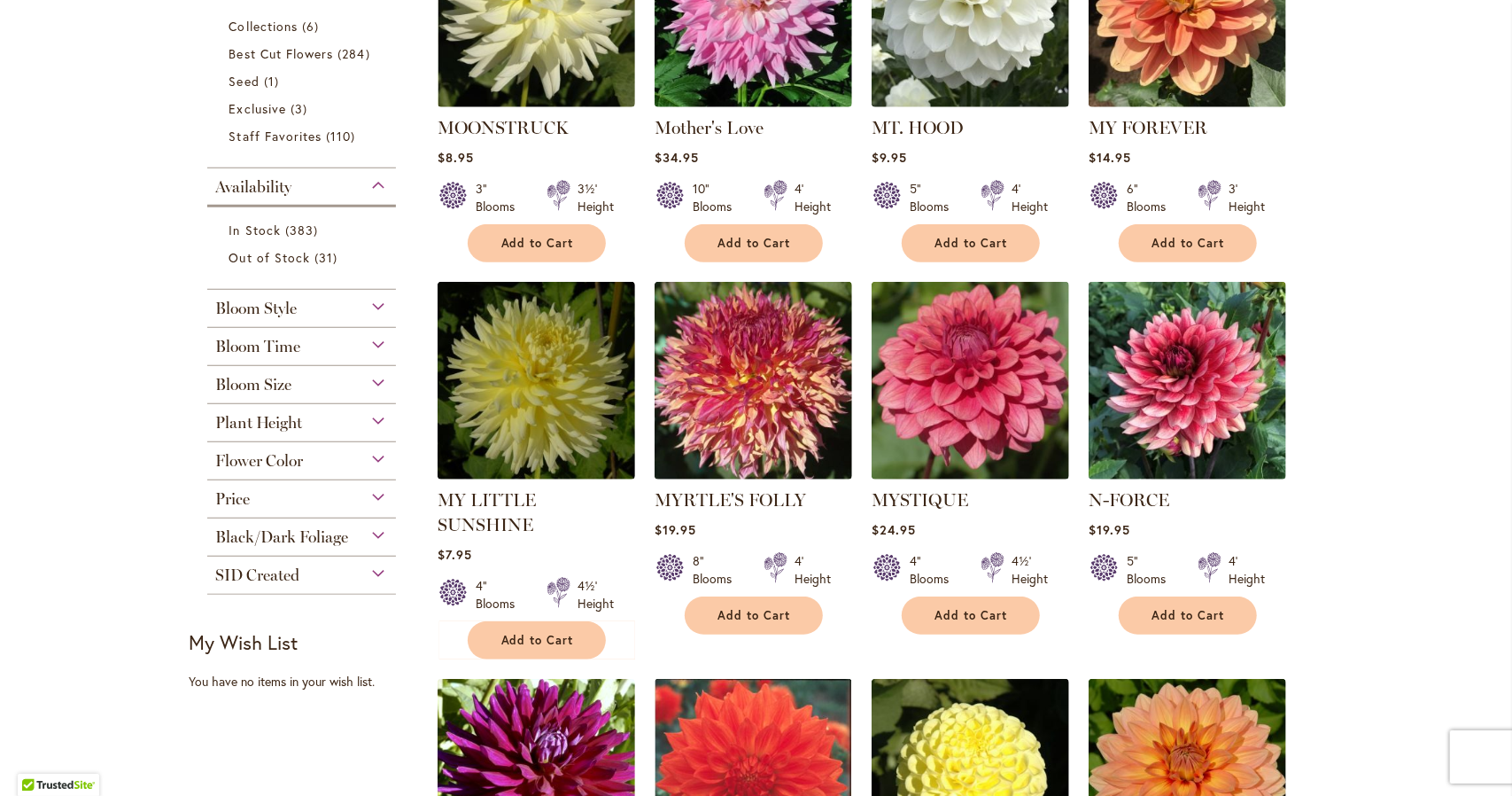
scroll to position [534, 0]
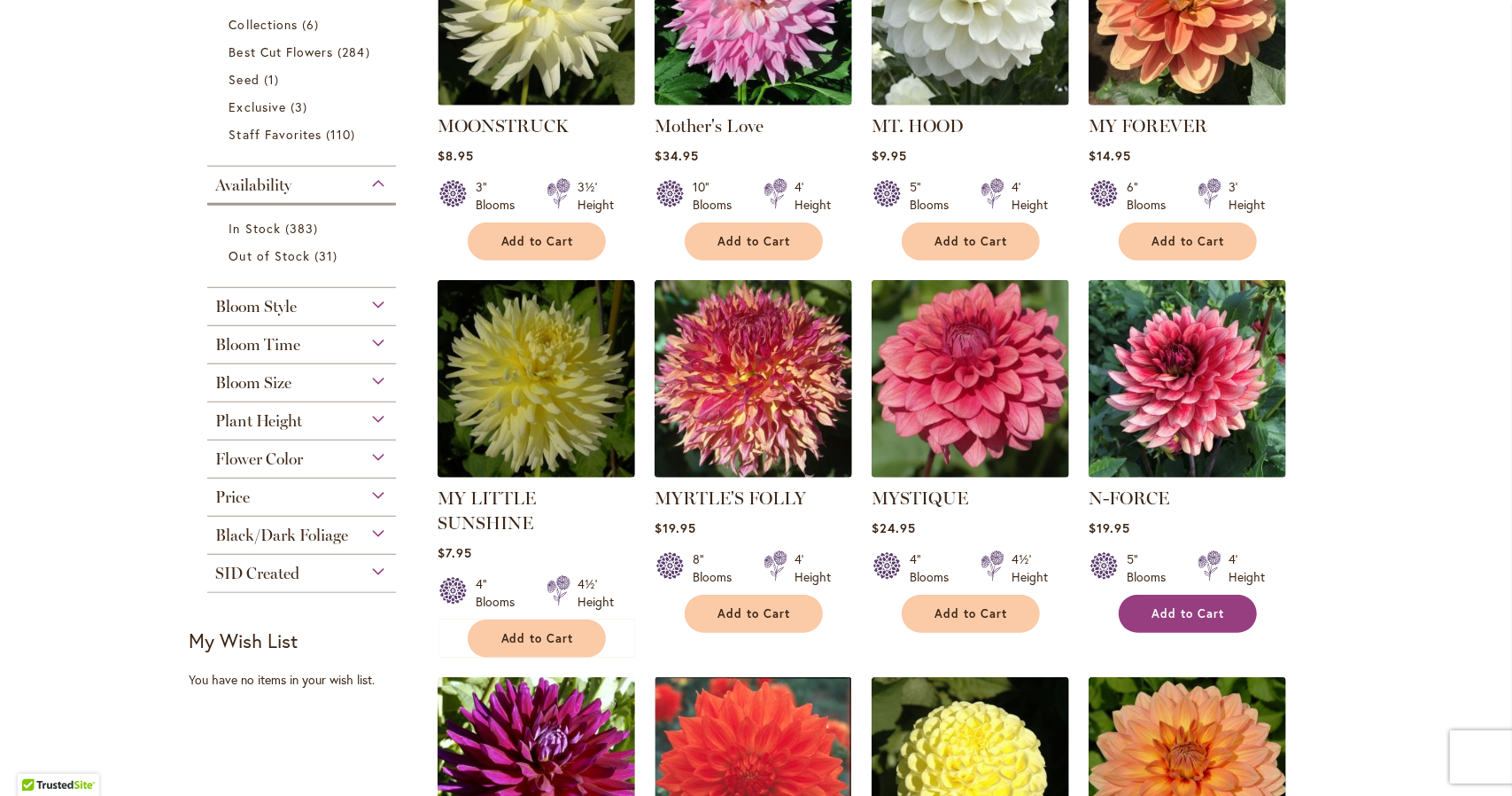
click at [1171, 614] on span "Add to Cart" at bounding box center [1189, 614] width 73 height 15
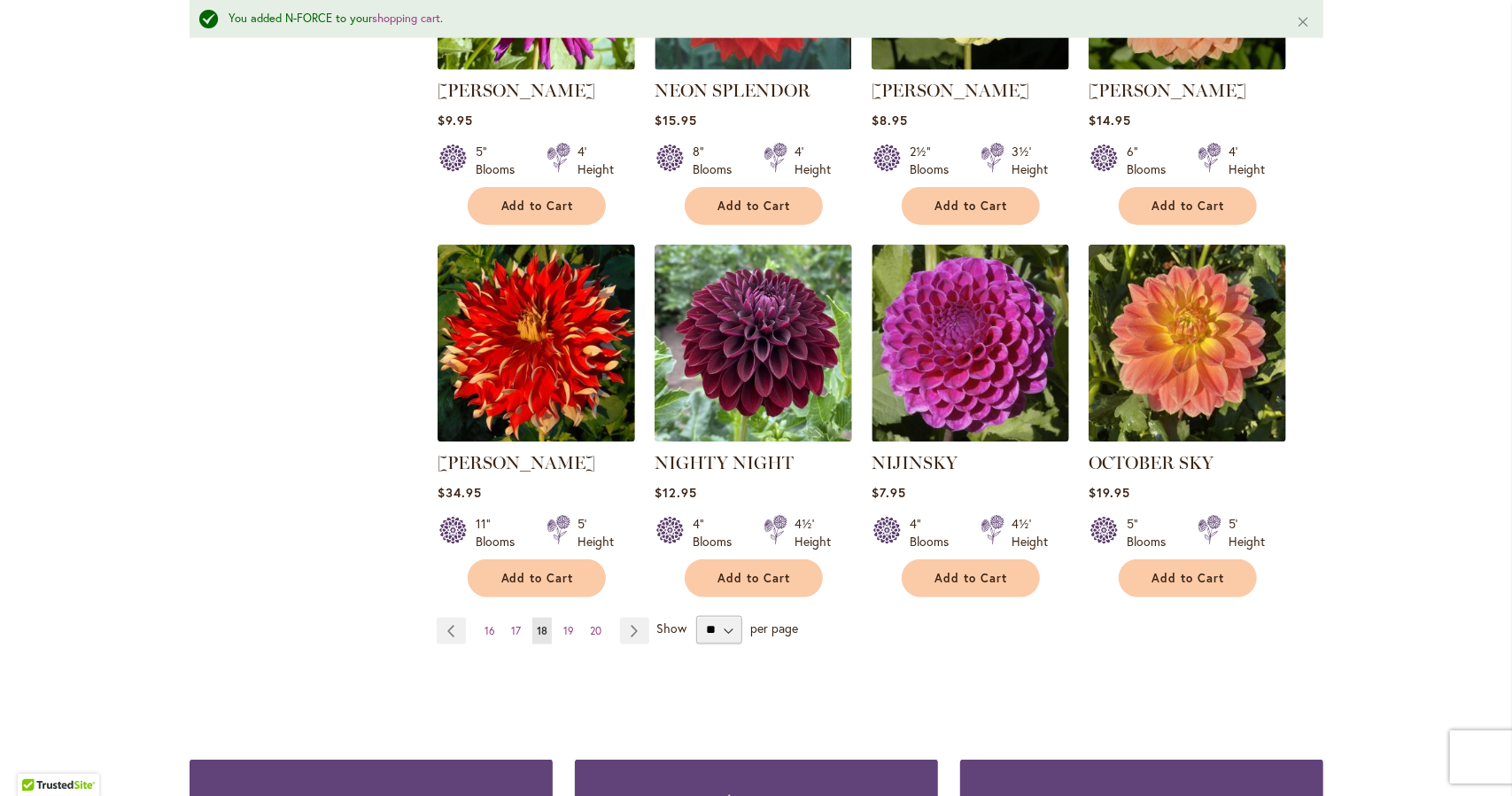
scroll to position [1394, 0]
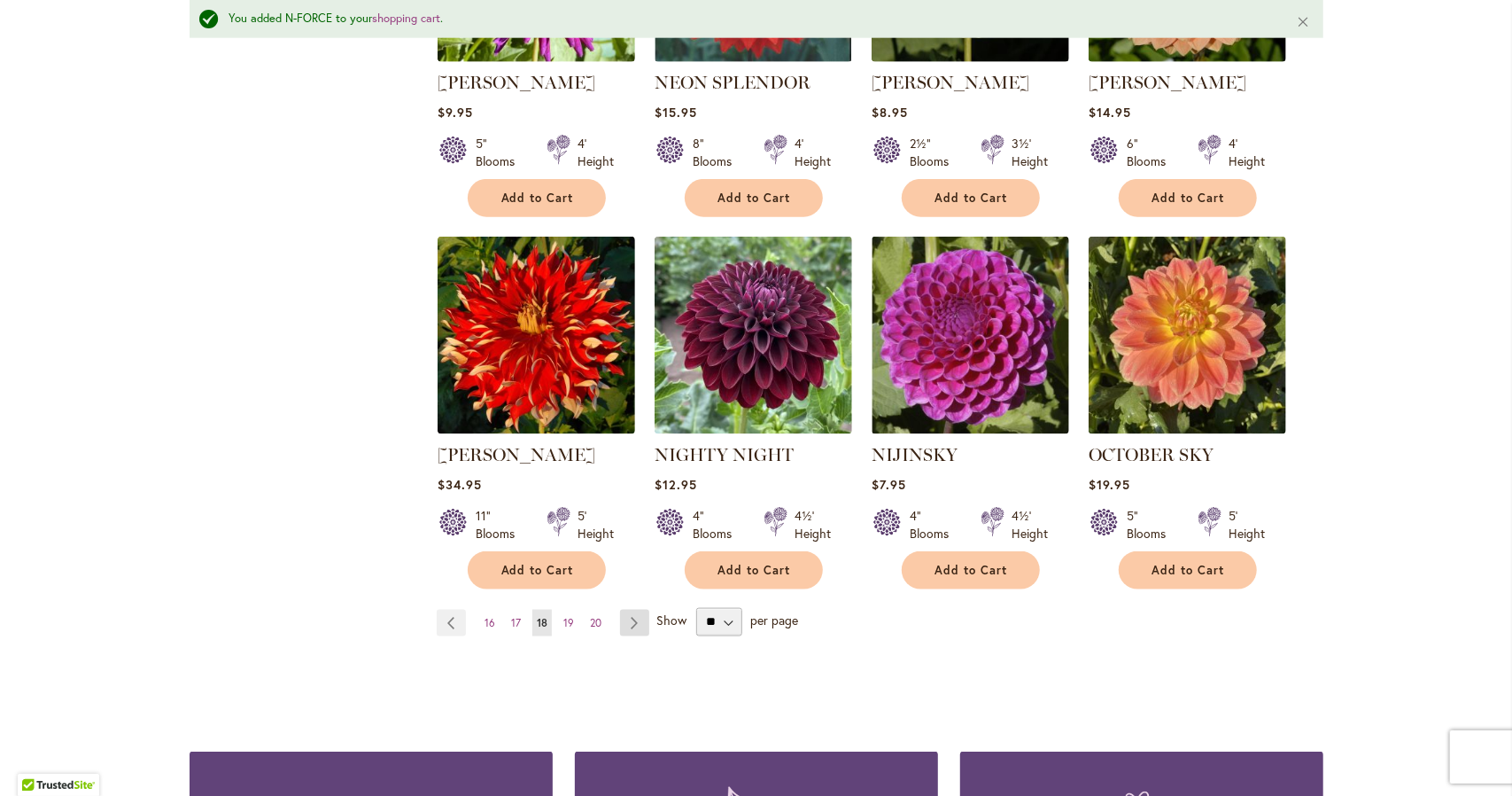
click at [626, 609] on link "Page Next" at bounding box center [635, 622] width 30 height 27
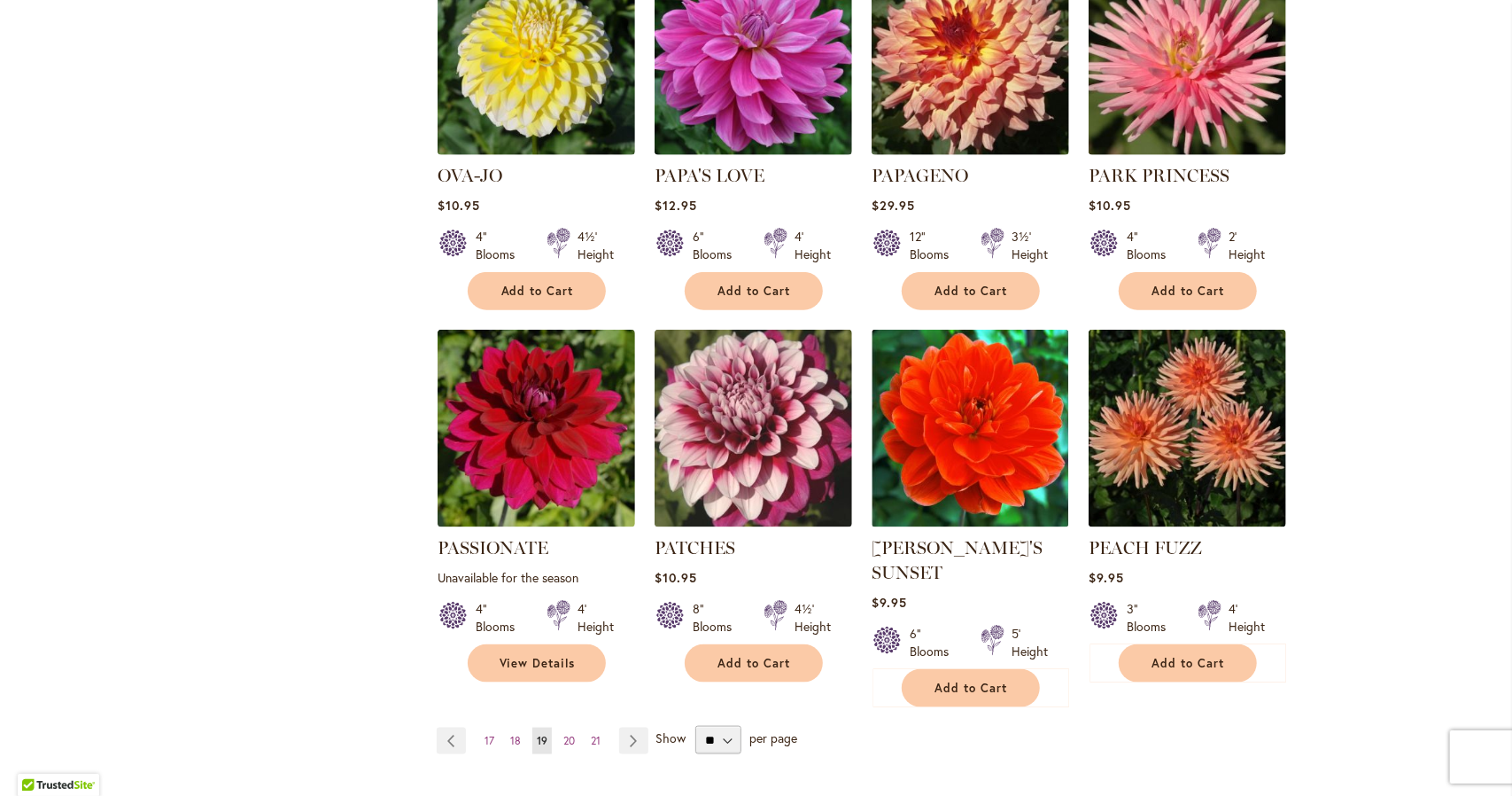
scroll to position [1255, 0]
click at [630, 727] on link "Page Next" at bounding box center [634, 740] width 30 height 27
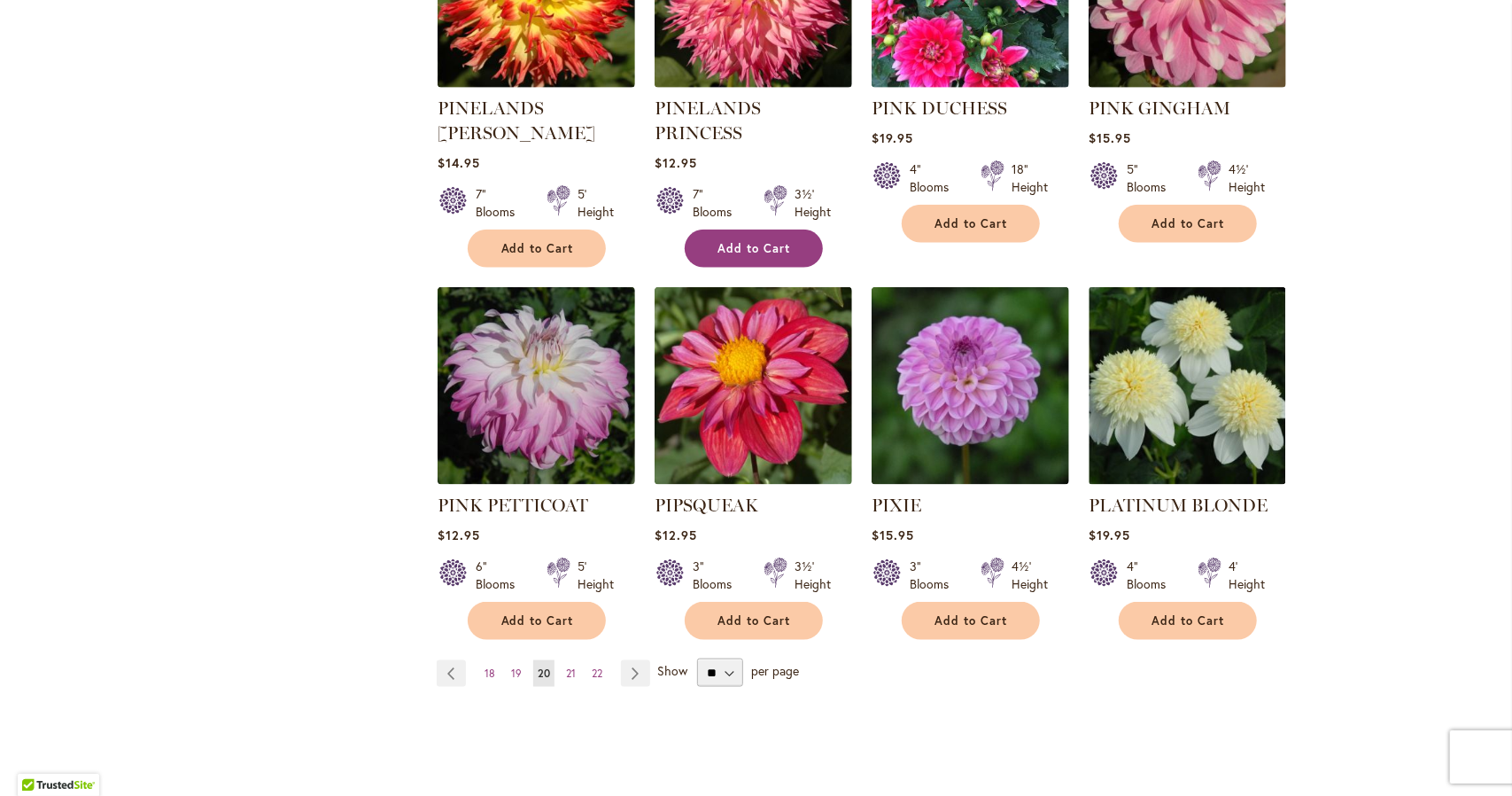
scroll to position [1347, 0]
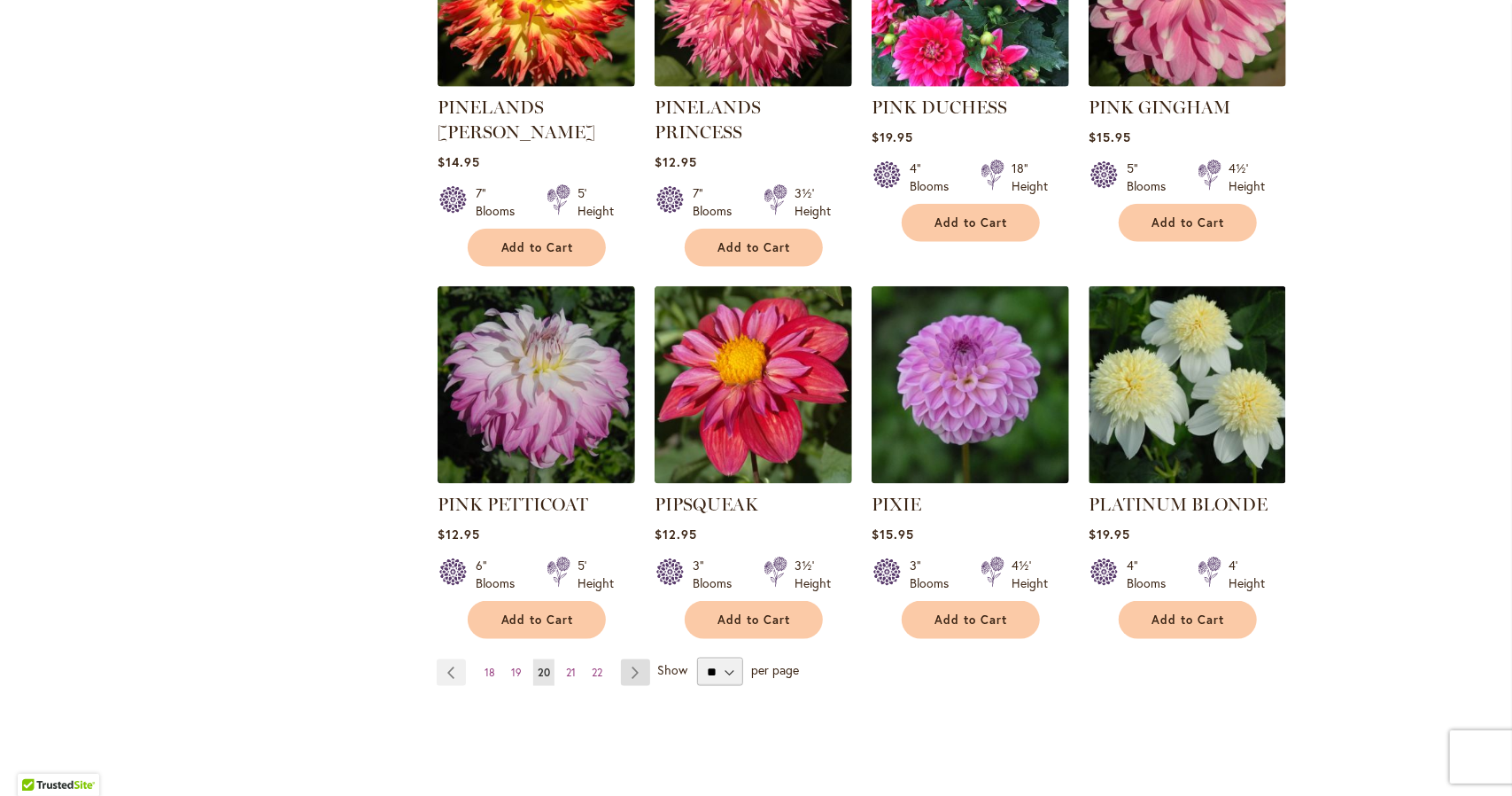
click at [628, 659] on link "Page Next" at bounding box center [636, 672] width 30 height 27
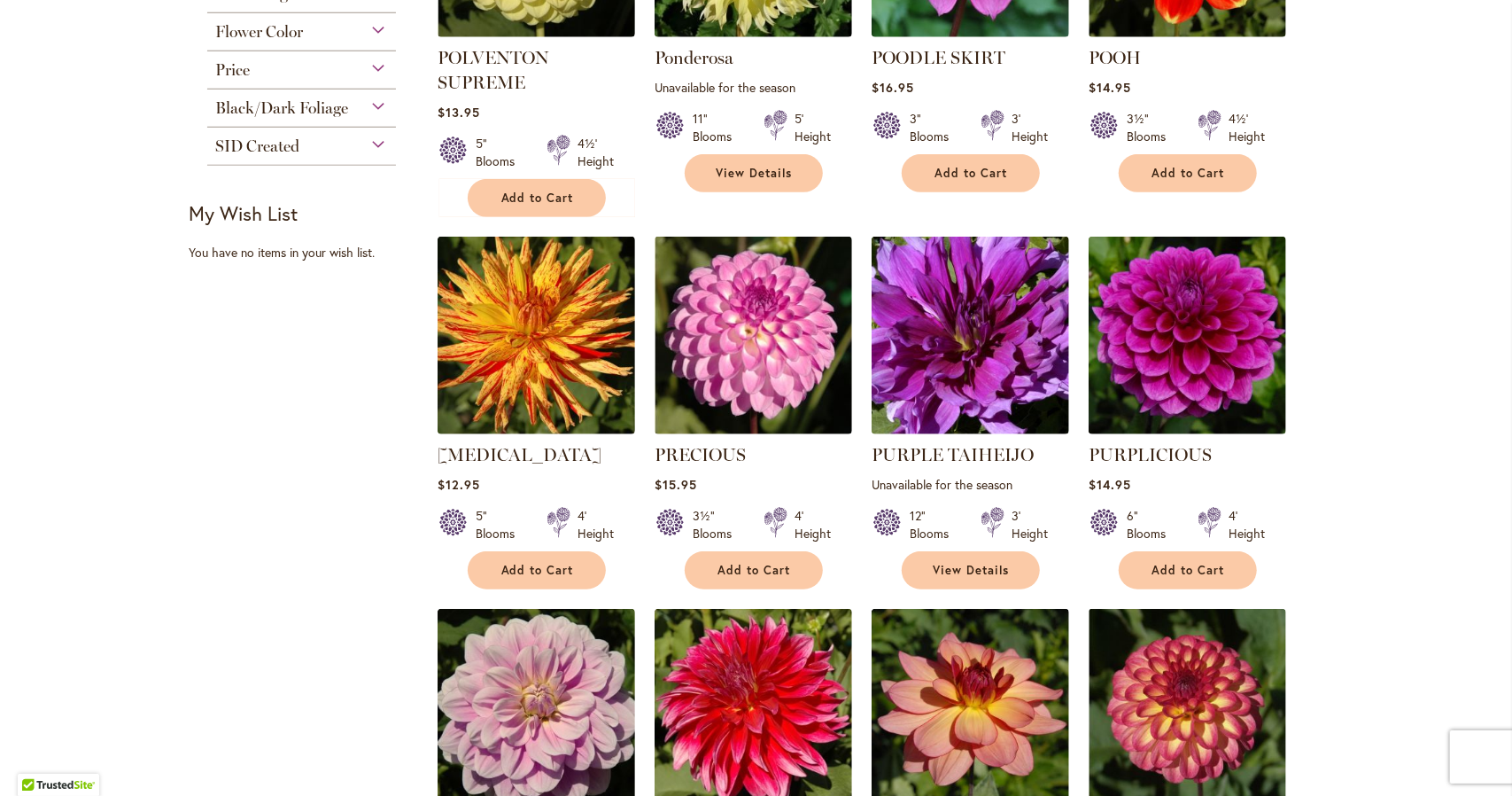
scroll to position [604, 0]
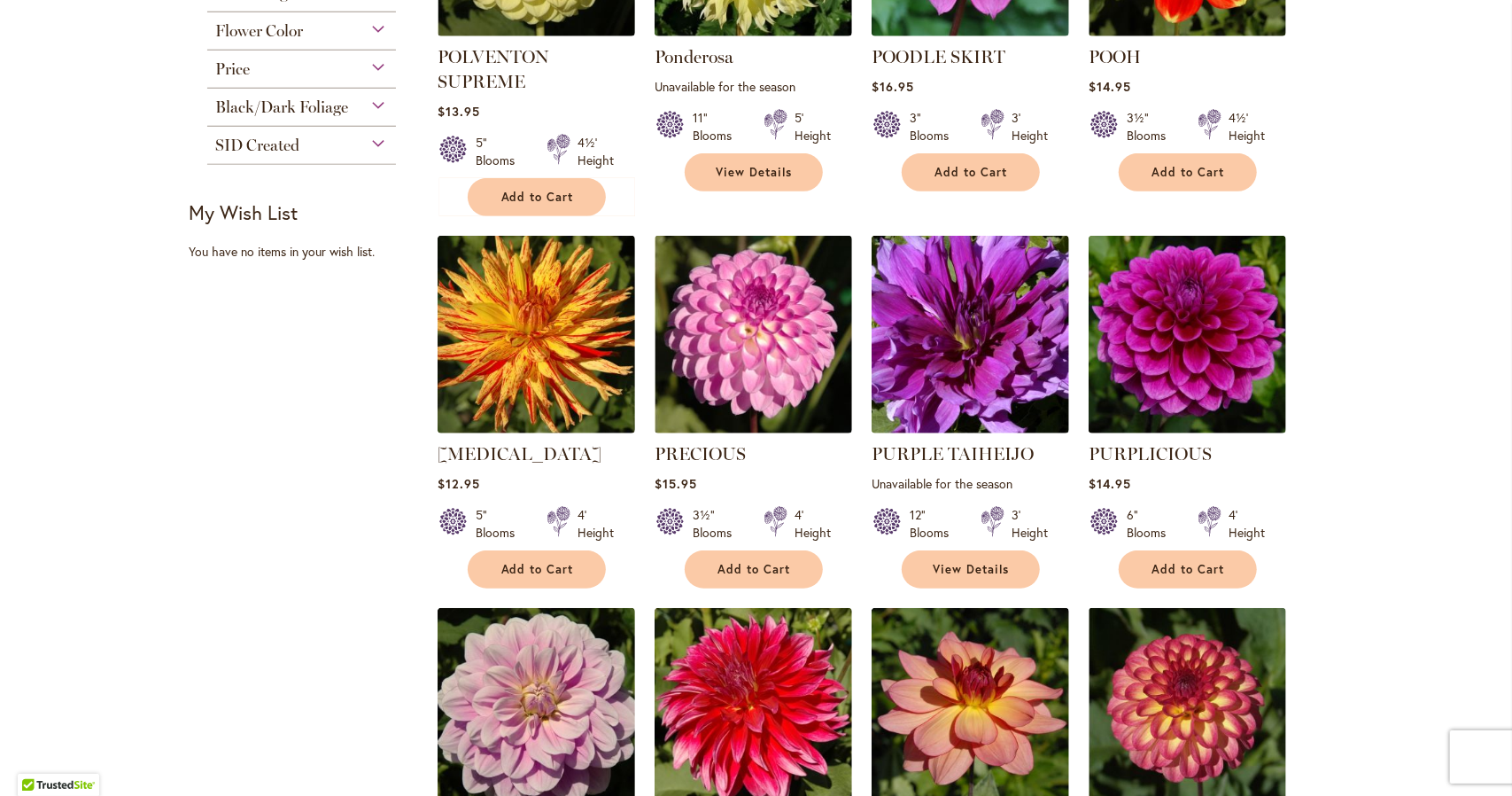
click at [628, 619] on img at bounding box center [536, 706] width 198 height 198
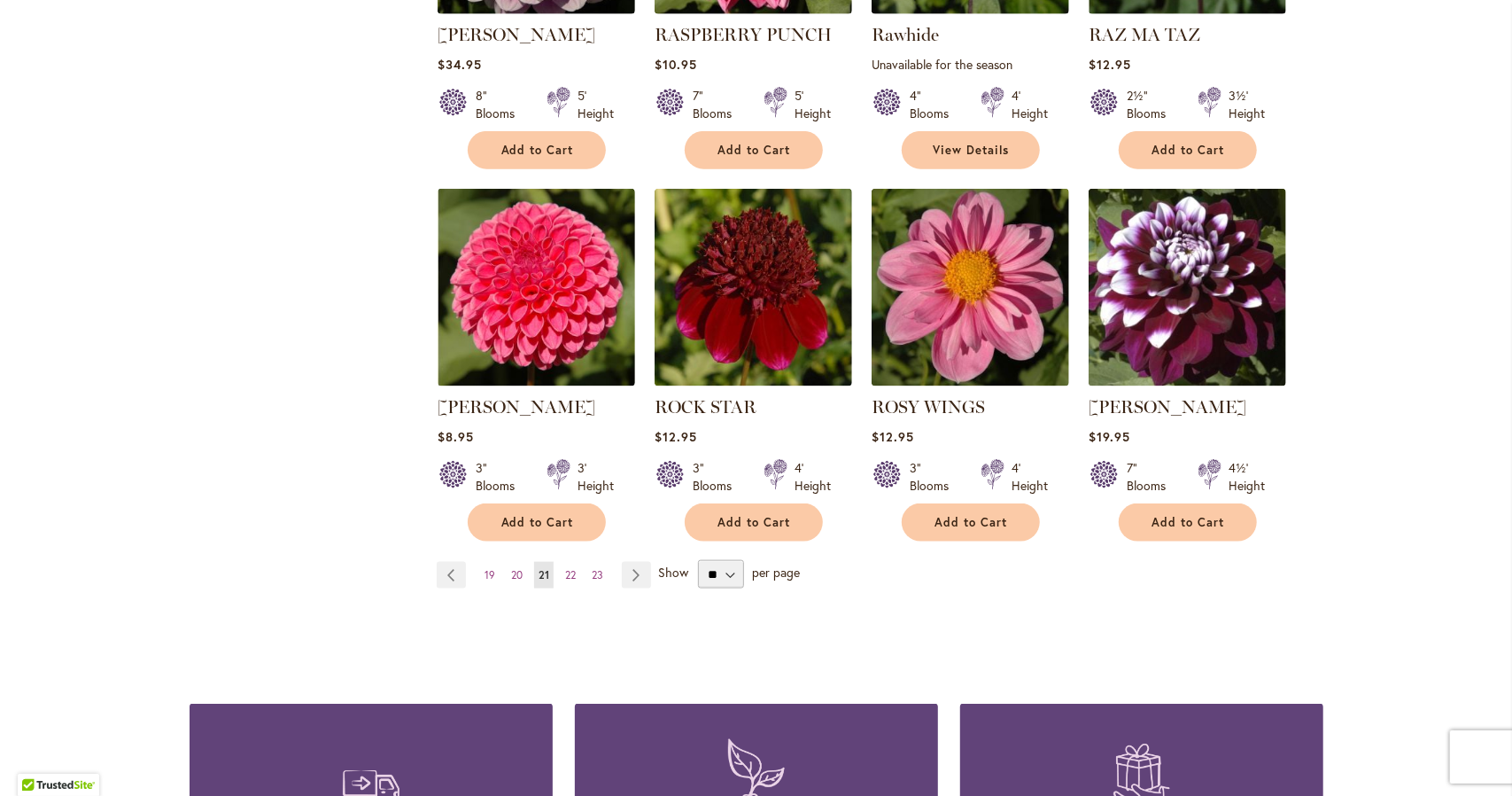
scroll to position [1406, 0]
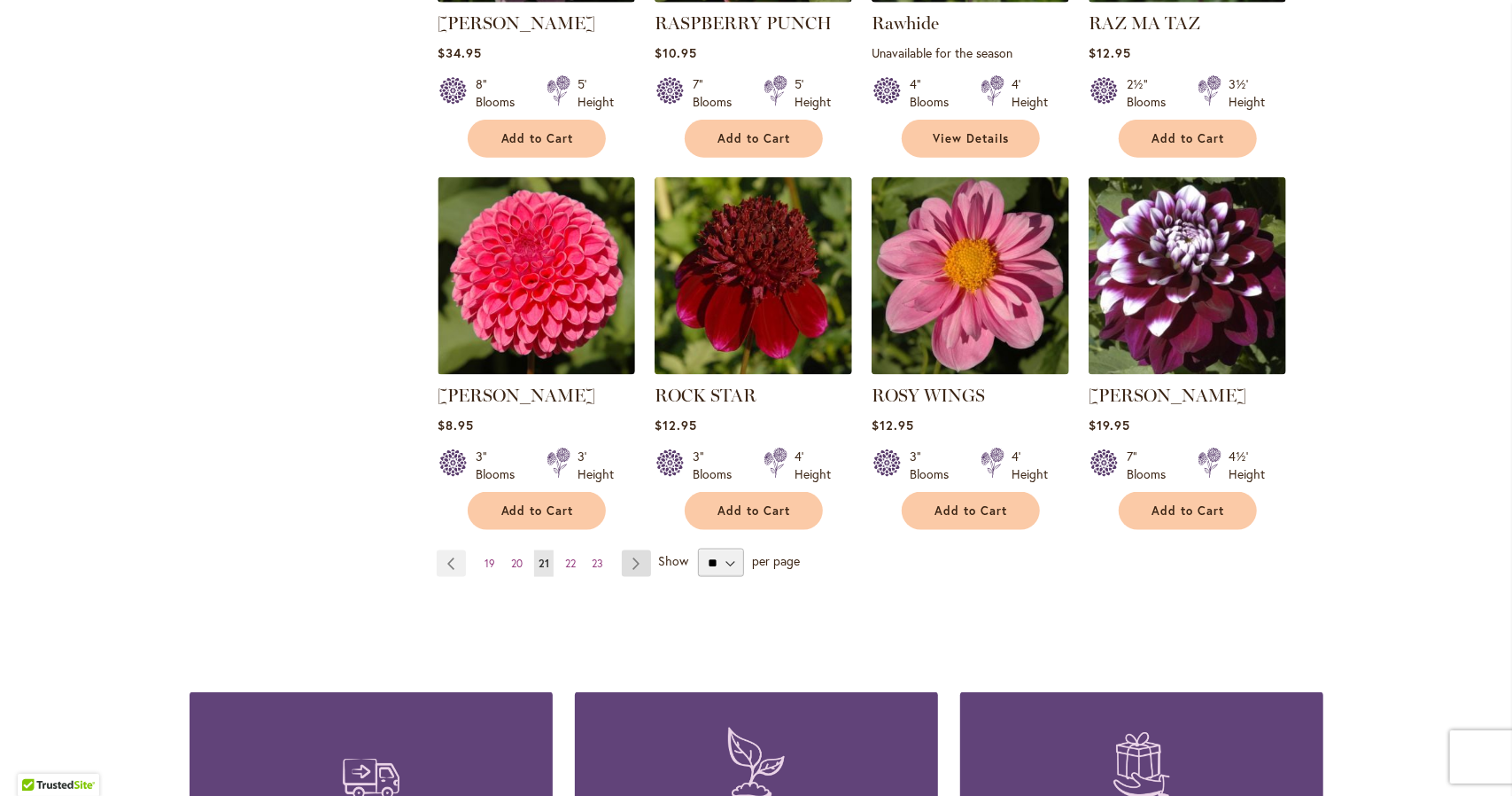
click at [623, 552] on link "Page Next" at bounding box center [637, 563] width 30 height 27
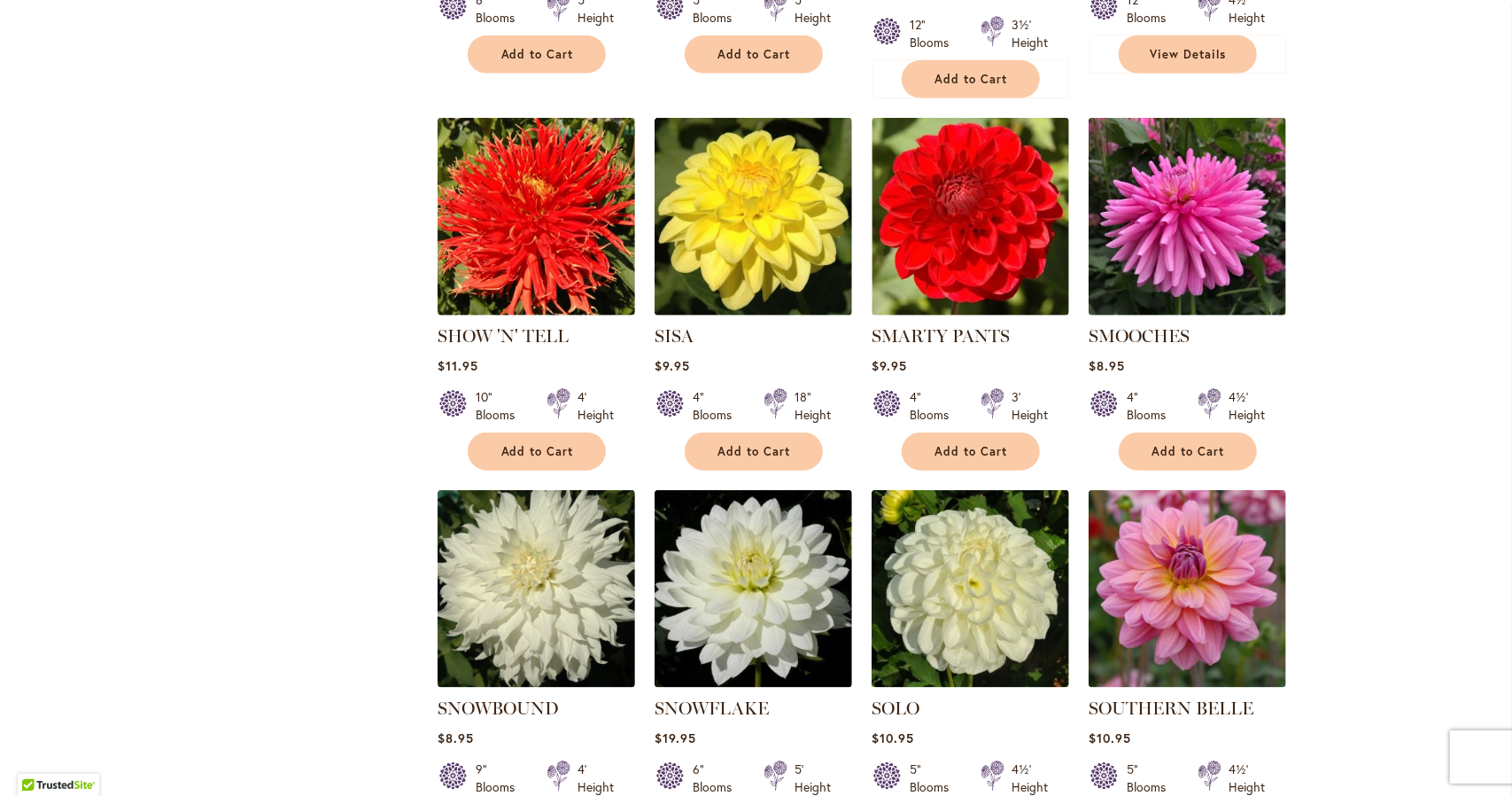
scroll to position [1095, 0]
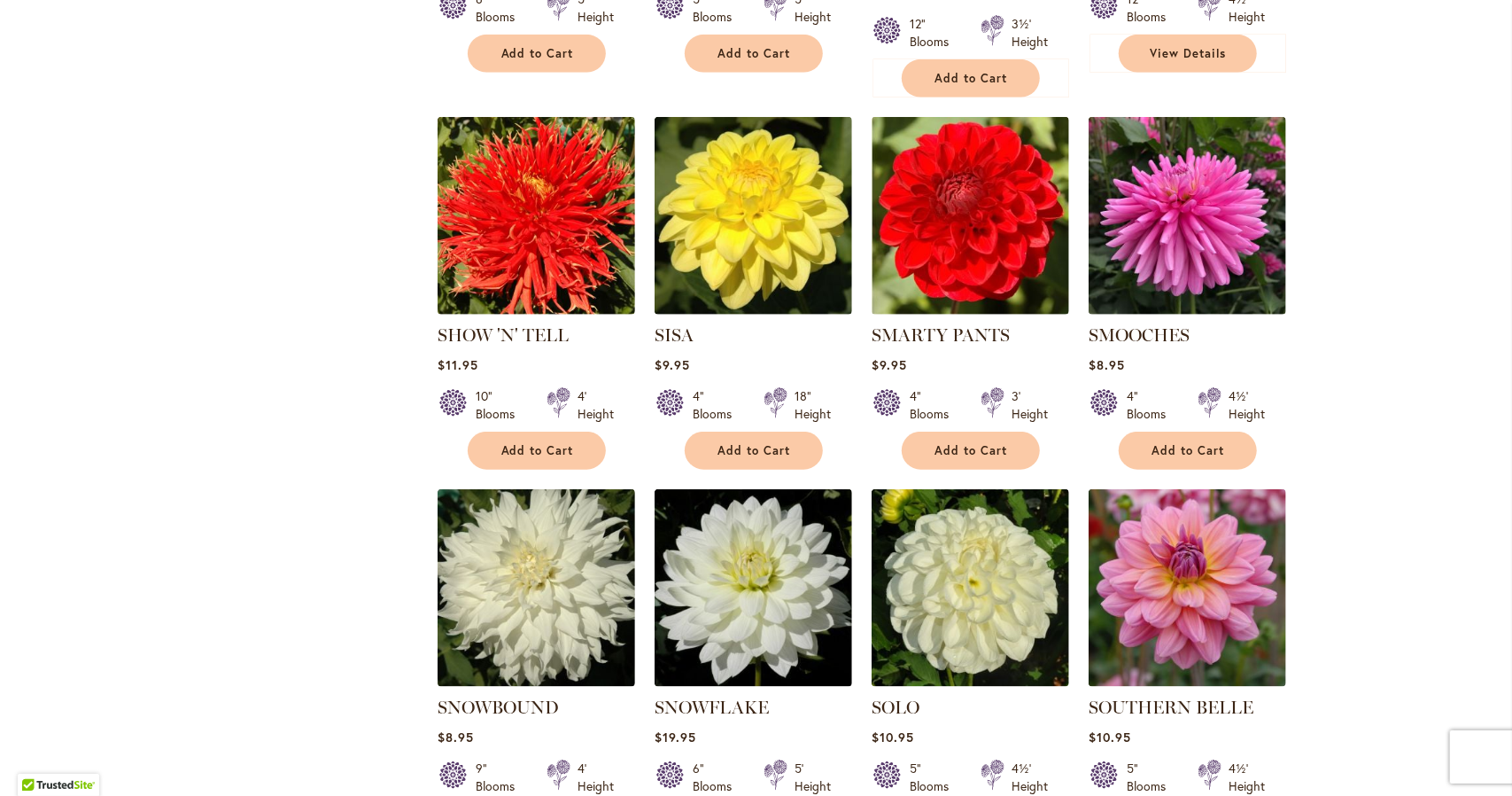
click at [623, 552] on img at bounding box center [536, 588] width 198 height 198
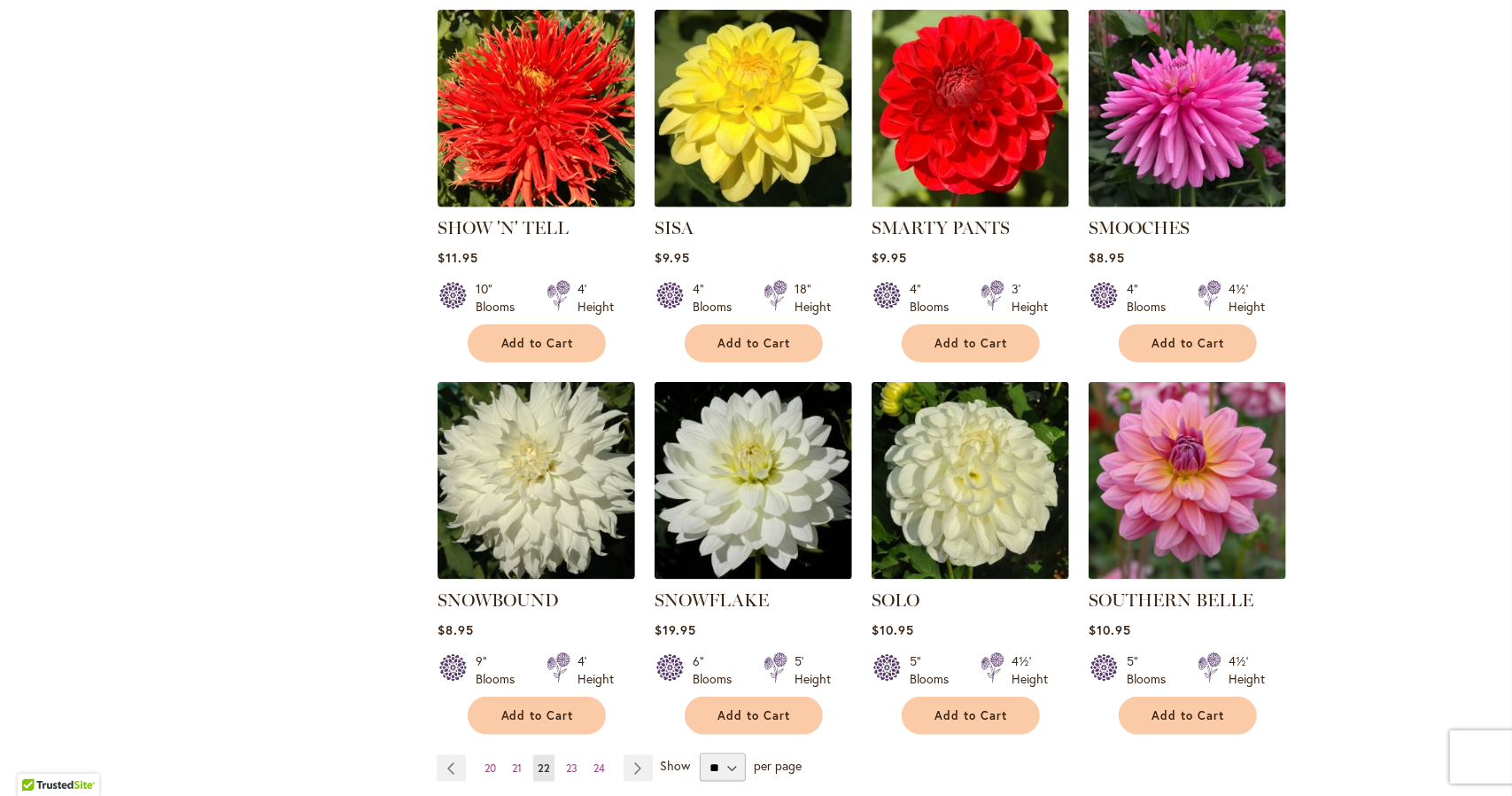
scroll to position [1205, 0]
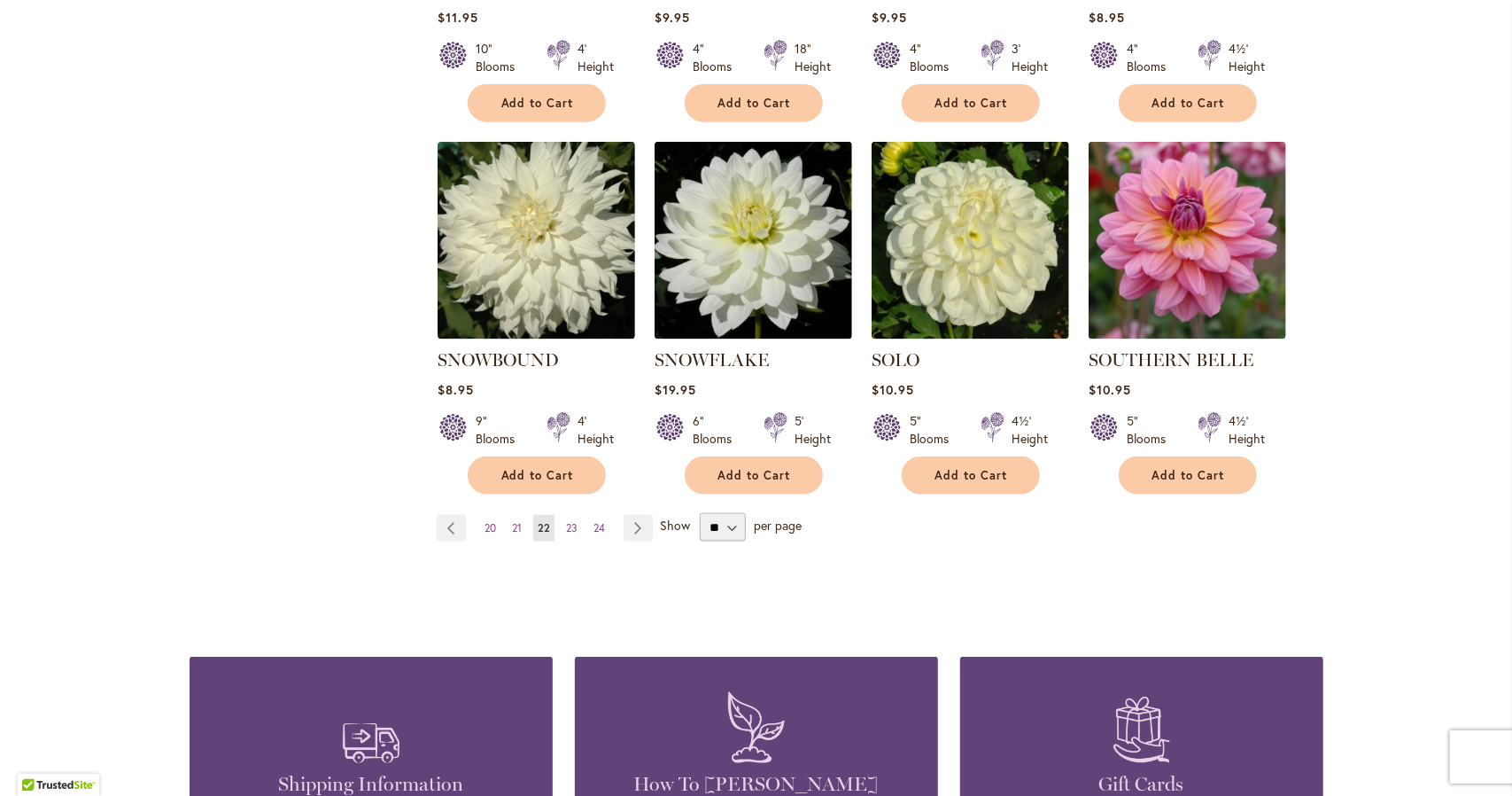
scroll to position [1484, 0]
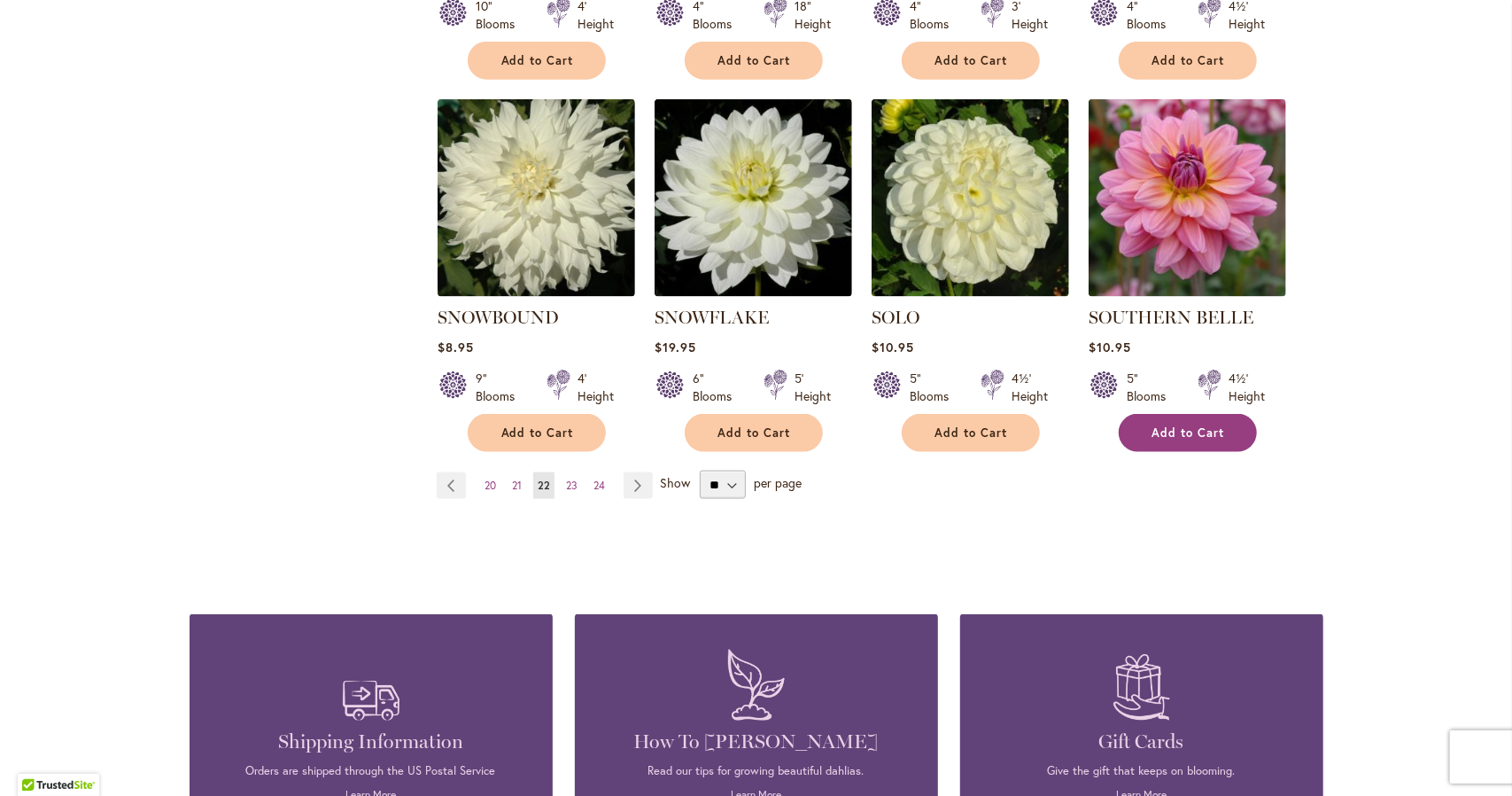
click at [1173, 425] on span "Add to Cart" at bounding box center [1189, 433] width 73 height 15
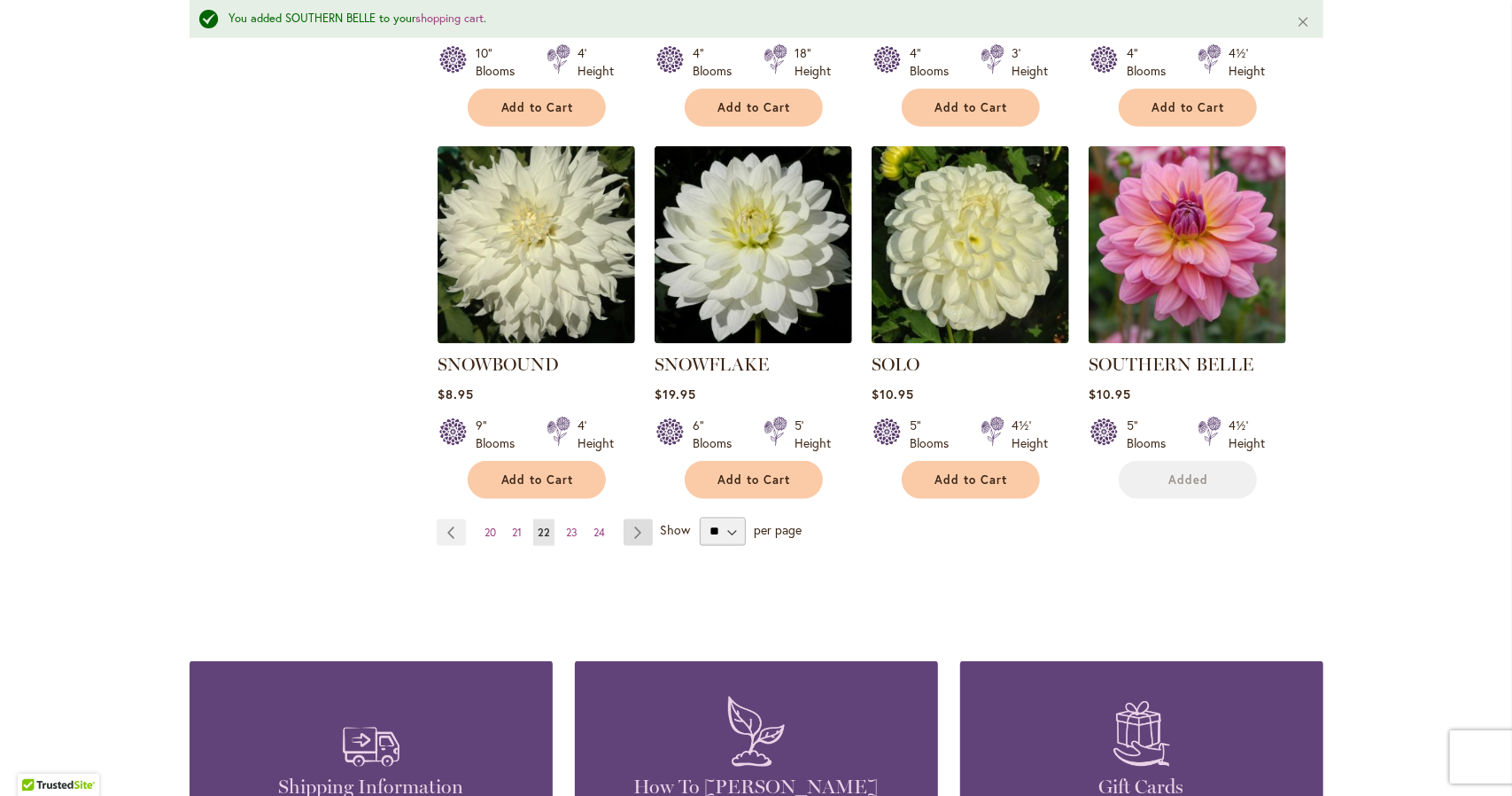
scroll to position [1530, 0]
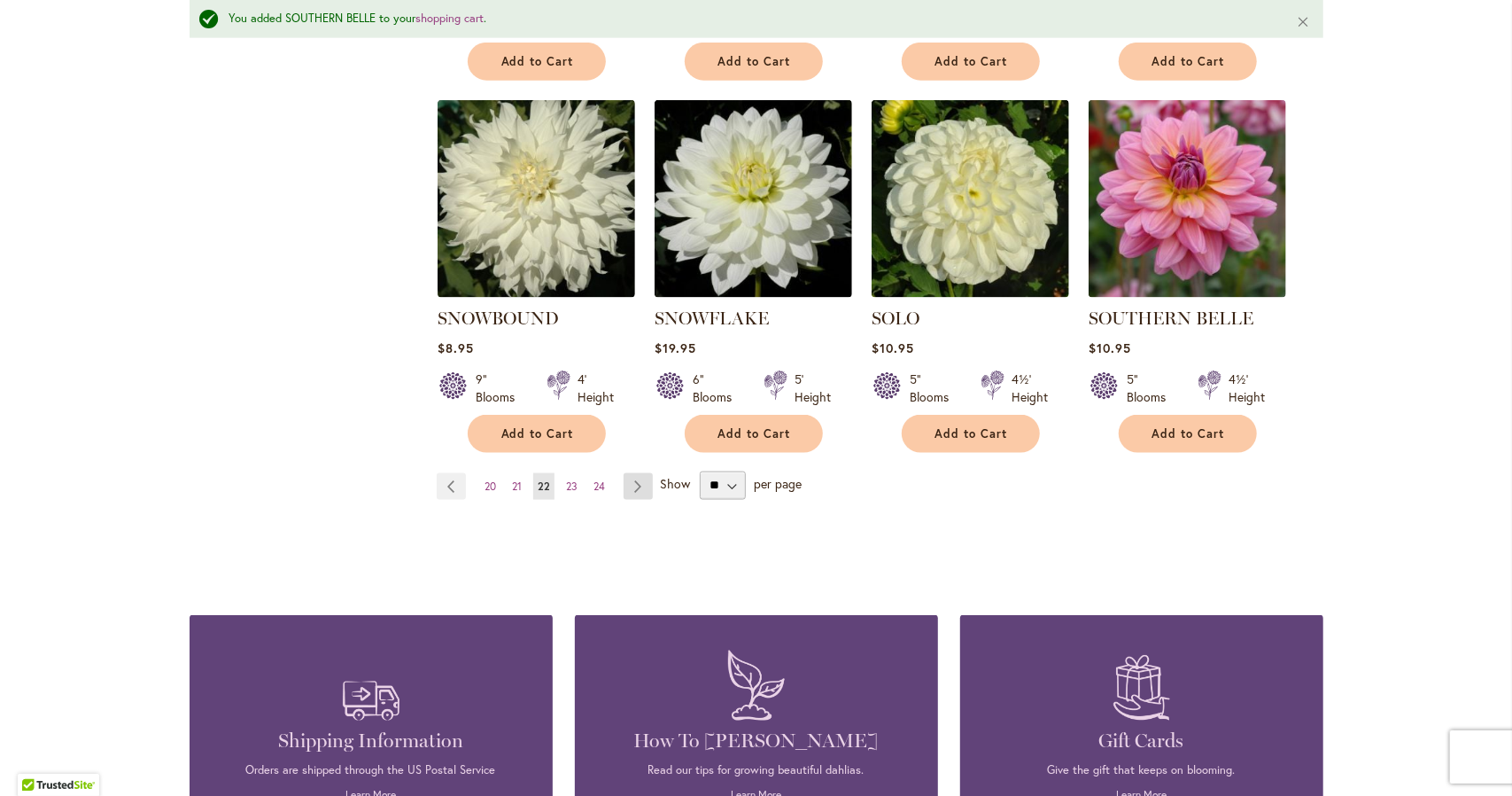
click at [628, 473] on link "Page Next" at bounding box center [639, 486] width 30 height 27
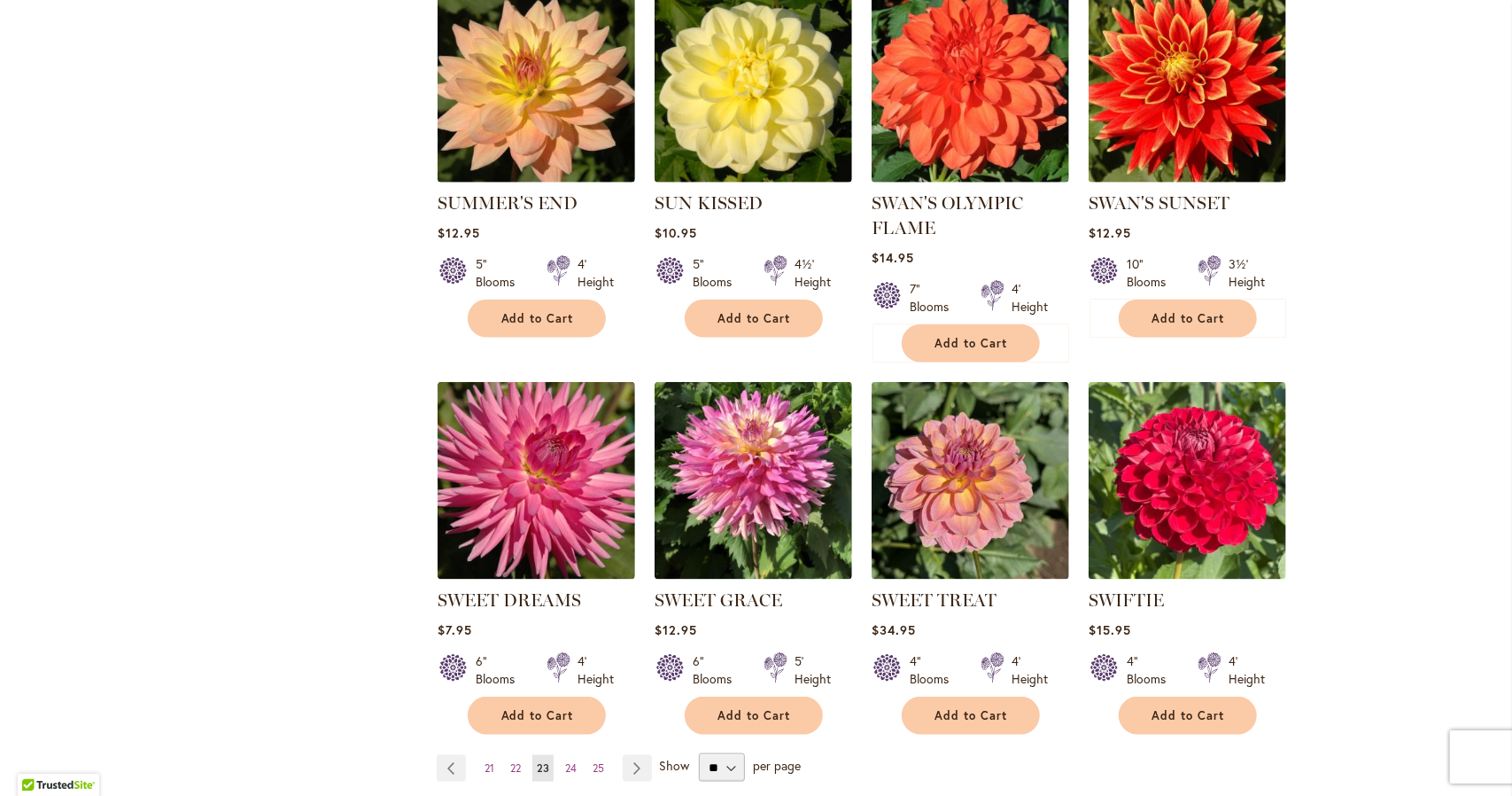
scroll to position [1203, 0]
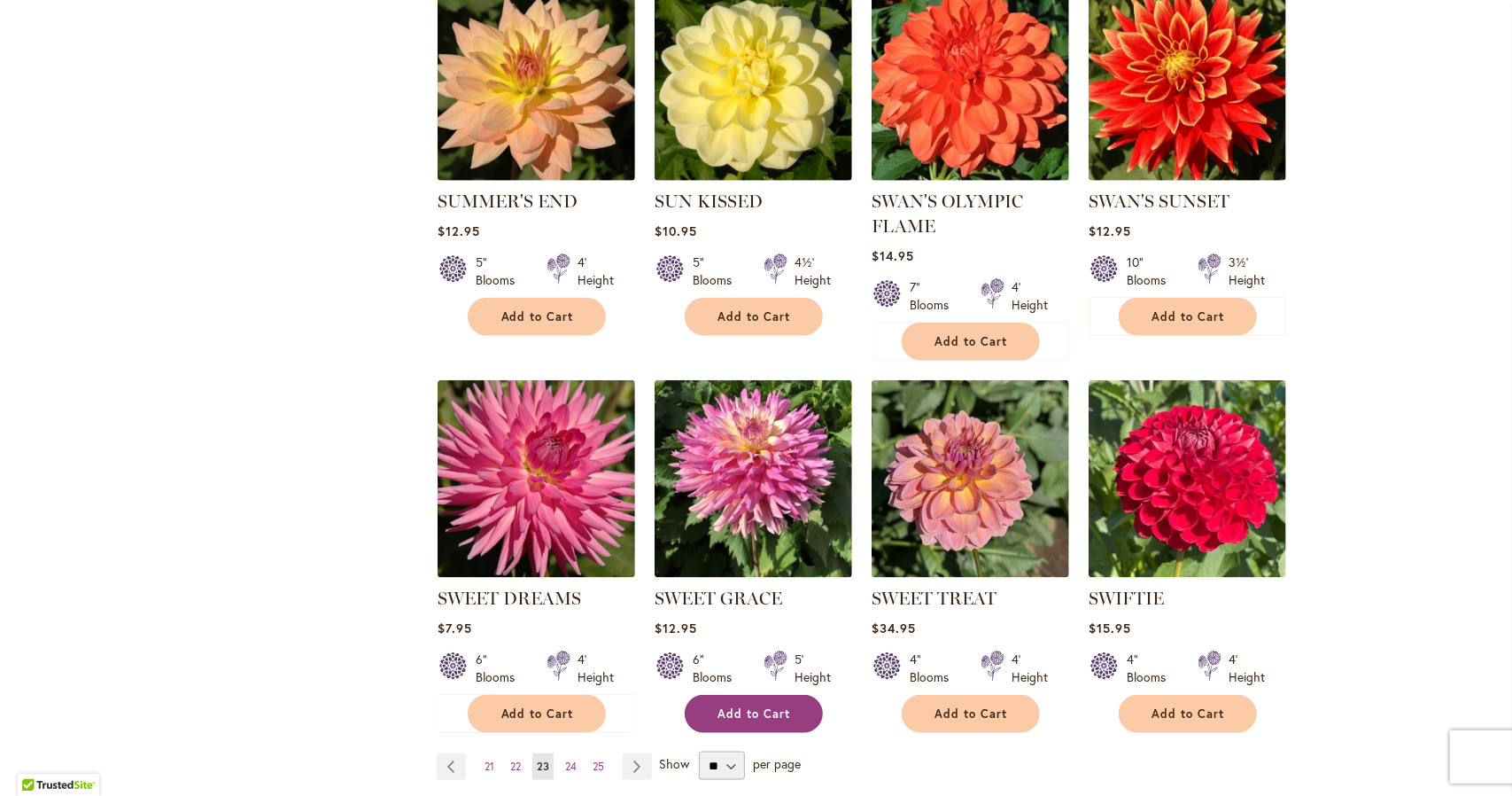
click at [740, 706] on span "Add to Cart" at bounding box center [754, 714] width 73 height 15
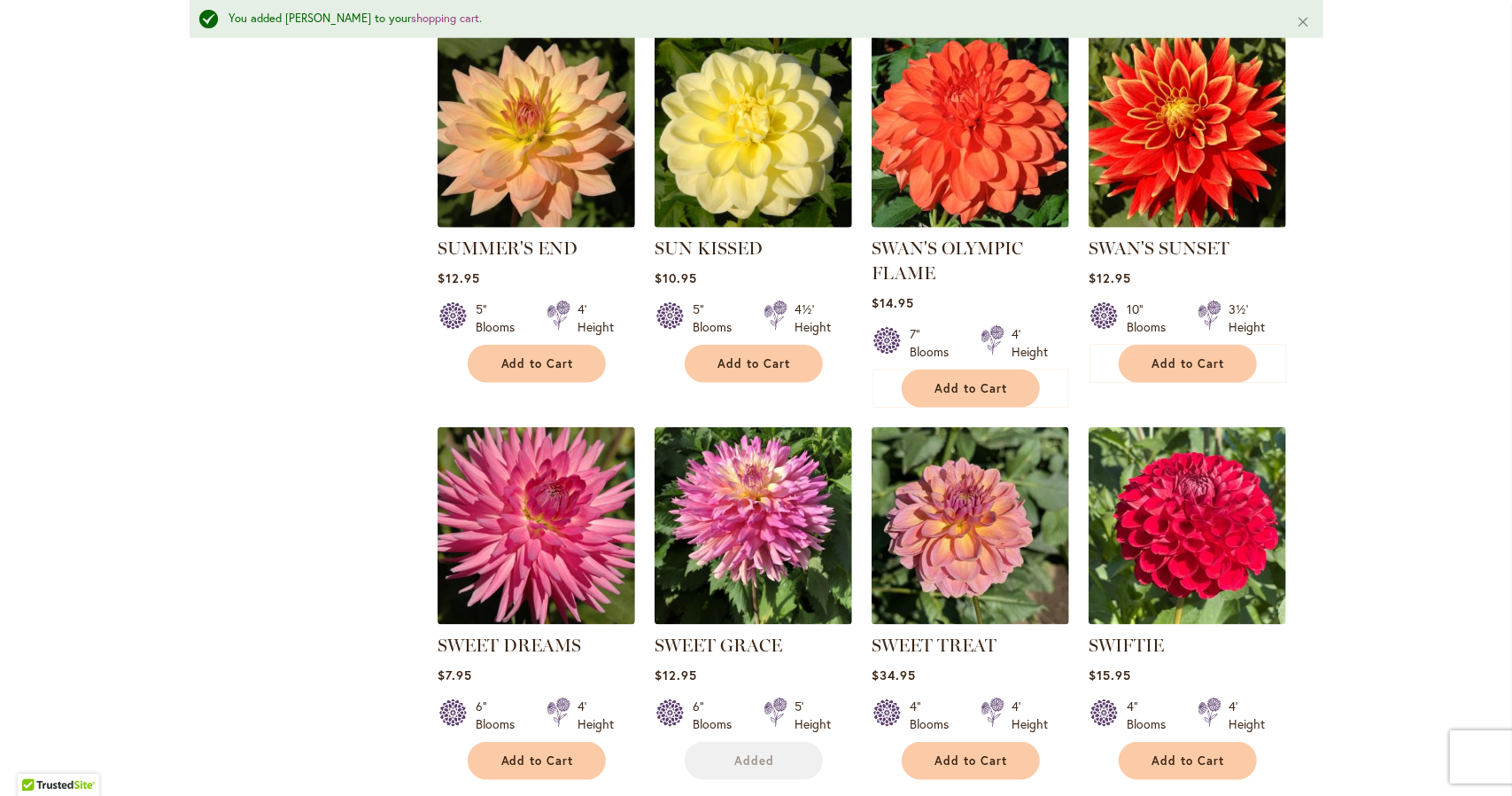
scroll to position [1249, 0]
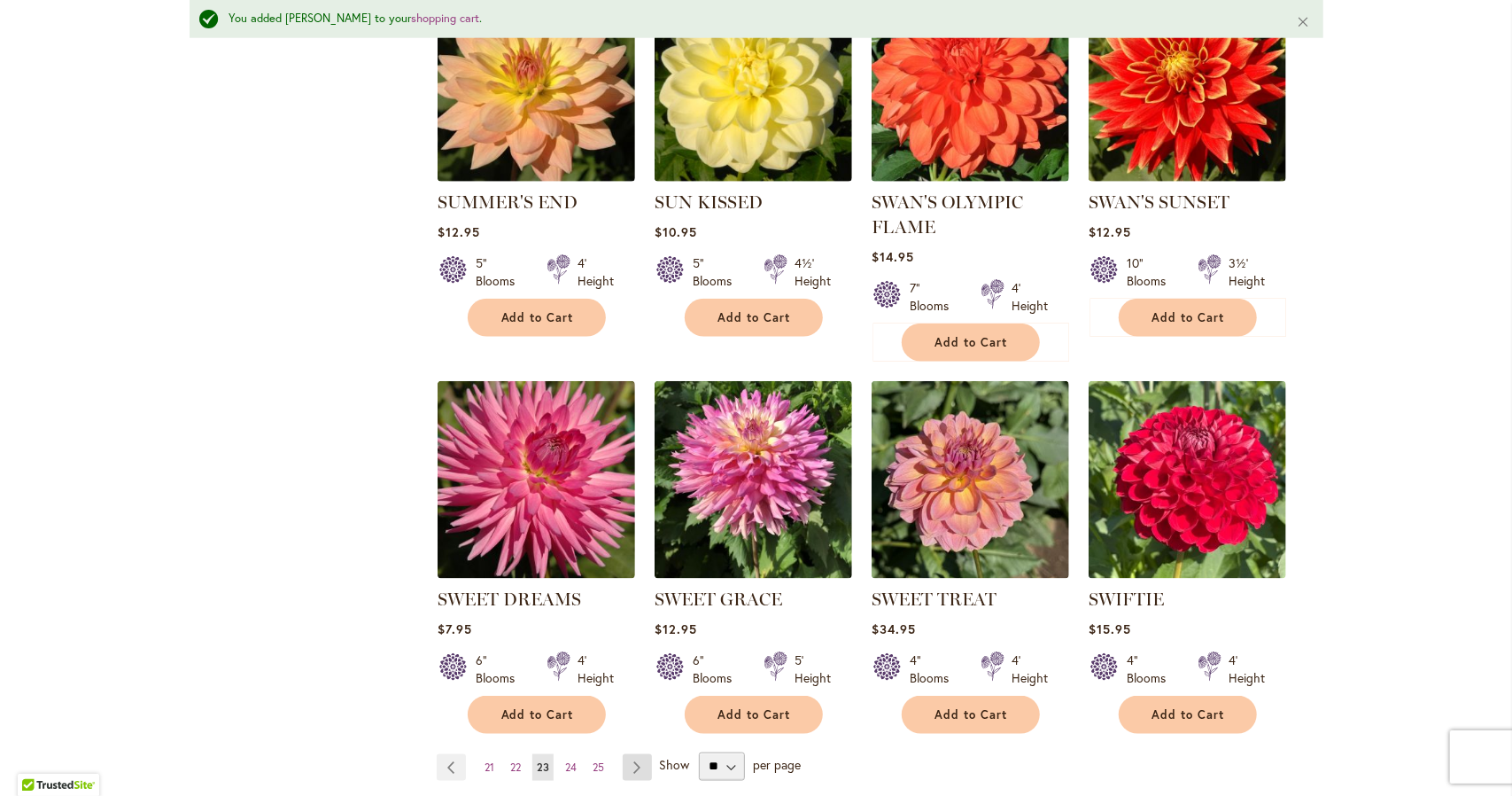
click at [626, 757] on link "Page Next" at bounding box center [638, 767] width 30 height 27
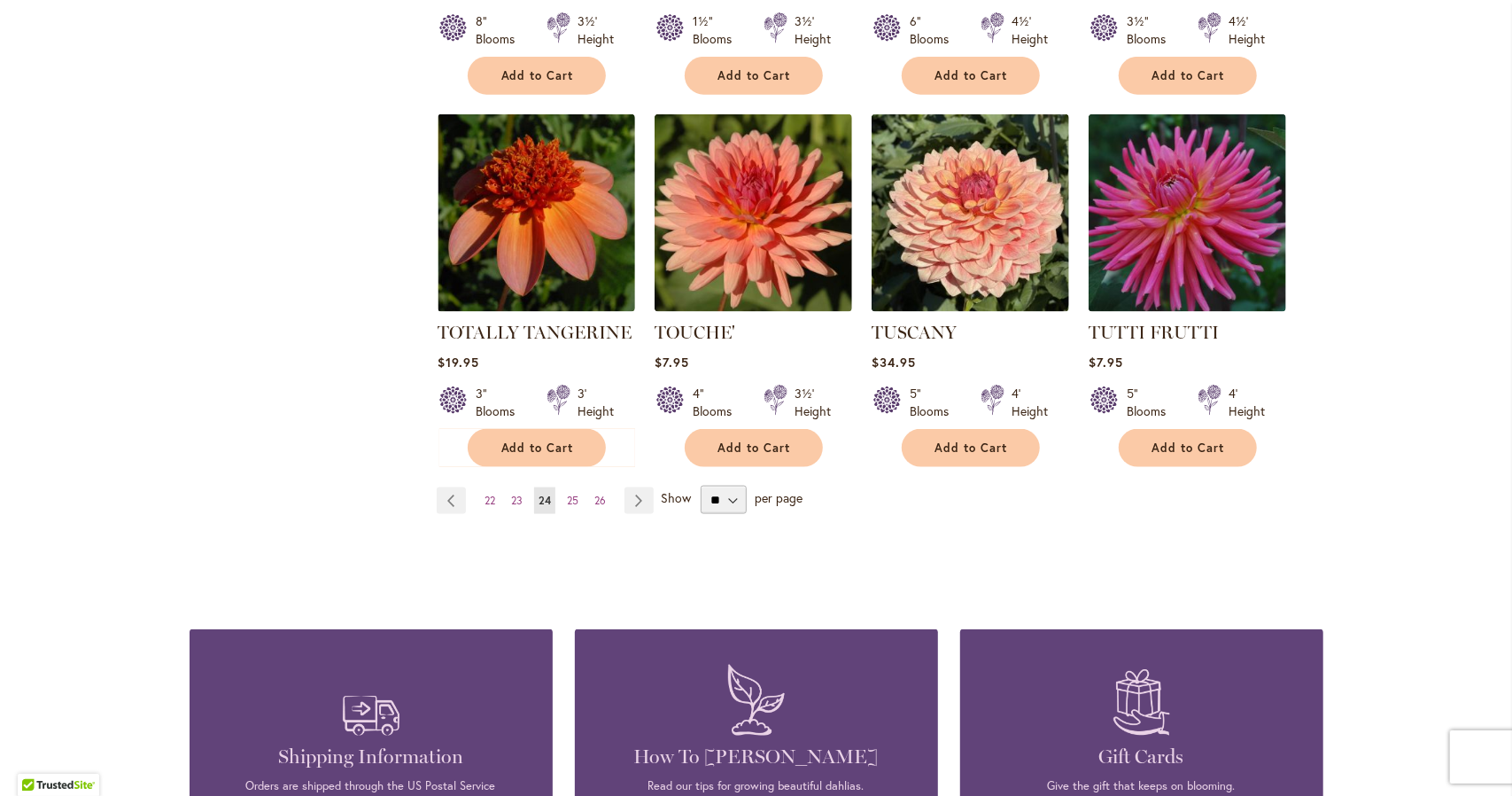
scroll to position [1473, 0]
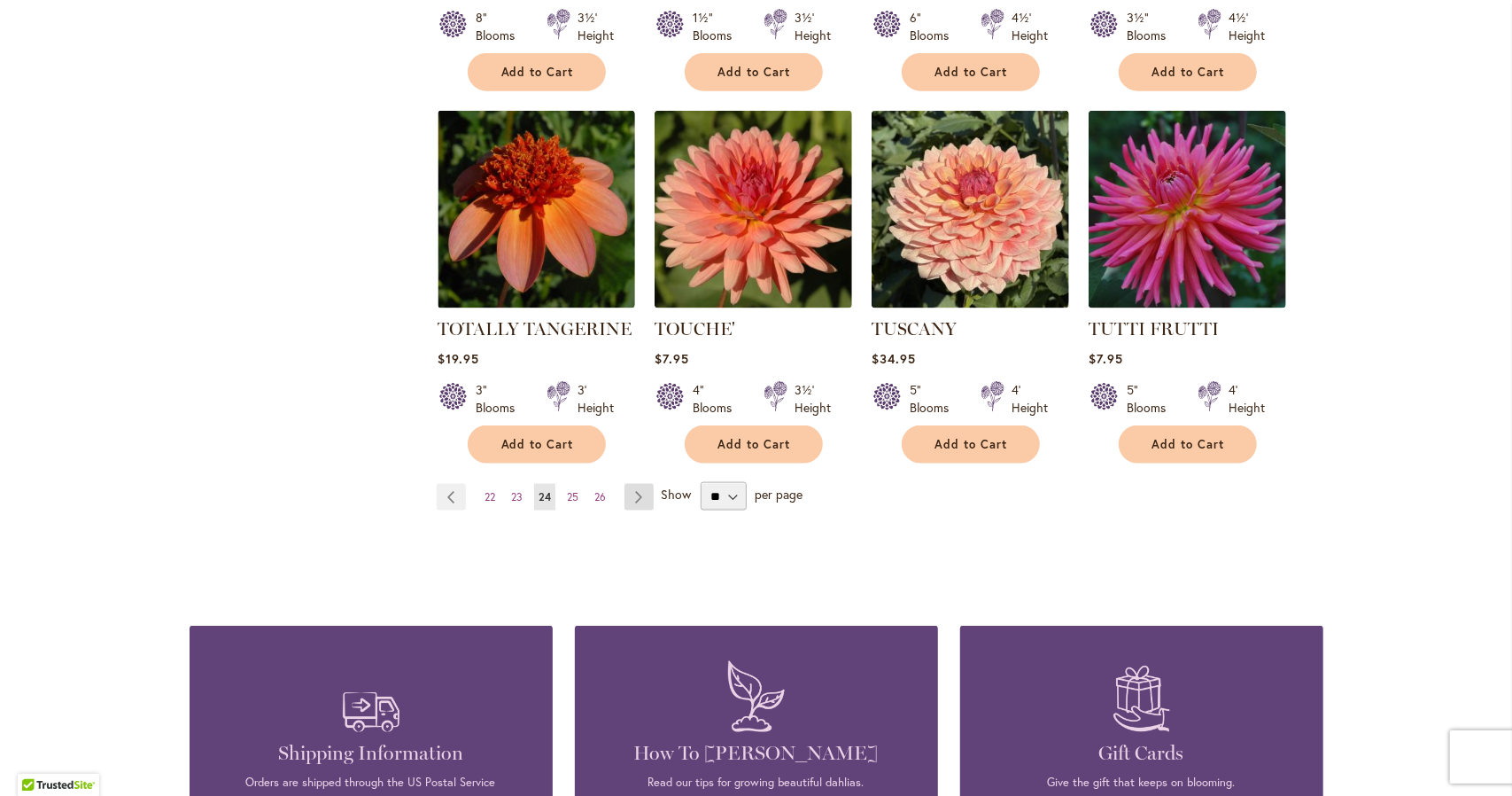
click at [634, 484] on link "Page Next" at bounding box center [640, 496] width 30 height 27
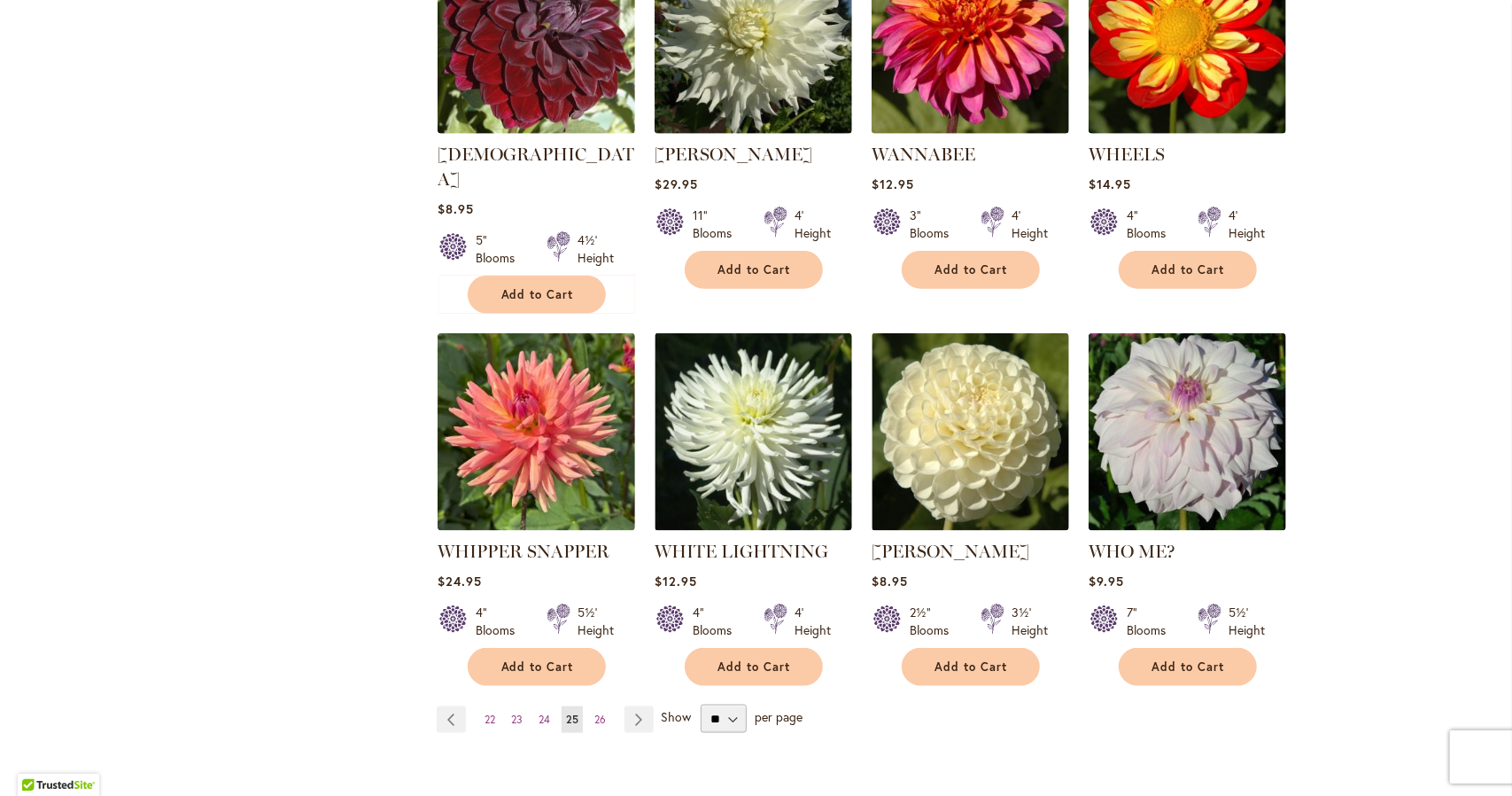
scroll to position [1252, 0]
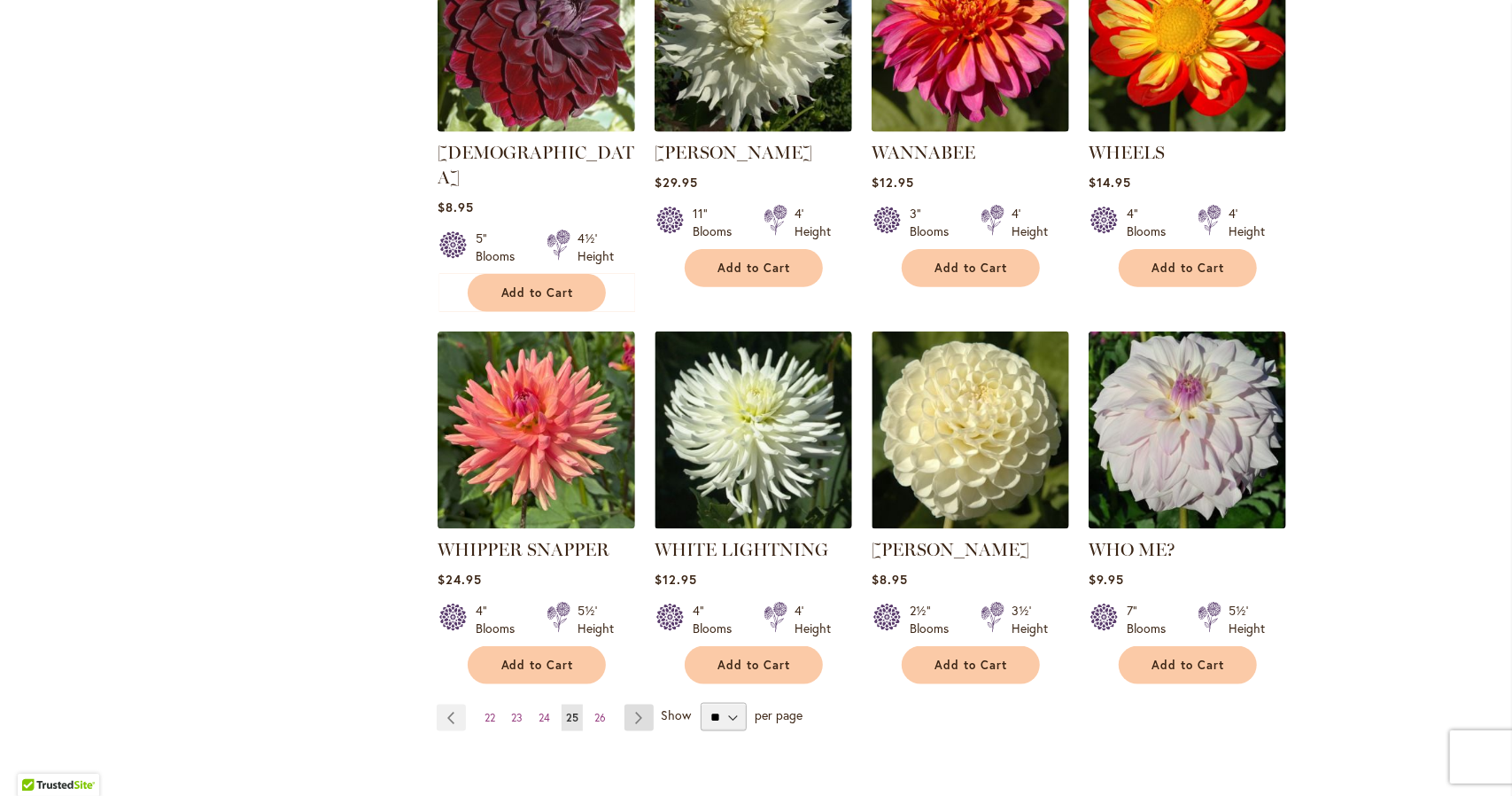
click at [640, 704] on link "Page Next" at bounding box center [640, 717] width 30 height 27
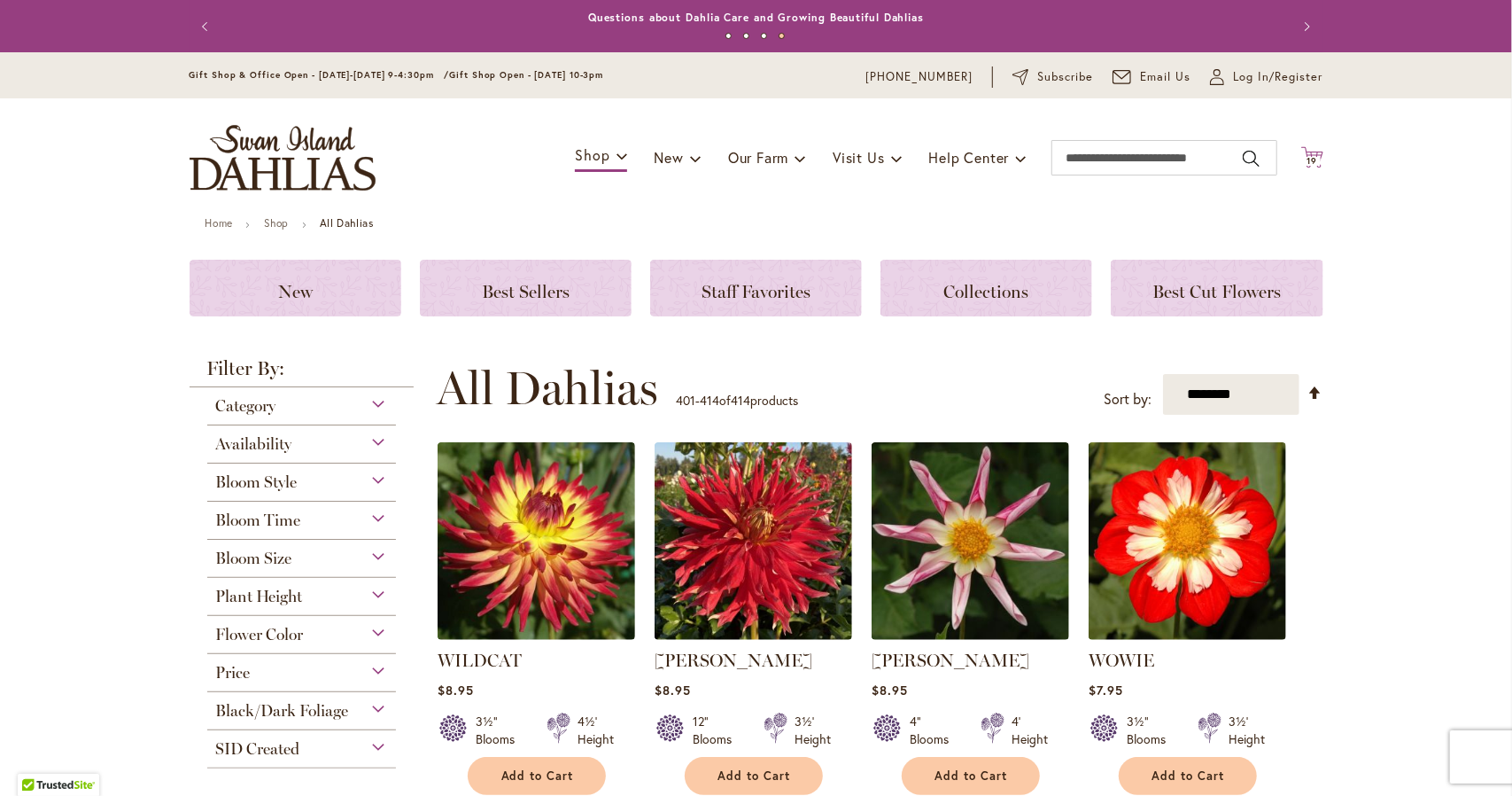
click at [1302, 154] on icon at bounding box center [1312, 156] width 22 height 21
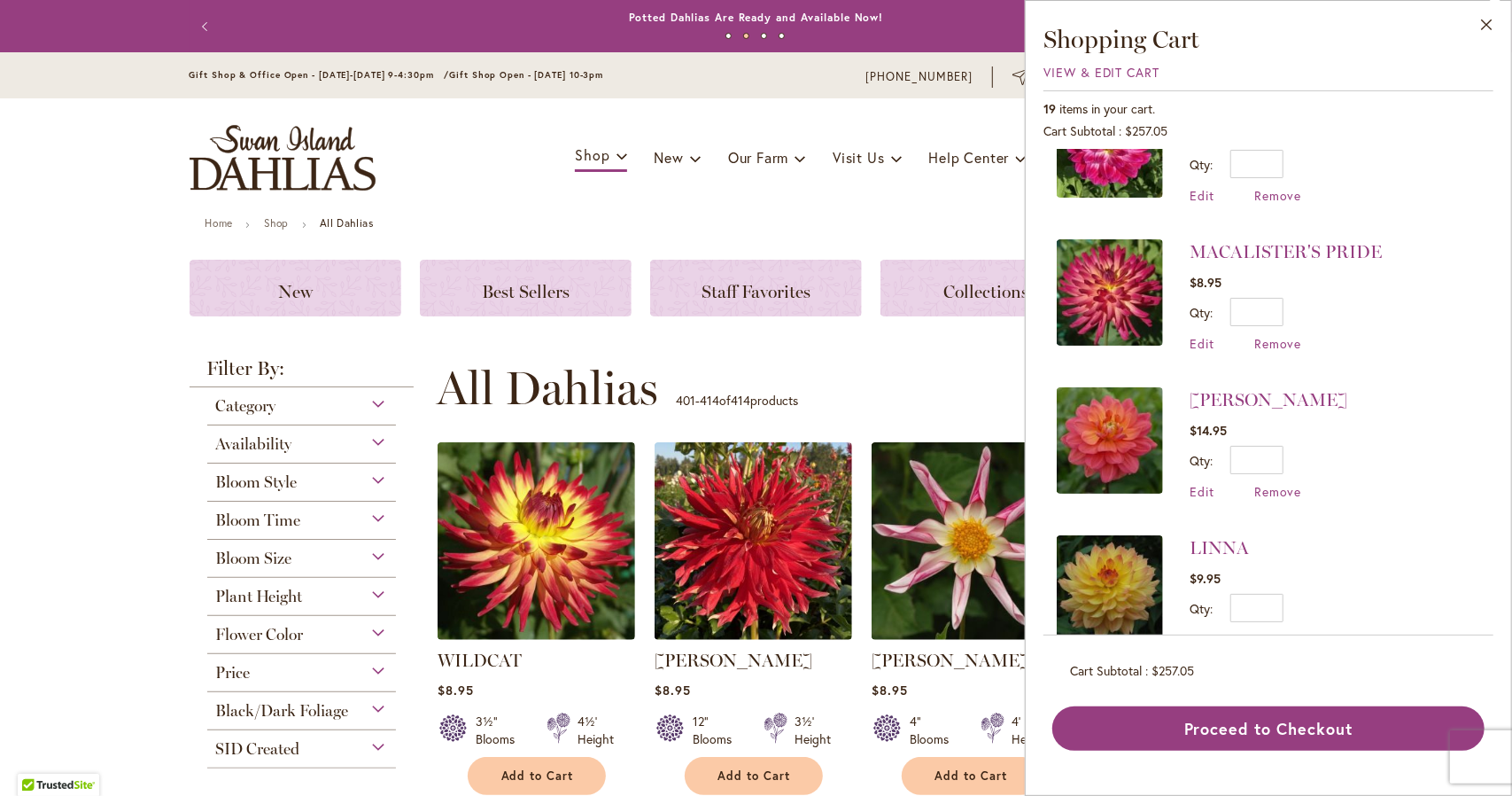
scroll to position [960, 0]
click at [861, 361] on div "**********" at bounding box center [879, 388] width 886 height 54
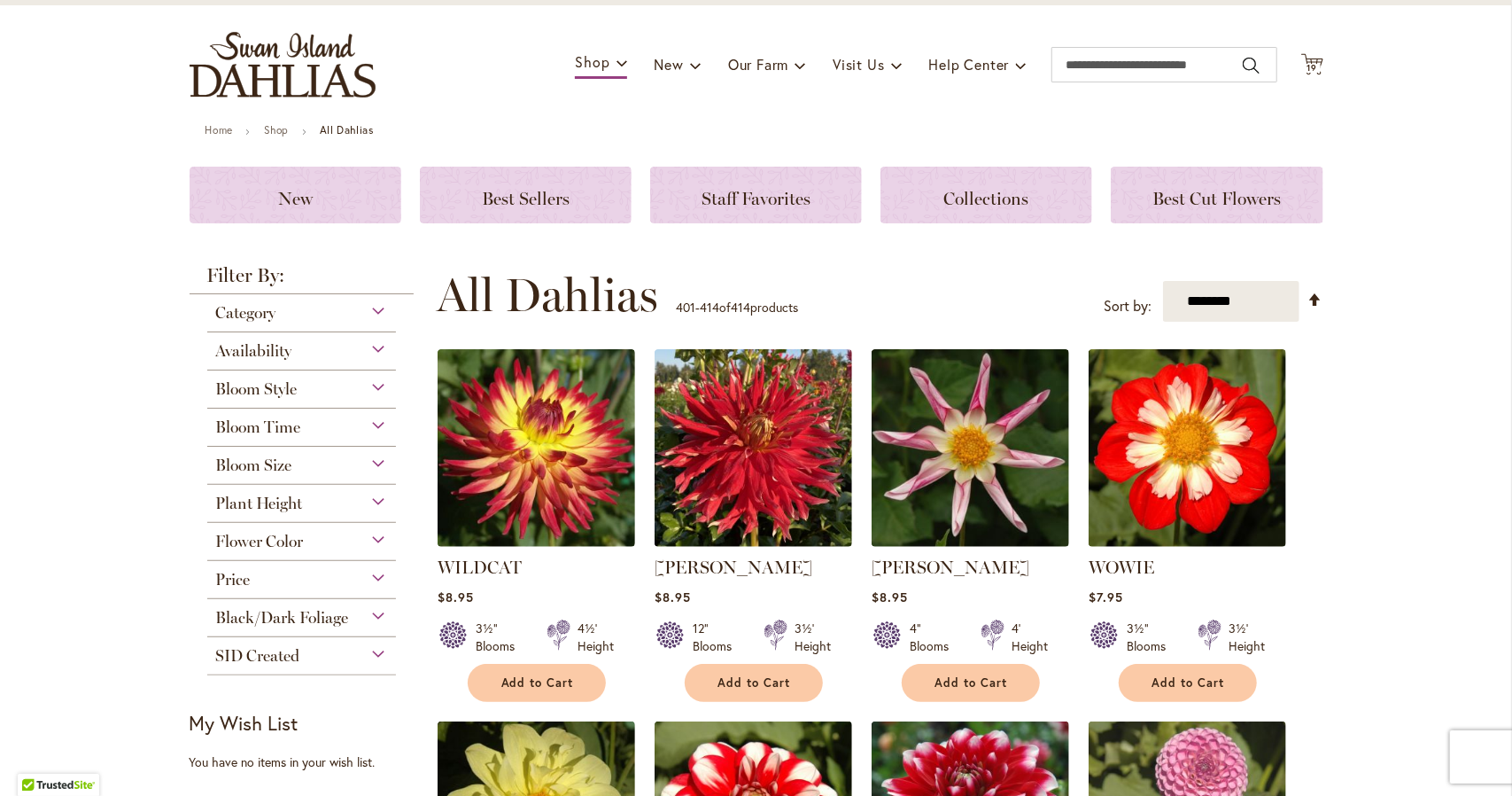
scroll to position [96, 0]
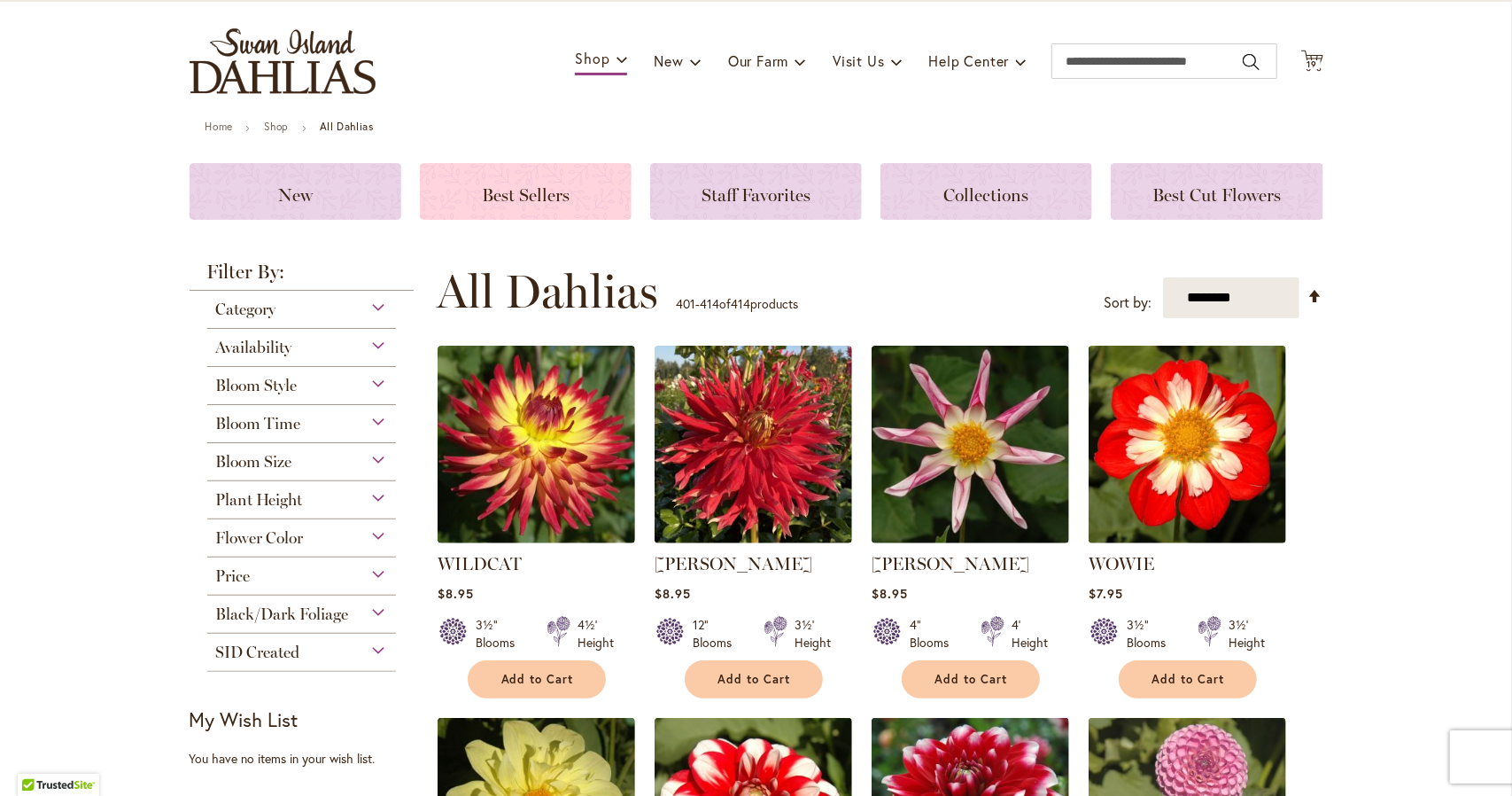
click at [534, 198] on span "Best Sellers" at bounding box center [525, 194] width 88 height 21
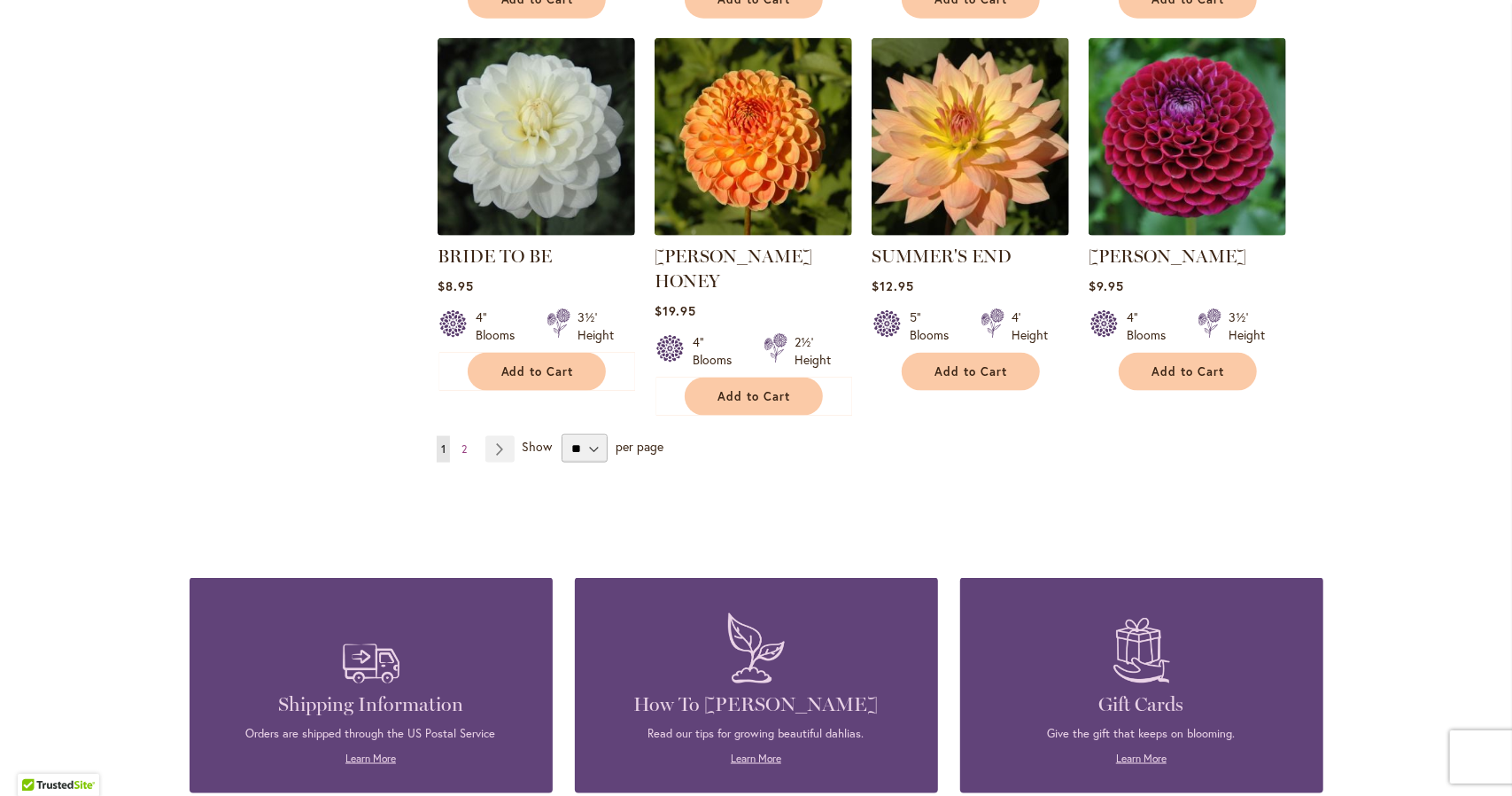
scroll to position [1447, 0]
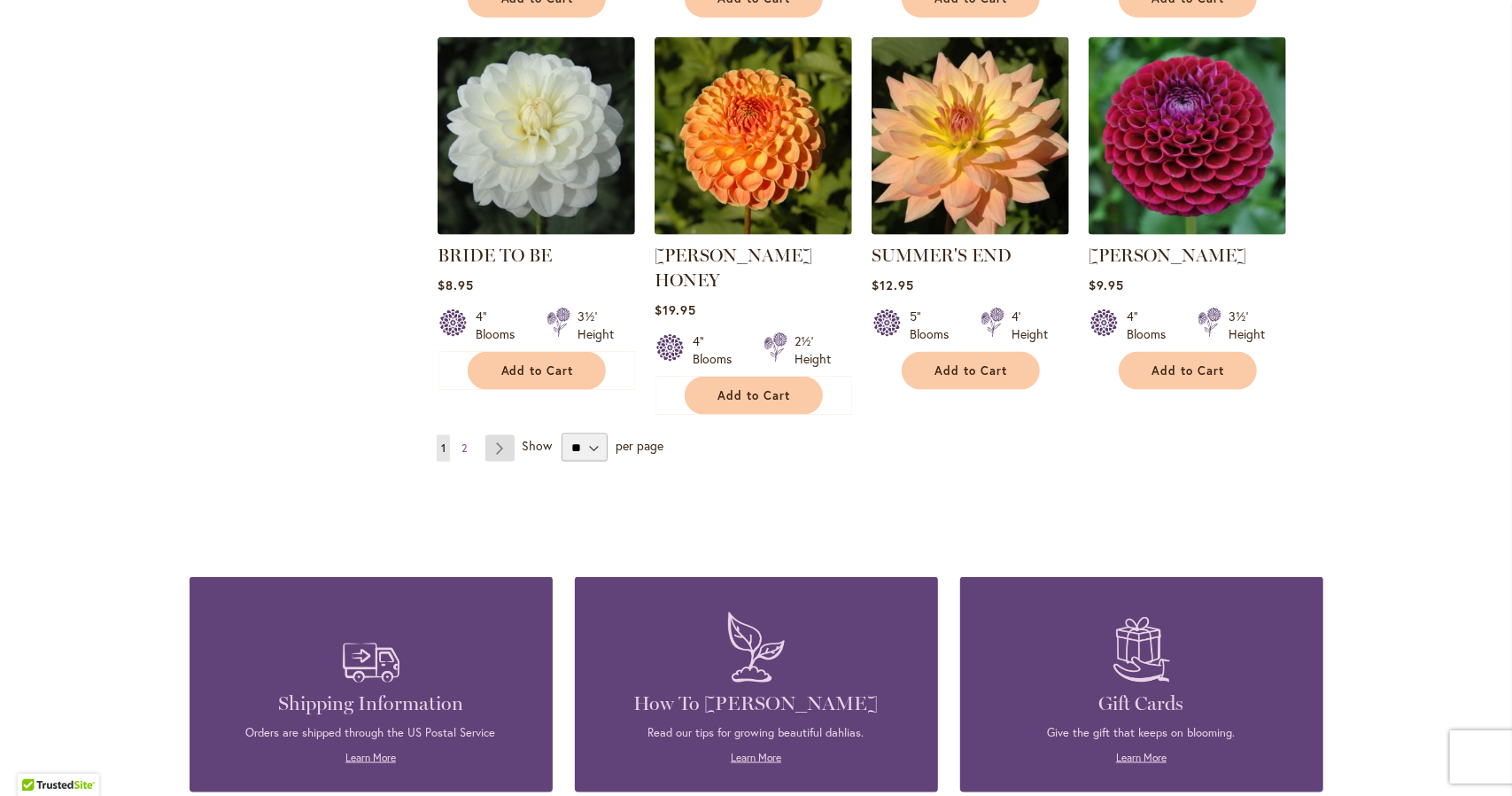
click at [495, 435] on link "Page Next" at bounding box center [500, 448] width 30 height 27
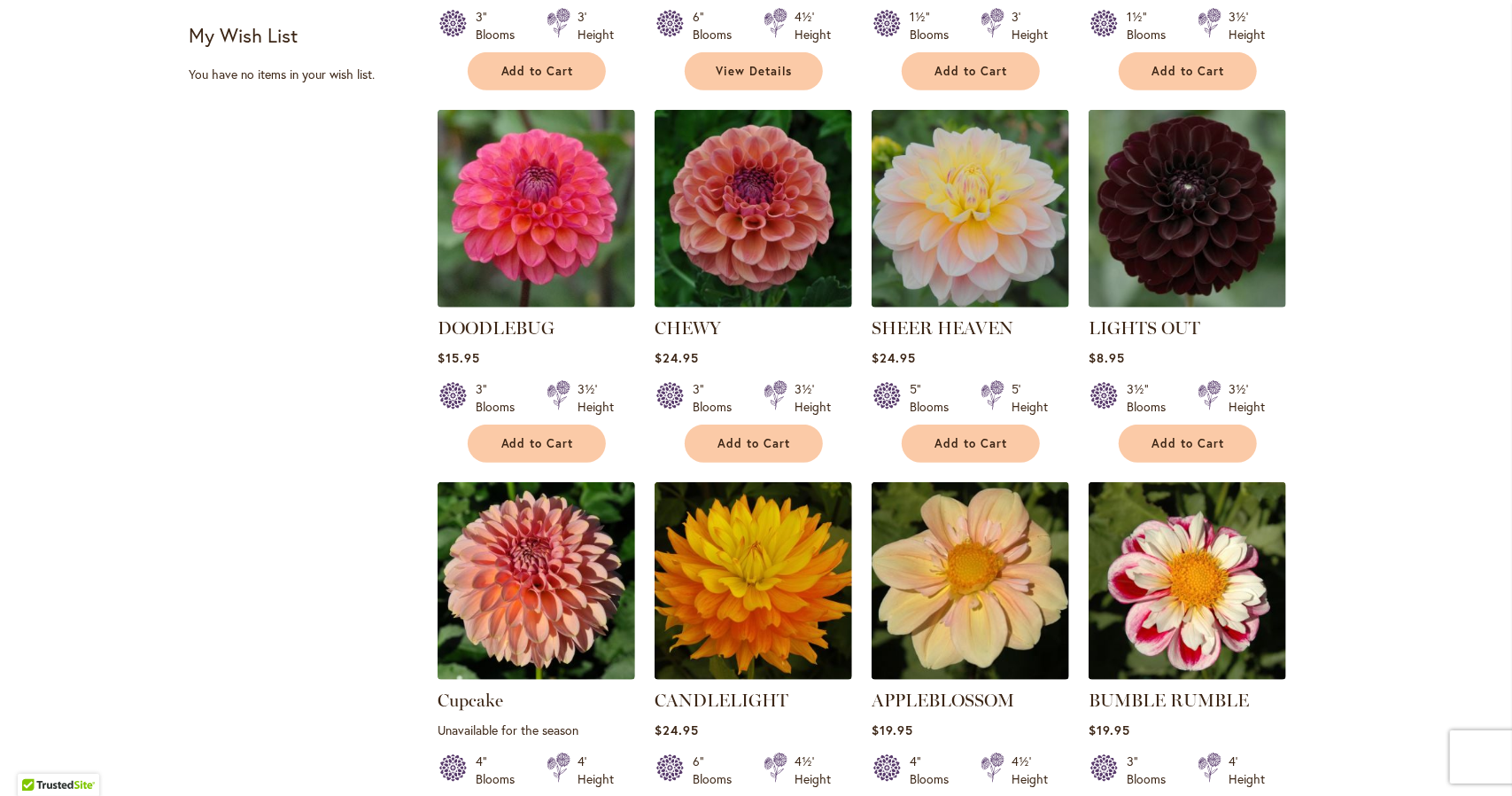
scroll to position [609, 0]
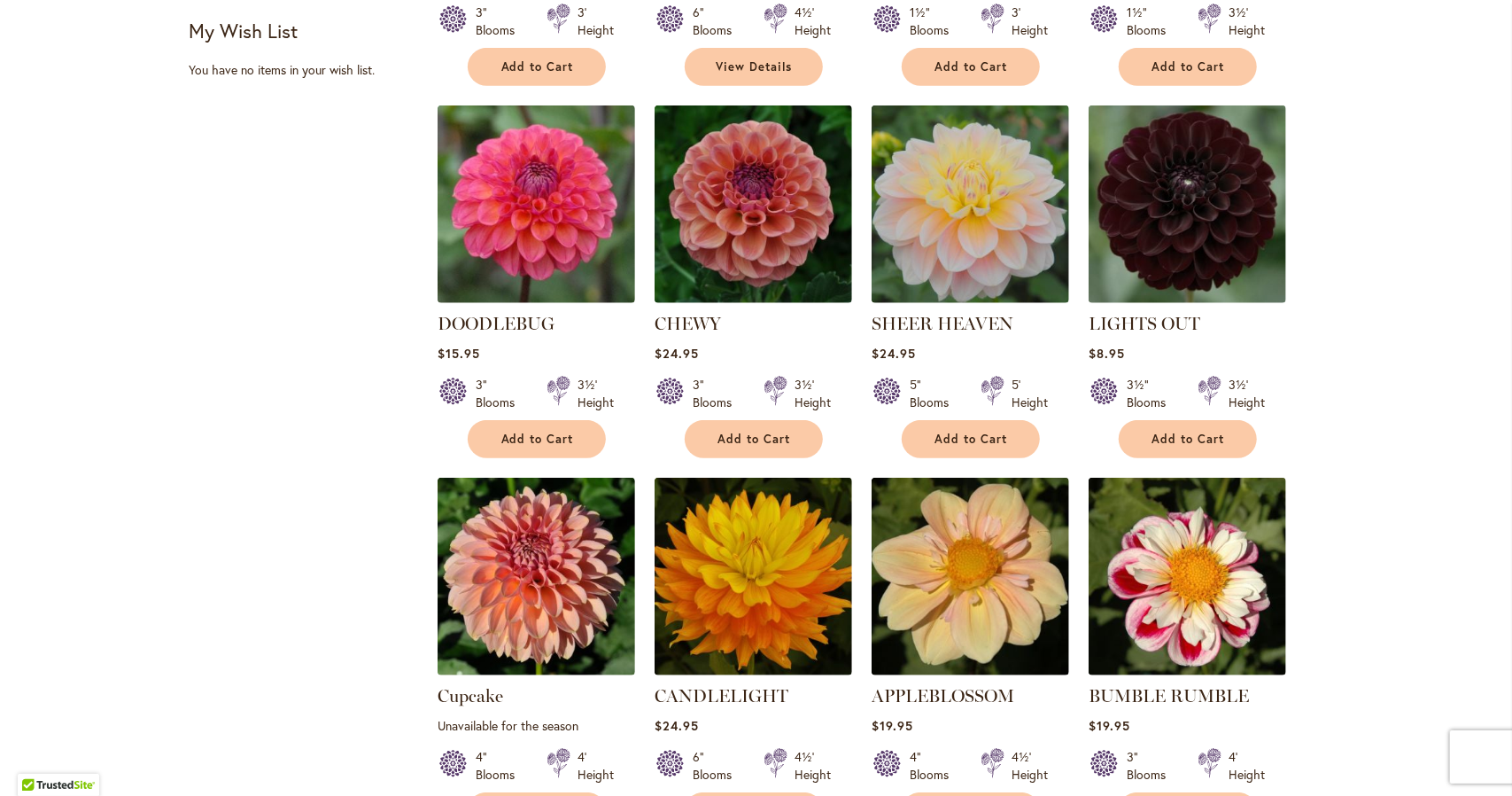
drag, startPoint x: 1440, startPoint y: 499, endPoint x: 1383, endPoint y: 540, distance: 70.2
click at [1383, 540] on div "Skip to Content Gift Shop & Office Open - [DATE]-[DATE] 9-4:30pm / Gift Shop Op…" at bounding box center [756, 807] width 1512 height 2730
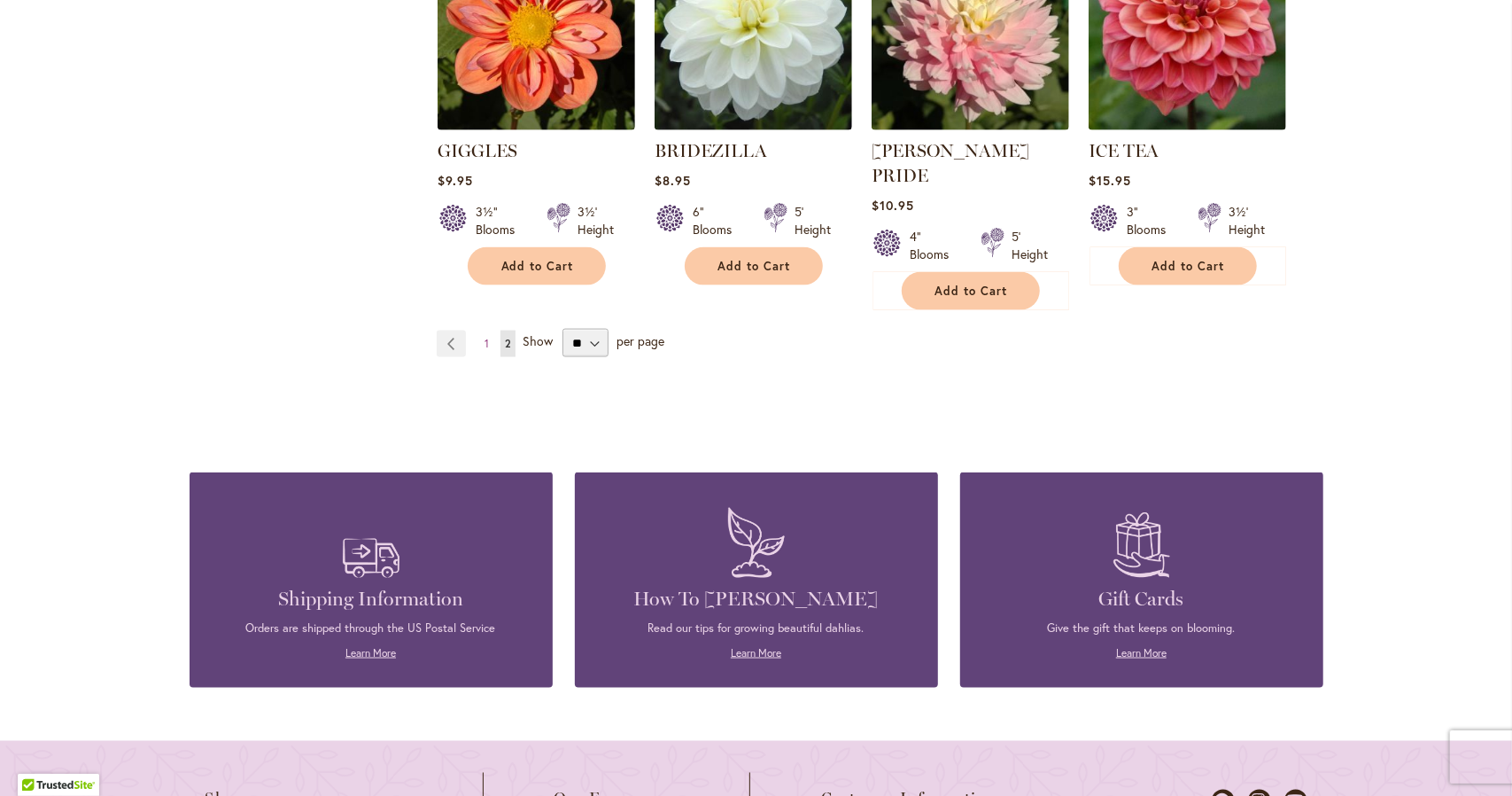
scroll to position [1527, 0]
